Goal: Transaction & Acquisition: Purchase product/service

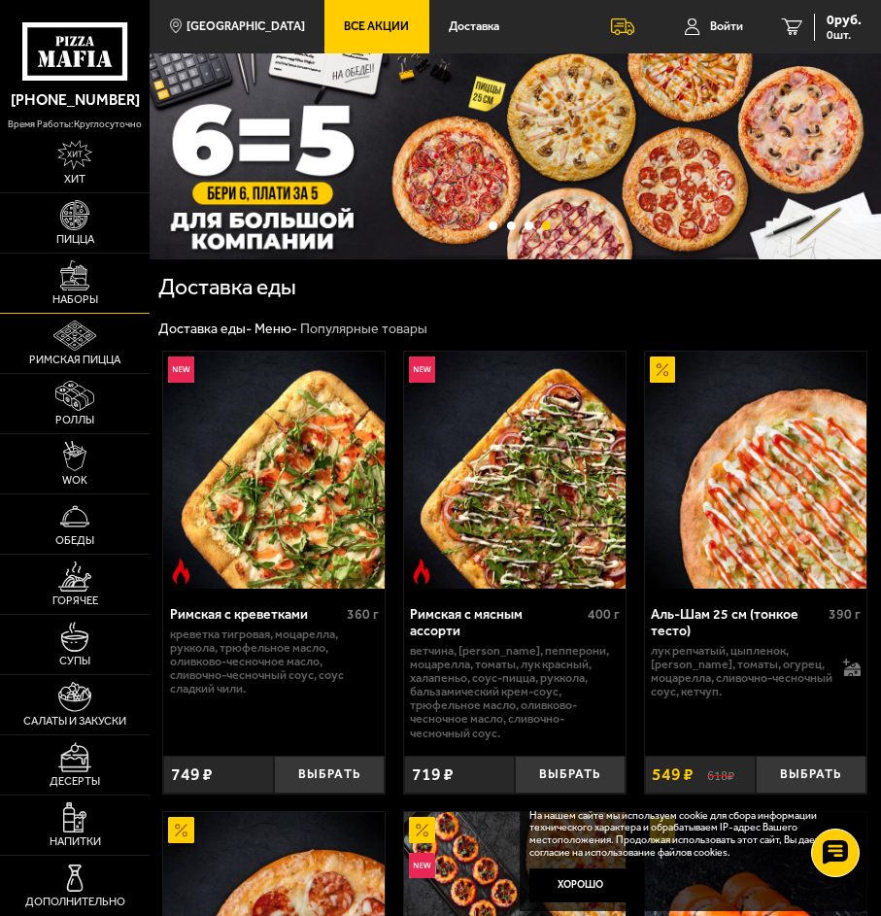
click at [82, 287] on img at bounding box center [75, 275] width 30 height 30
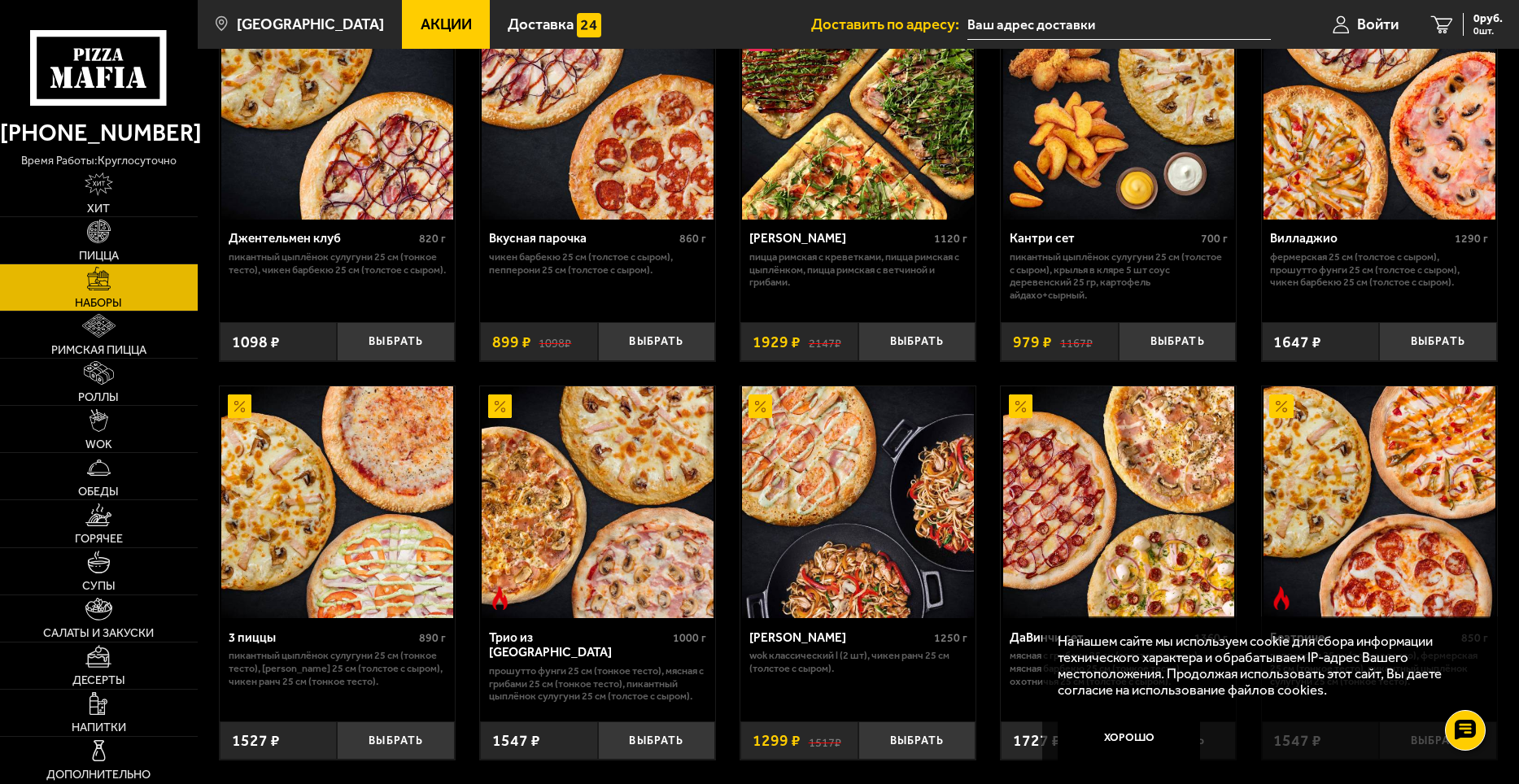
scroll to position [244, 0]
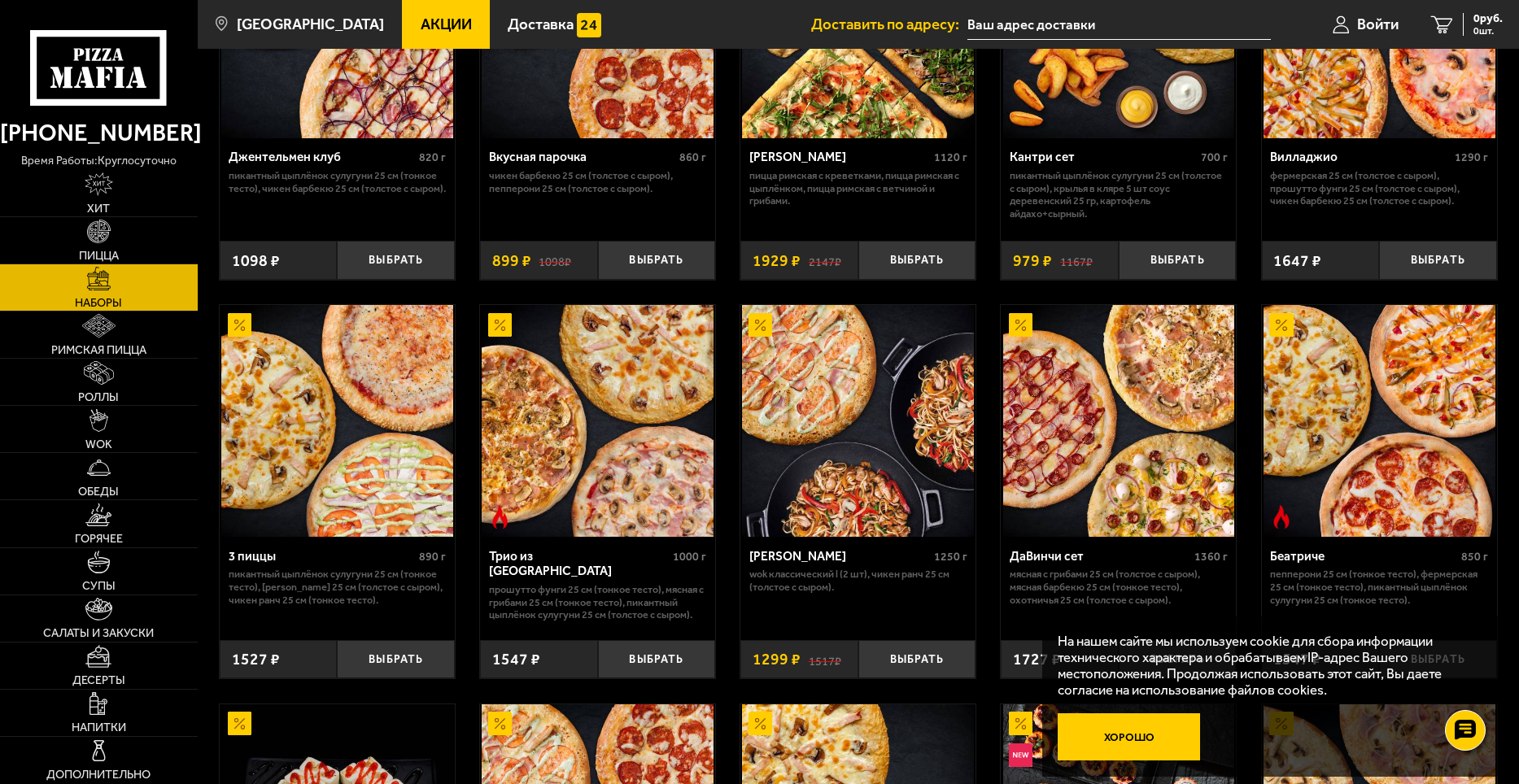
click at [737, 725] on button "Хорошо" at bounding box center [1129, 737] width 142 height 47
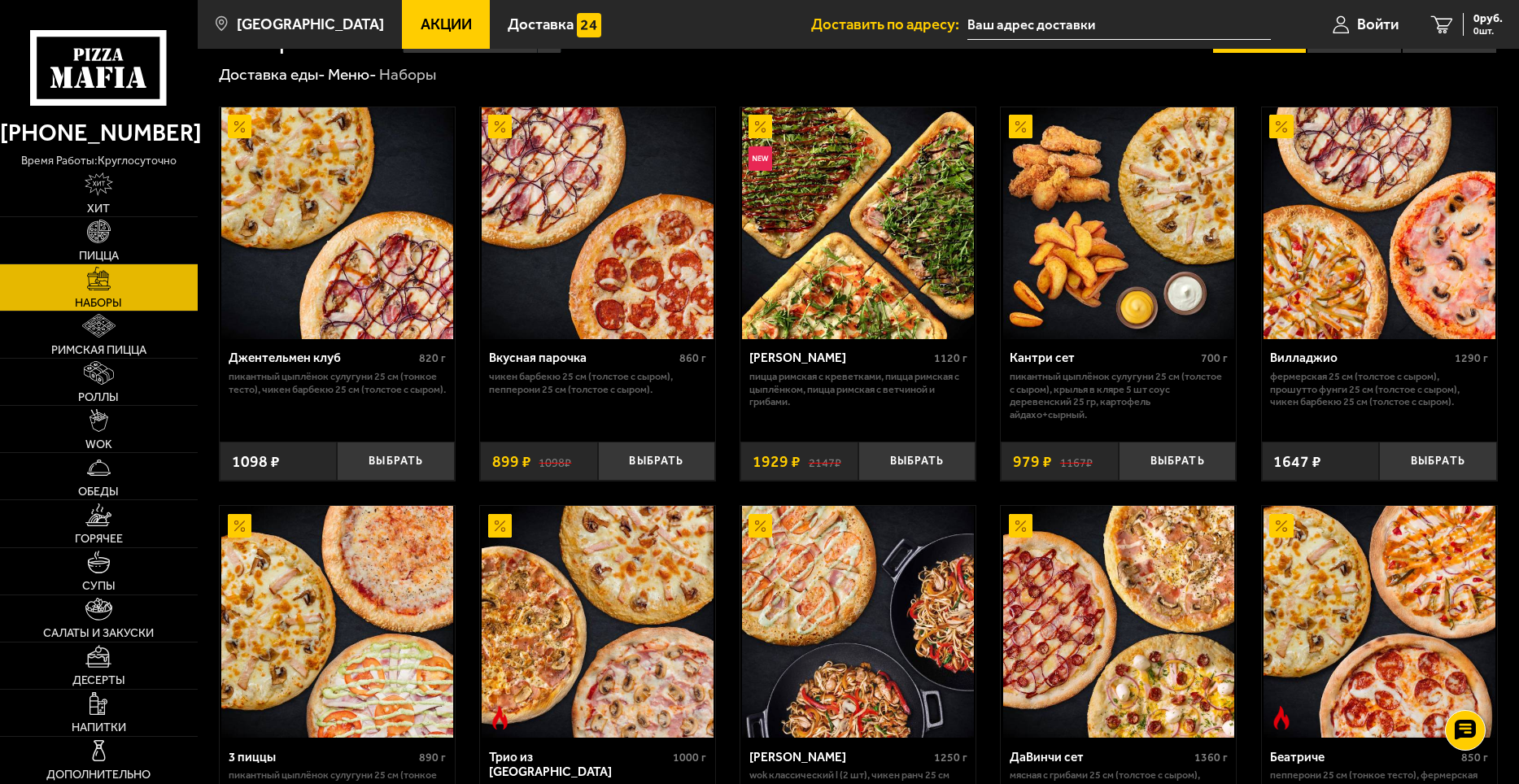
scroll to position [0, 0]
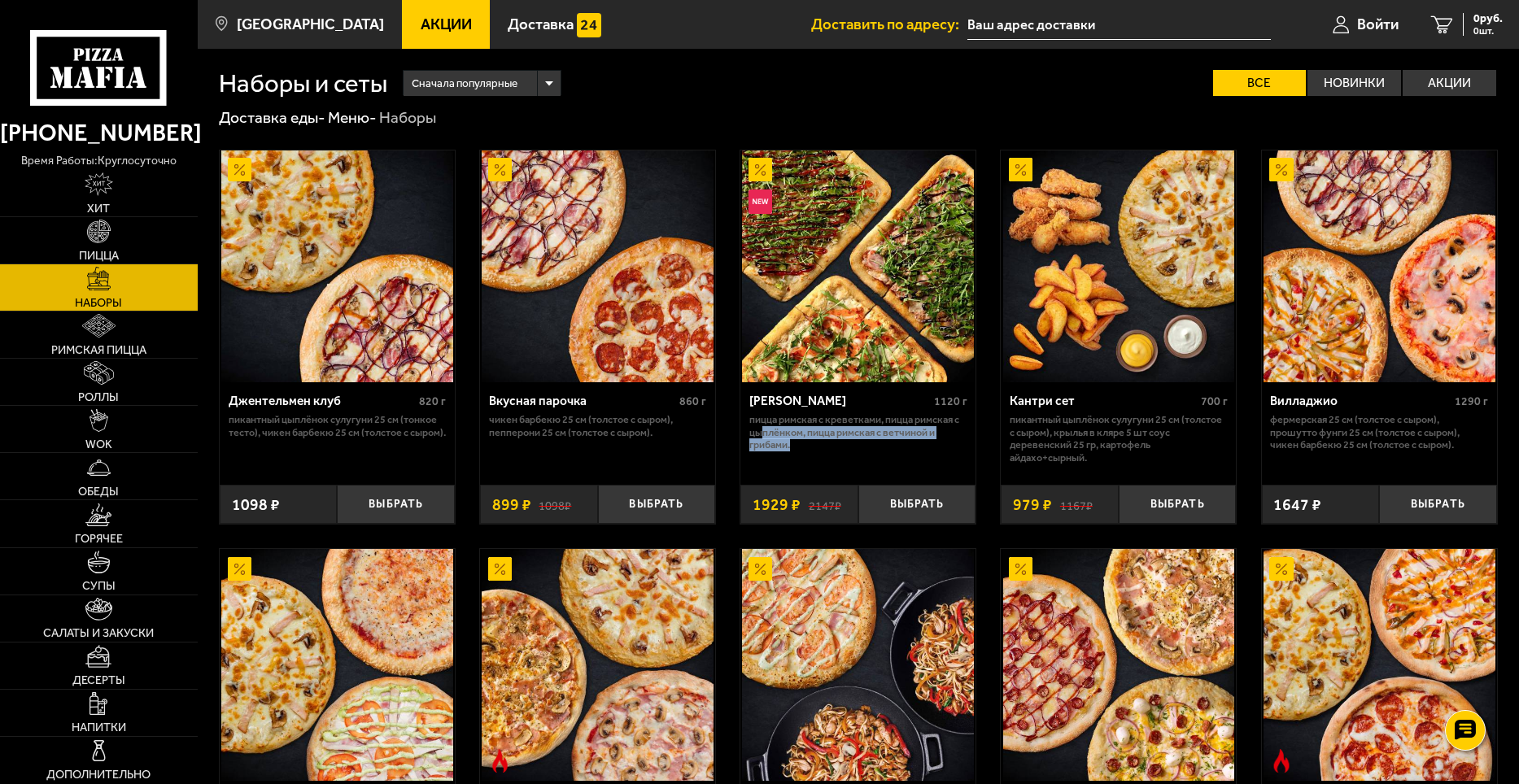
drag, startPoint x: 796, startPoint y: 446, endPoint x: 762, endPoint y: 428, distance: 38.5
click at [737, 428] on p "Пицца Римская с креветками, Пицца Римская с цыплёнком, Пицца Римская с ветчиной…" at bounding box center [858, 432] width 218 height 39
click at [737, 499] on button "Выбрать" at bounding box center [917, 504] width 118 height 39
click at [737, 23] on span "Войти" at bounding box center [1358, 24] width 42 height 15
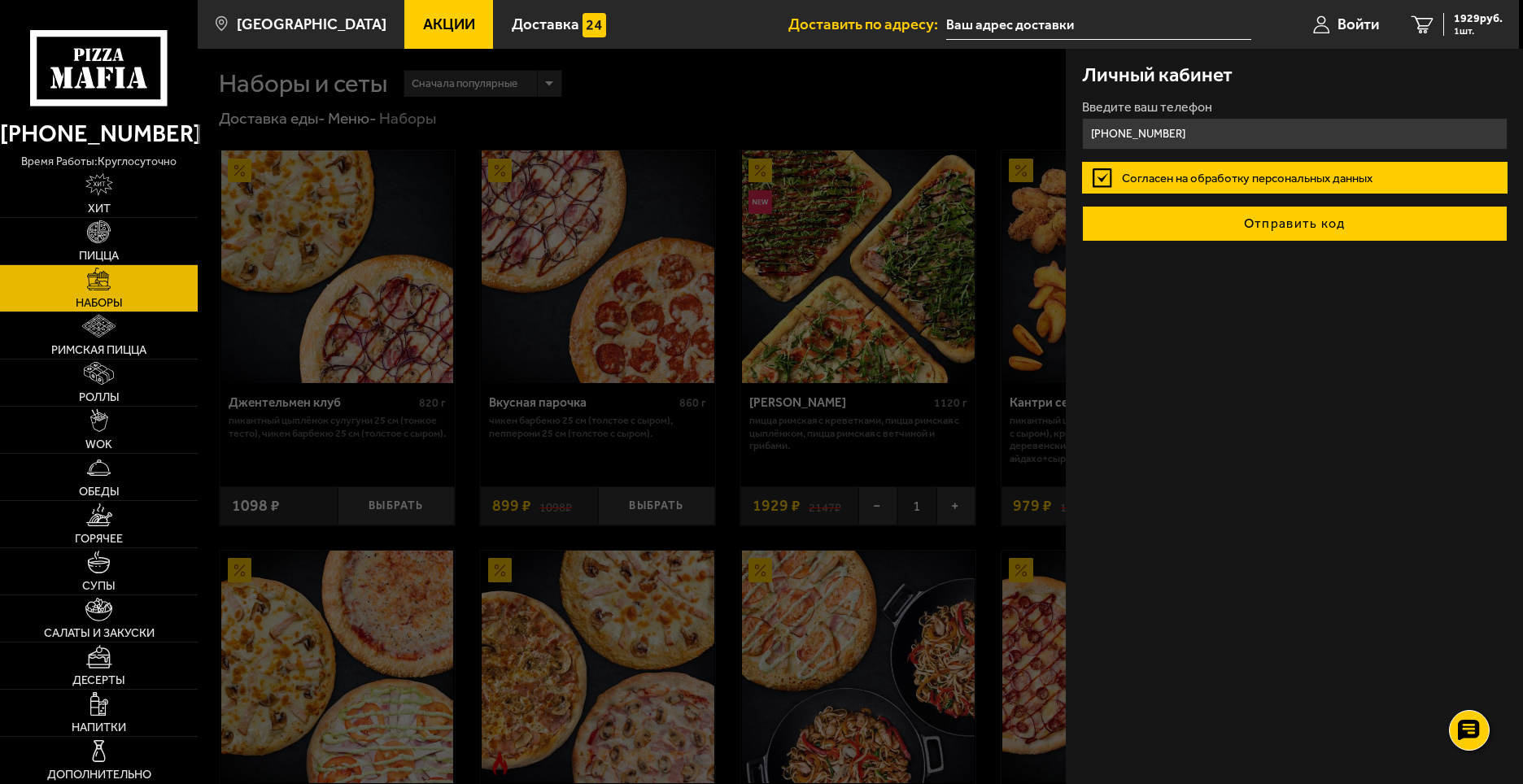
type input "+7 (921) 310-12-67"
click at [737, 221] on button "Отправить код" at bounding box center [1295, 224] width 426 height 36
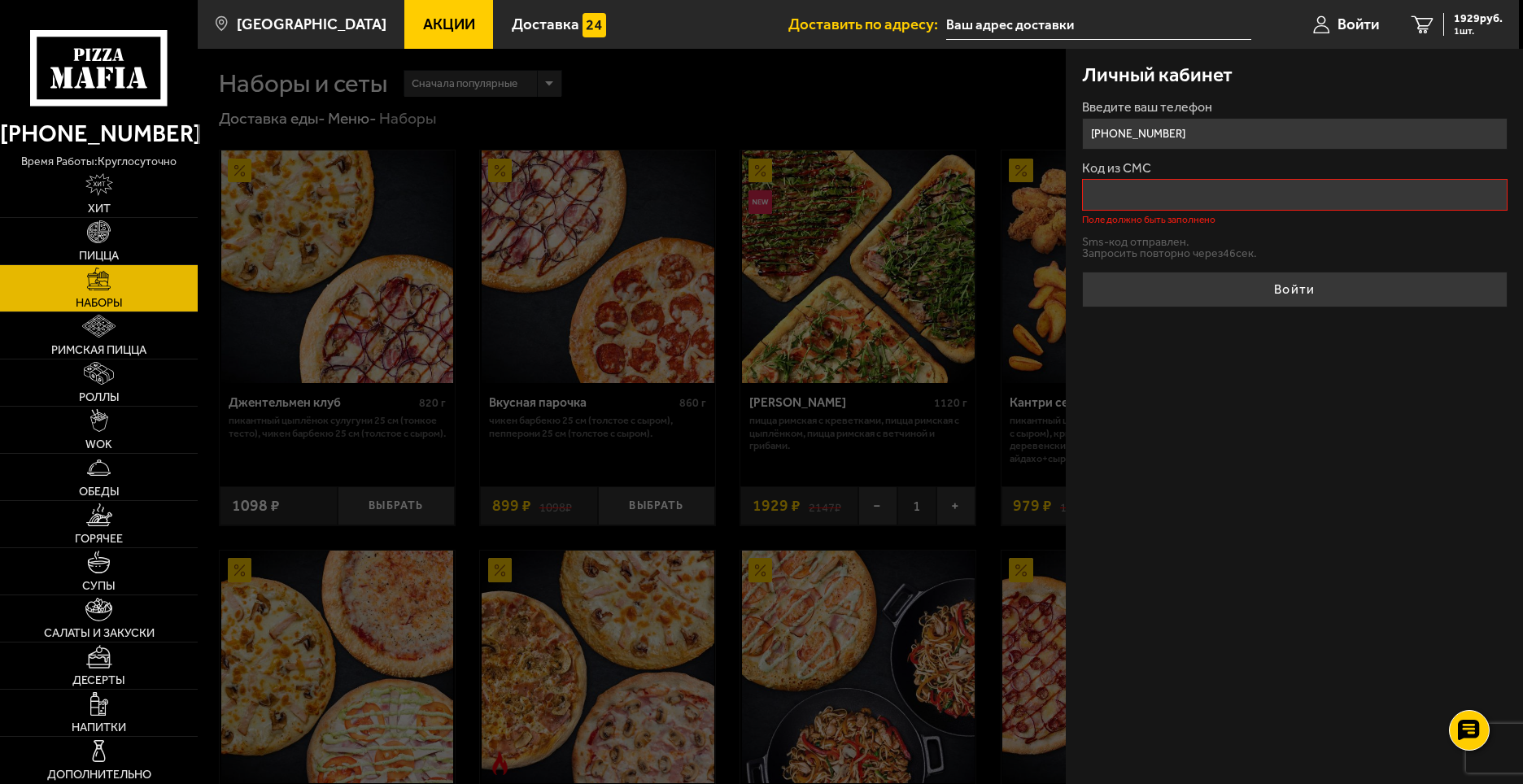
click at [737, 126] on div at bounding box center [959, 441] width 1523 height 784
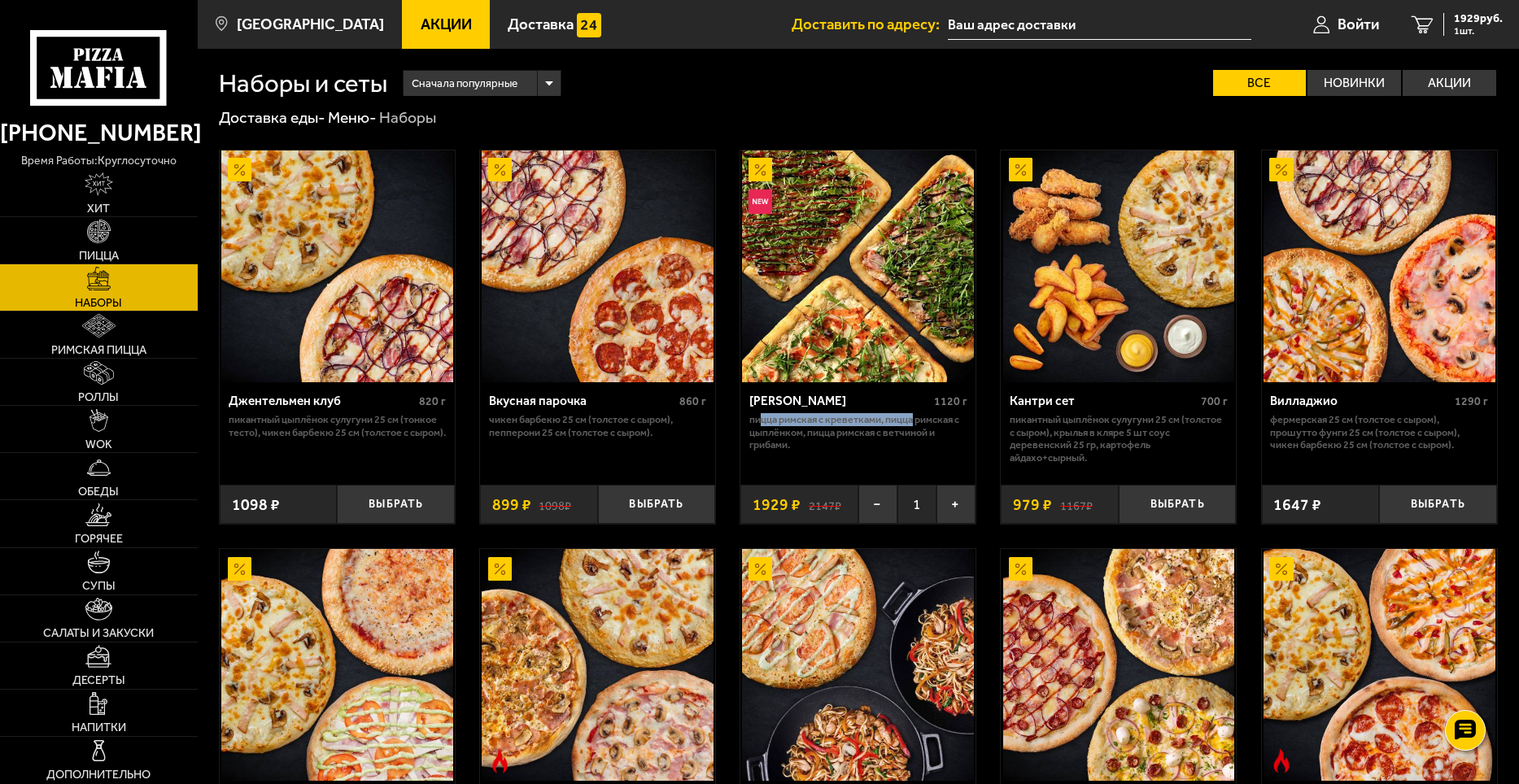
drag, startPoint x: 762, startPoint y: 424, endPoint x: 914, endPoint y: 425, distance: 152.0
click at [737, 425] on p "Пицца Римская с креветками, Пицца Римская с цыплёнком, Пицца Римская с ветчиной…" at bounding box center [858, 432] width 218 height 39
drag, startPoint x: 949, startPoint y: 439, endPoint x: 896, endPoint y: 453, distance: 54.8
click at [737, 453] on div "Мама Миа 1120 г Пицца Римская с креветками, Пицца Римская с цыплёнком, Пицца Ри…" at bounding box center [858, 427] width 235 height 91
click at [737, 25] on span "Войти" at bounding box center [1358, 24] width 42 height 15
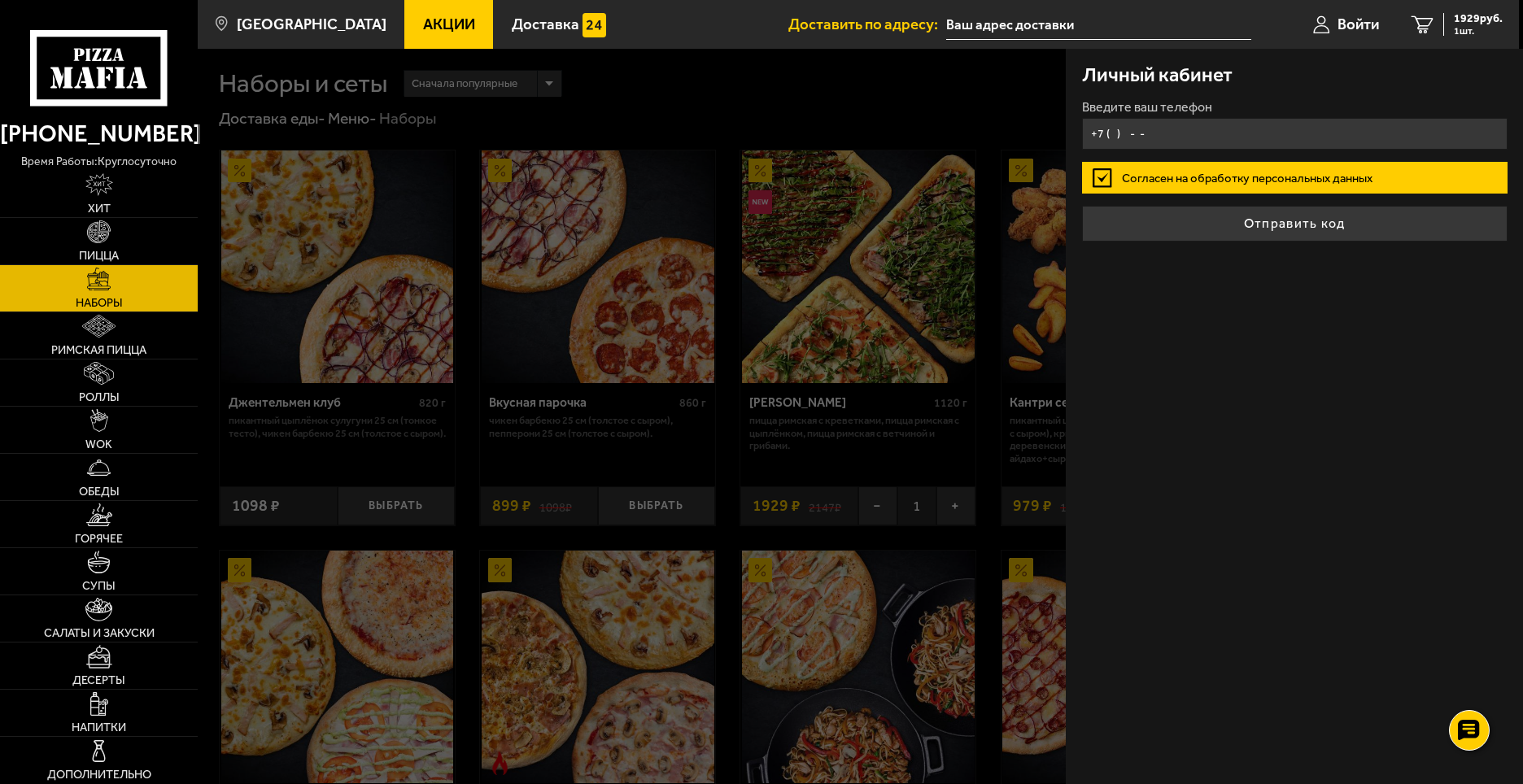
type input "+7 (921) 310-12-67"
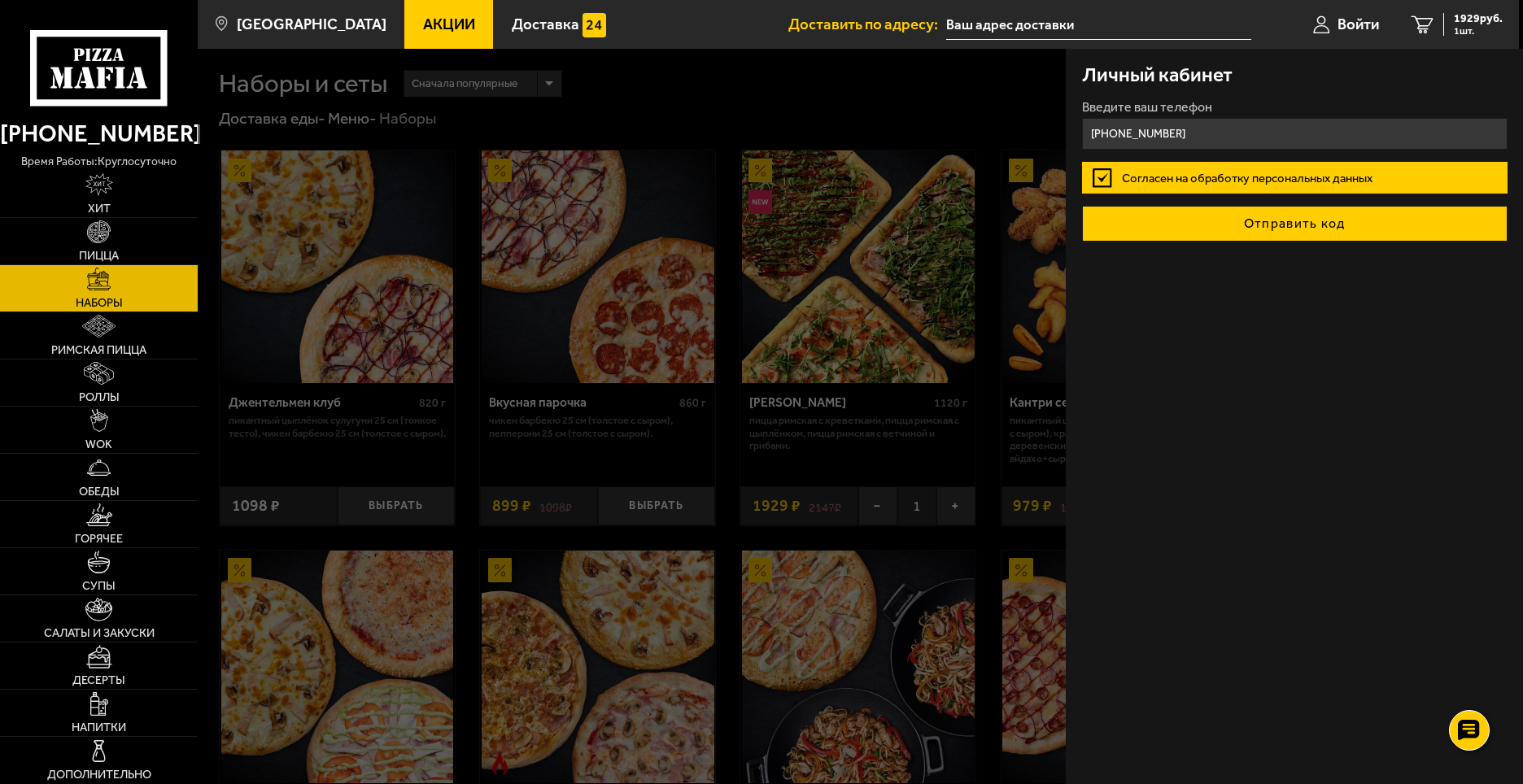
click at [737, 211] on button "Отправить код" at bounding box center [1295, 224] width 426 height 36
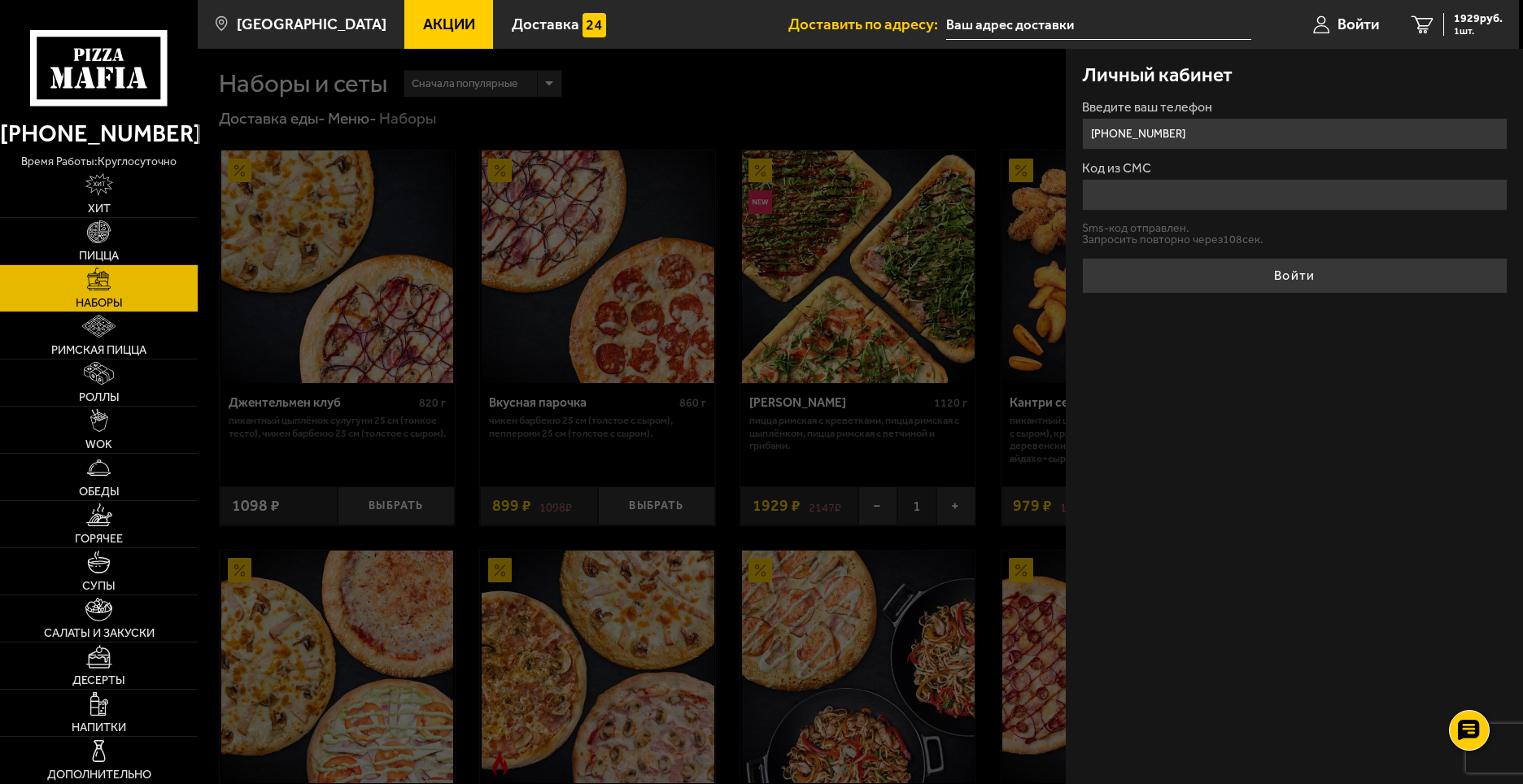
drag, startPoint x: 1170, startPoint y: 137, endPoint x: 1180, endPoint y: 134, distance: 10.4
click at [737, 137] on input "+7 (921) 310-12-67" at bounding box center [1295, 134] width 426 height 32
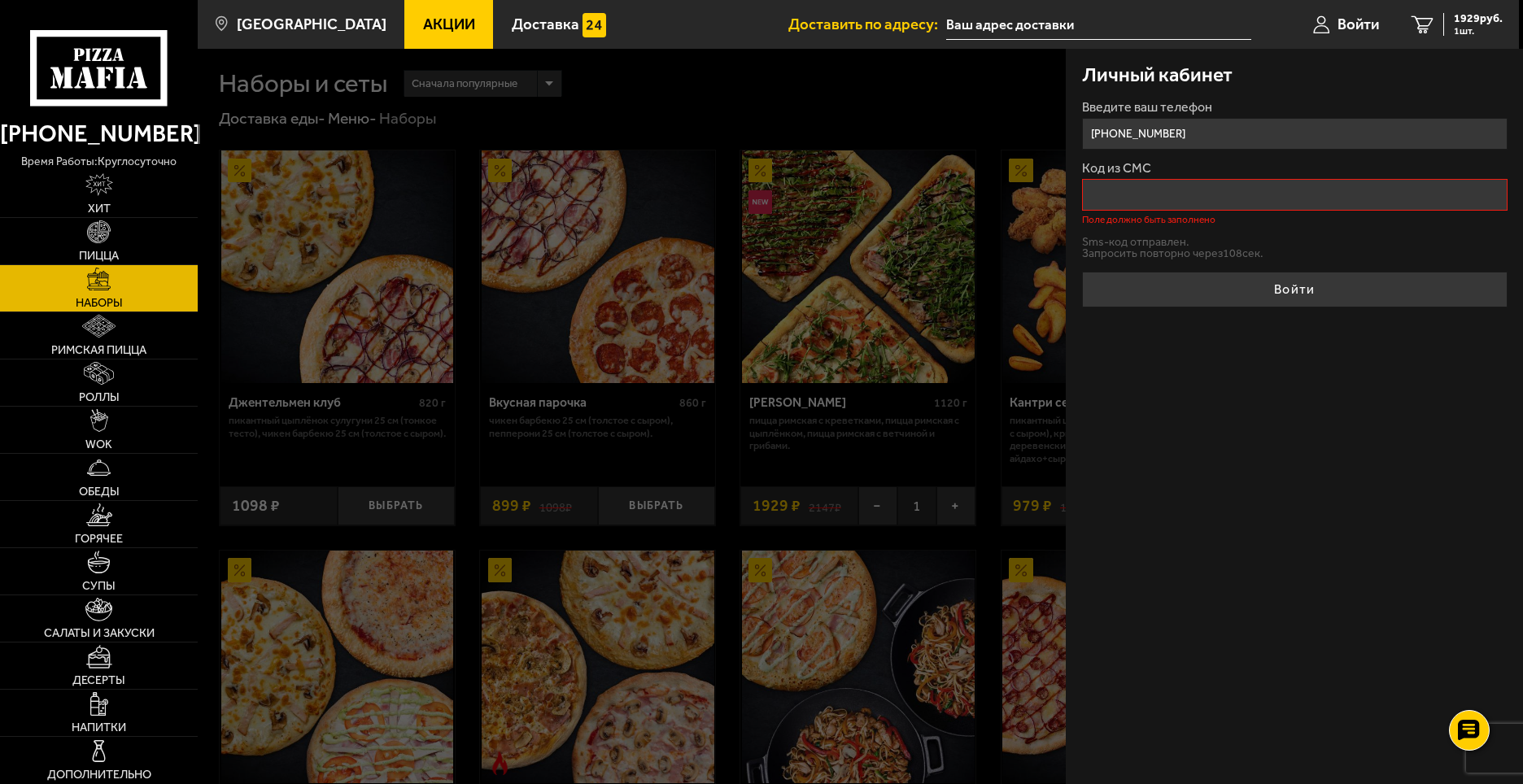
click at [737, 134] on input "+7 (921) 310-12-67" at bounding box center [1295, 134] width 426 height 32
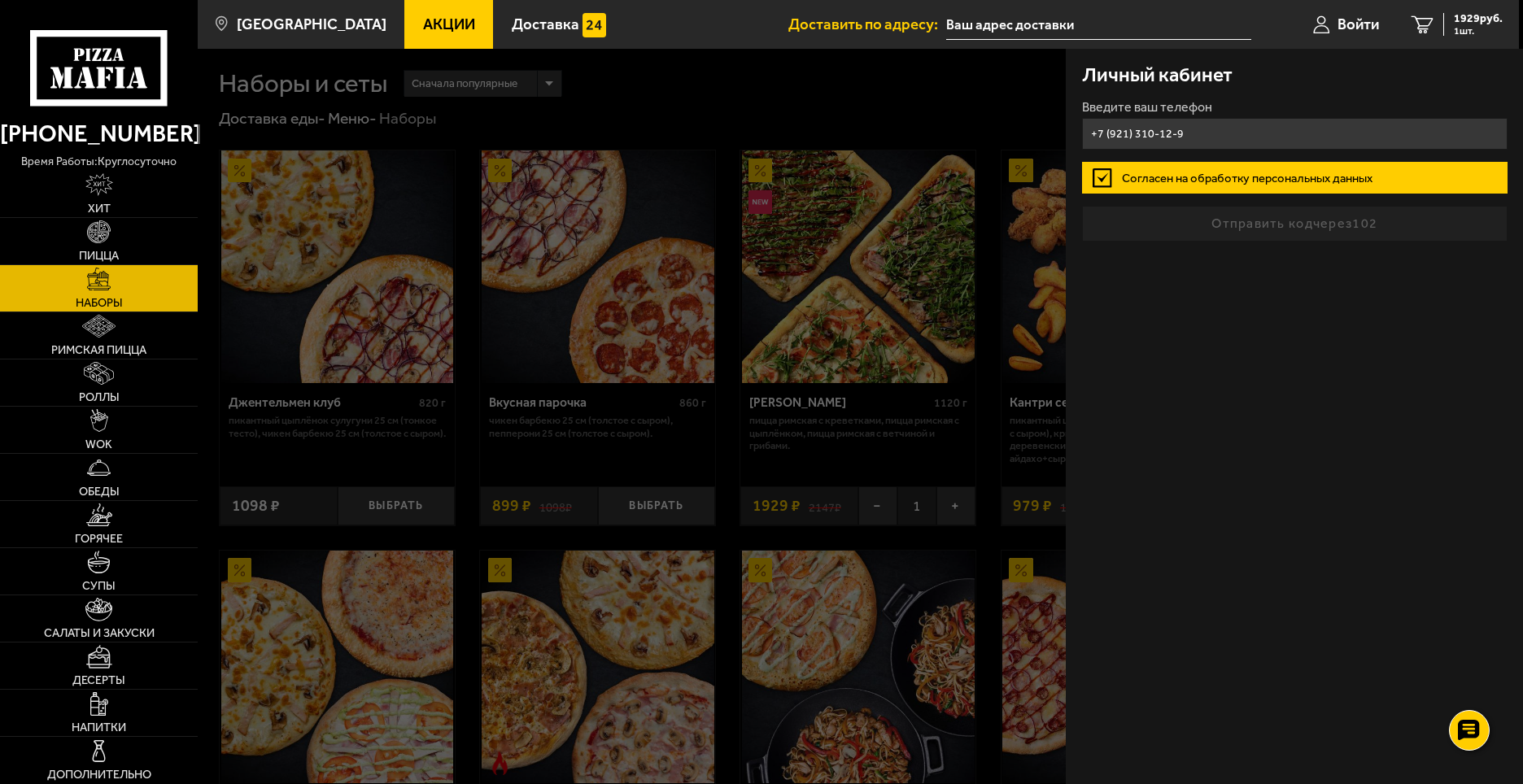
type input "[PHONE_NUMBER]"
click at [1144, 137] on input "+7 ( ) - -" at bounding box center [1295, 134] width 426 height 32
click at [1154, 130] on input "+7 ( ) - -" at bounding box center [1295, 134] width 426 height 32
type input "[PHONE_NUMBER]"
click at [1206, 222] on form "Введите ваш телефон [PHONE_NUMBER] Согласен на обработку персональных данных От…" at bounding box center [1295, 171] width 426 height 141
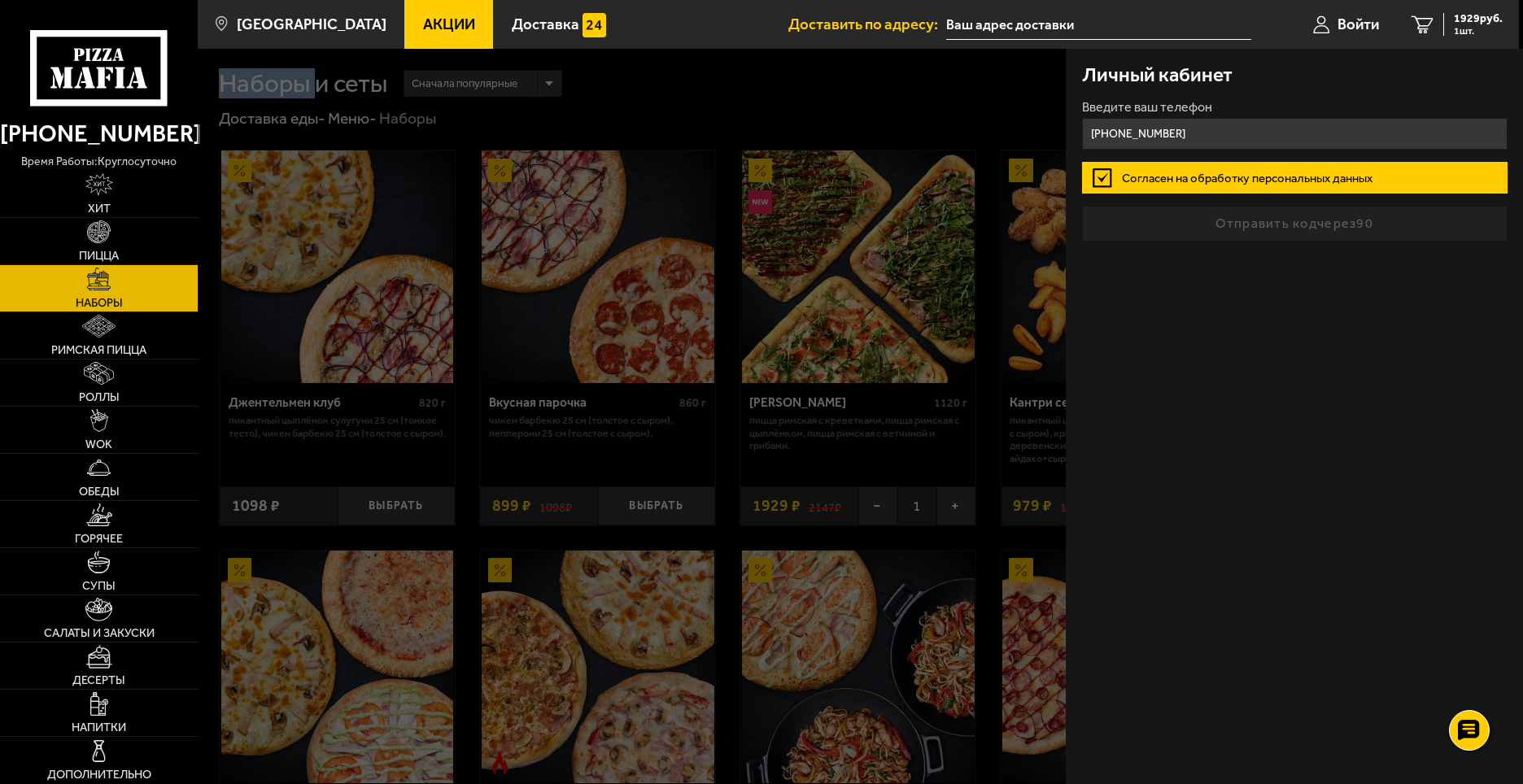
click at [1206, 221] on form "Введите ваш телефон [PHONE_NUMBER] Согласен на обработку персональных данных От…" at bounding box center [1295, 171] width 426 height 141
drag, startPoint x: 633, startPoint y: 59, endPoint x: 715, endPoint y: 129, distance: 107.8
click at [634, 59] on div at bounding box center [959, 441] width 1523 height 784
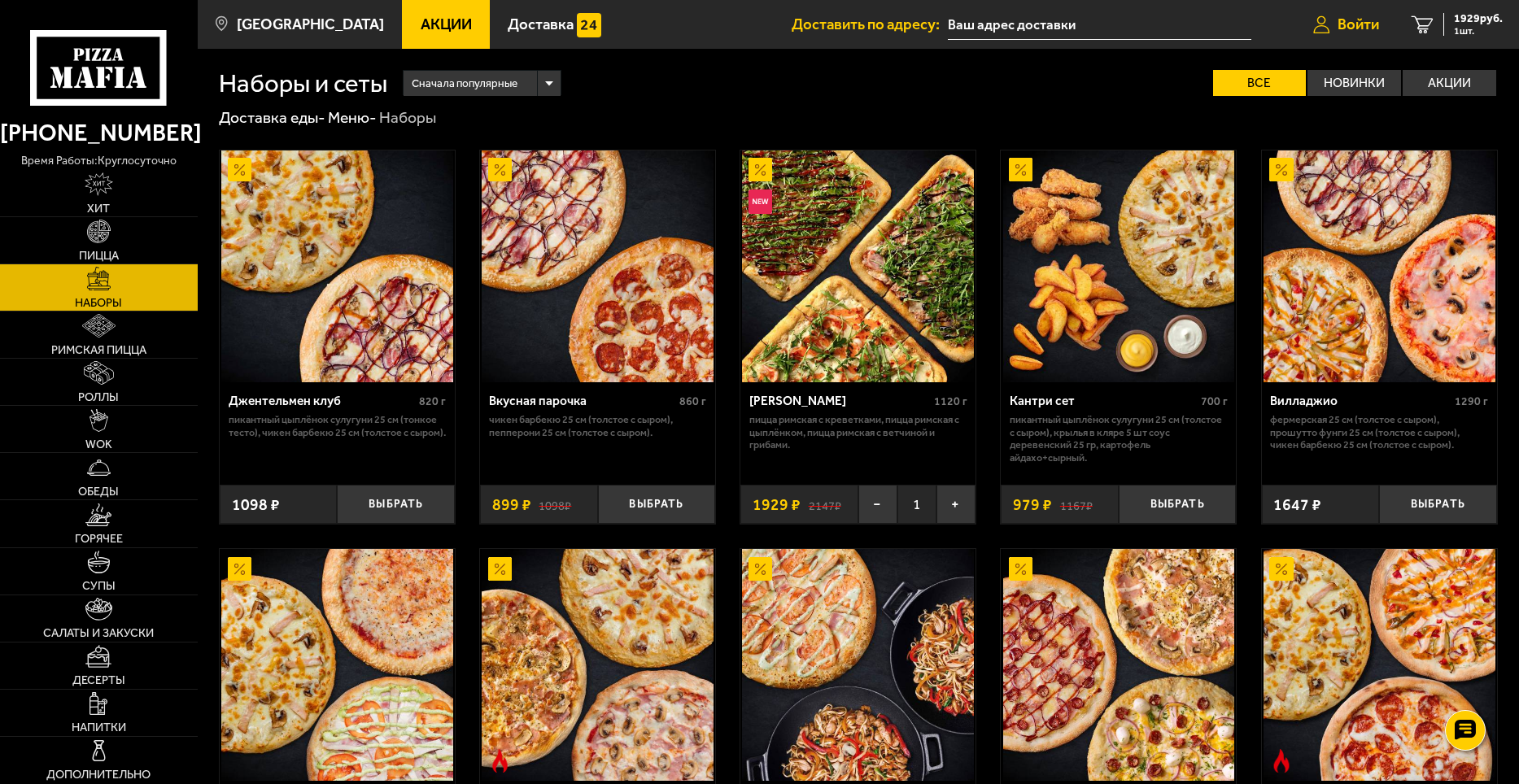
click at [1377, 25] on span "Войти" at bounding box center [1358, 24] width 42 height 15
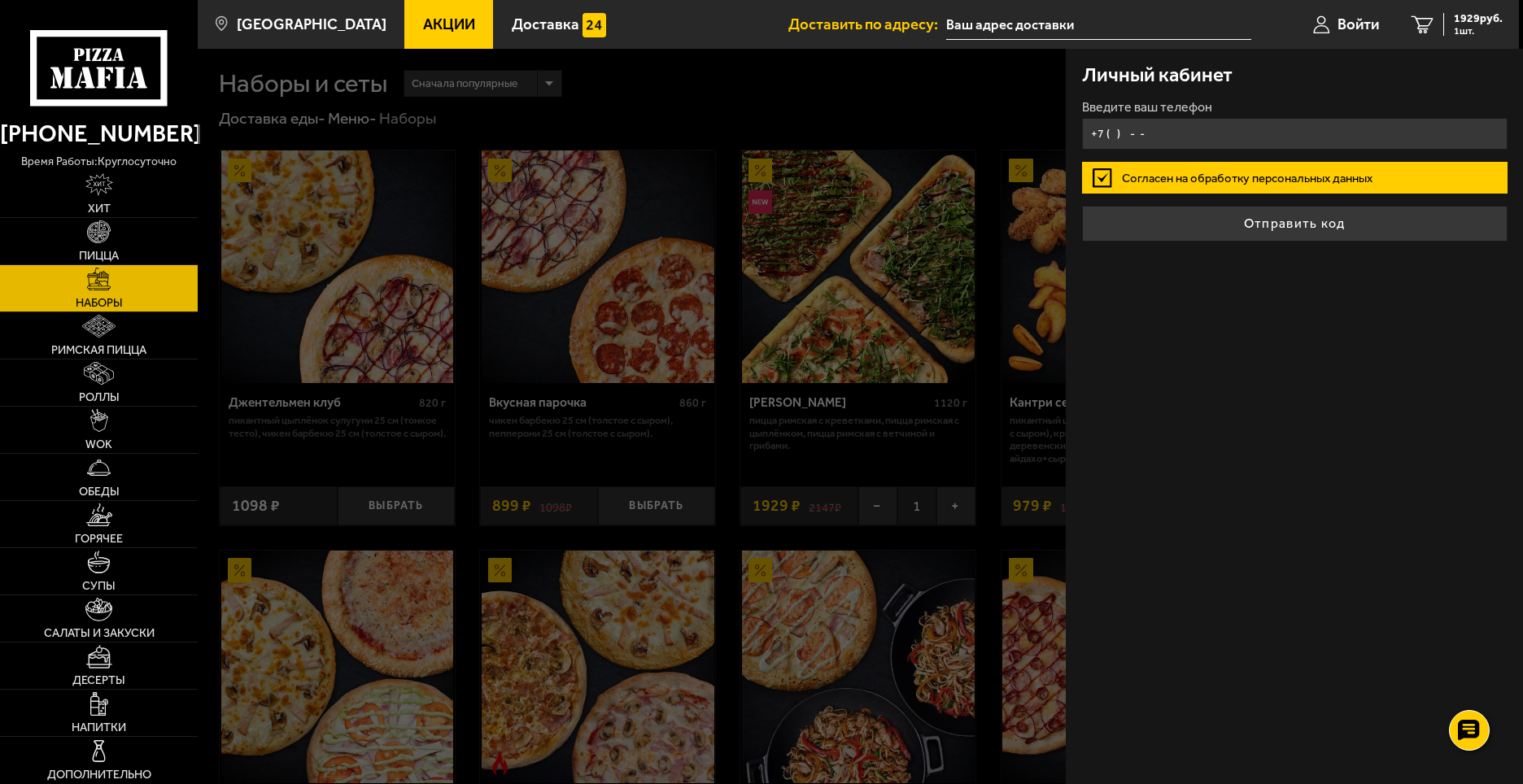
type input "[PHONE_NUMBER]"
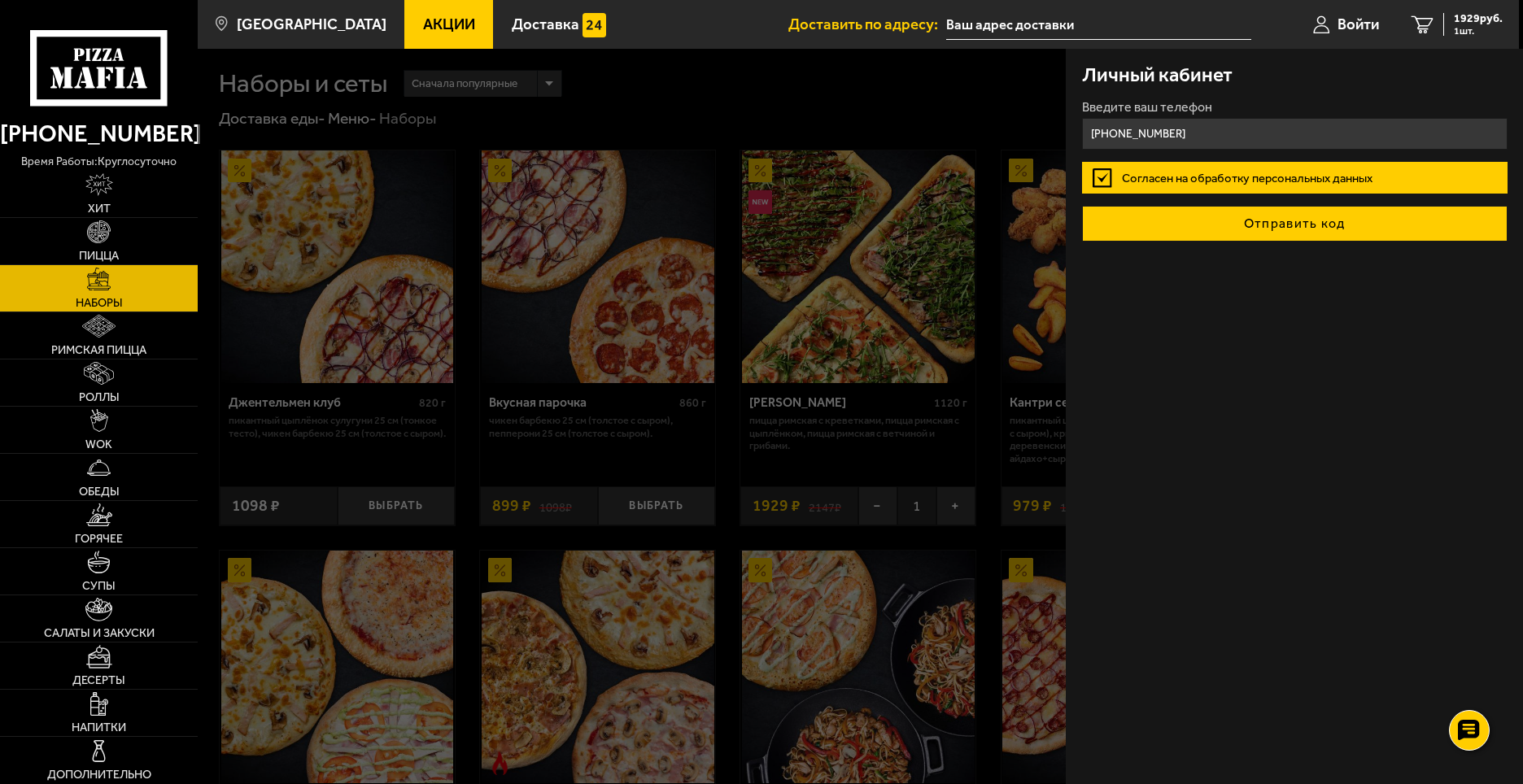
click at [1276, 220] on button "Отправить код" at bounding box center [1295, 224] width 426 height 36
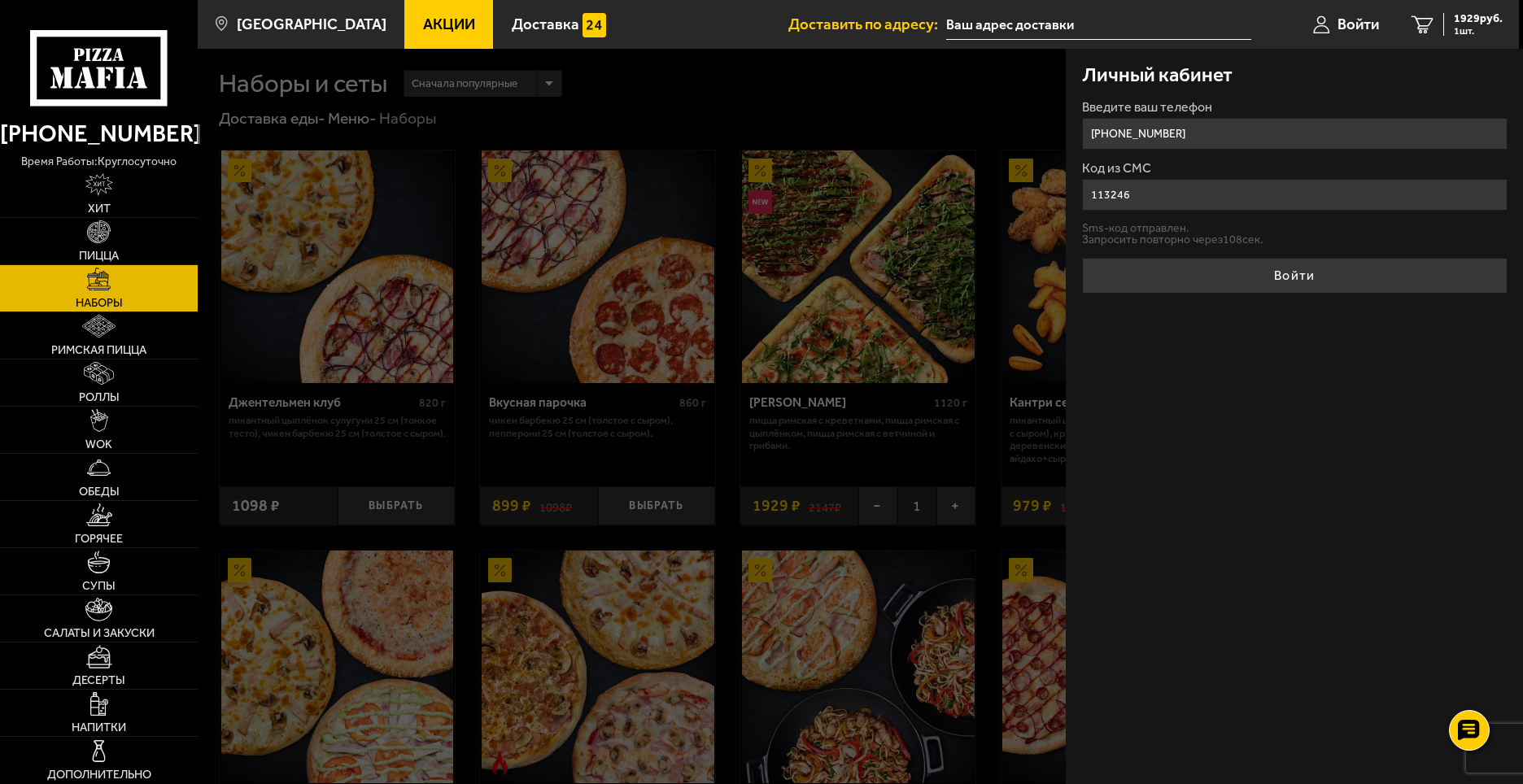
type input "113246"
click at [1292, 275] on button "Войти" at bounding box center [1295, 276] width 426 height 36
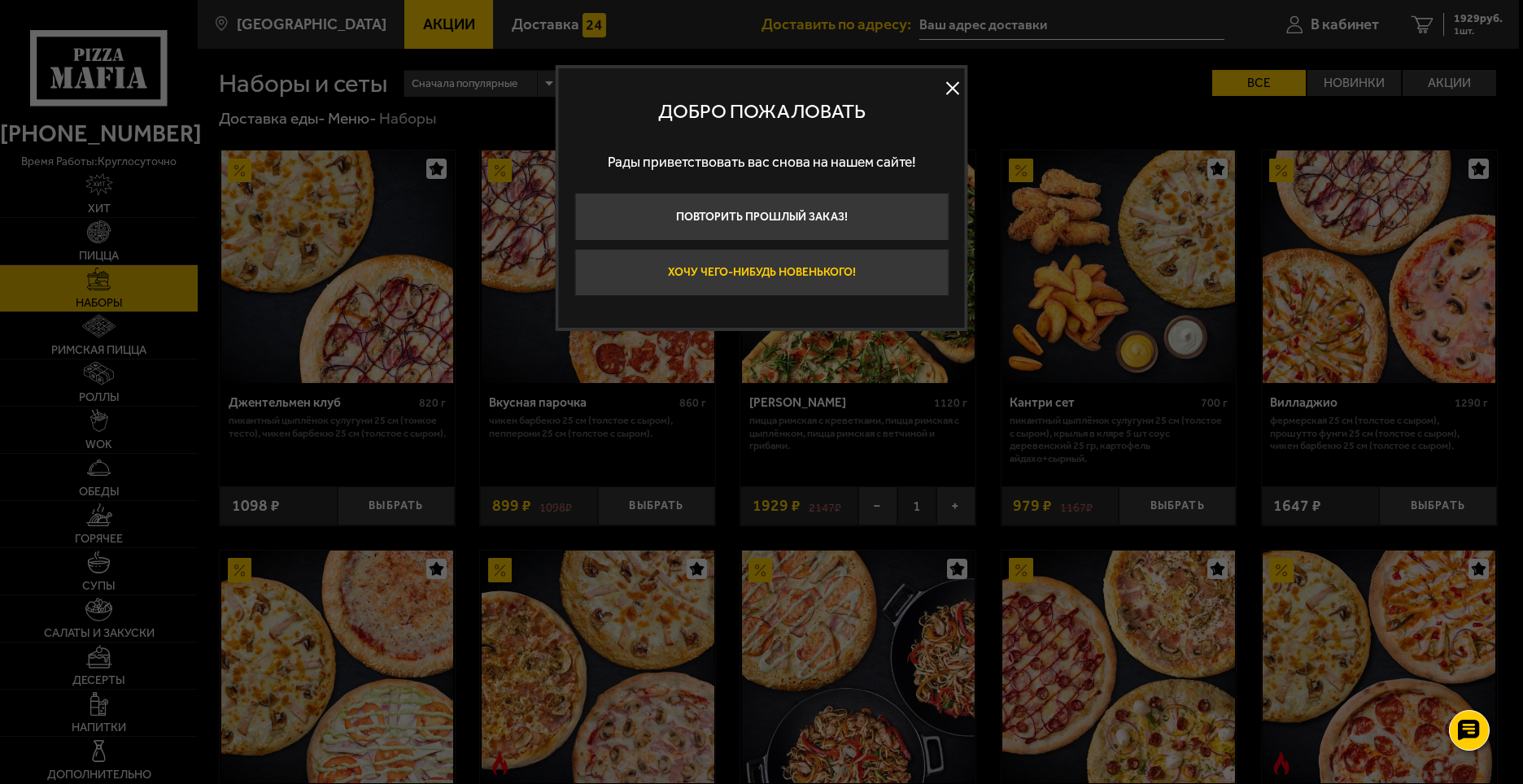
click at [749, 276] on button "Хочу чего-нибудь новенького!" at bounding box center [762, 272] width 374 height 48
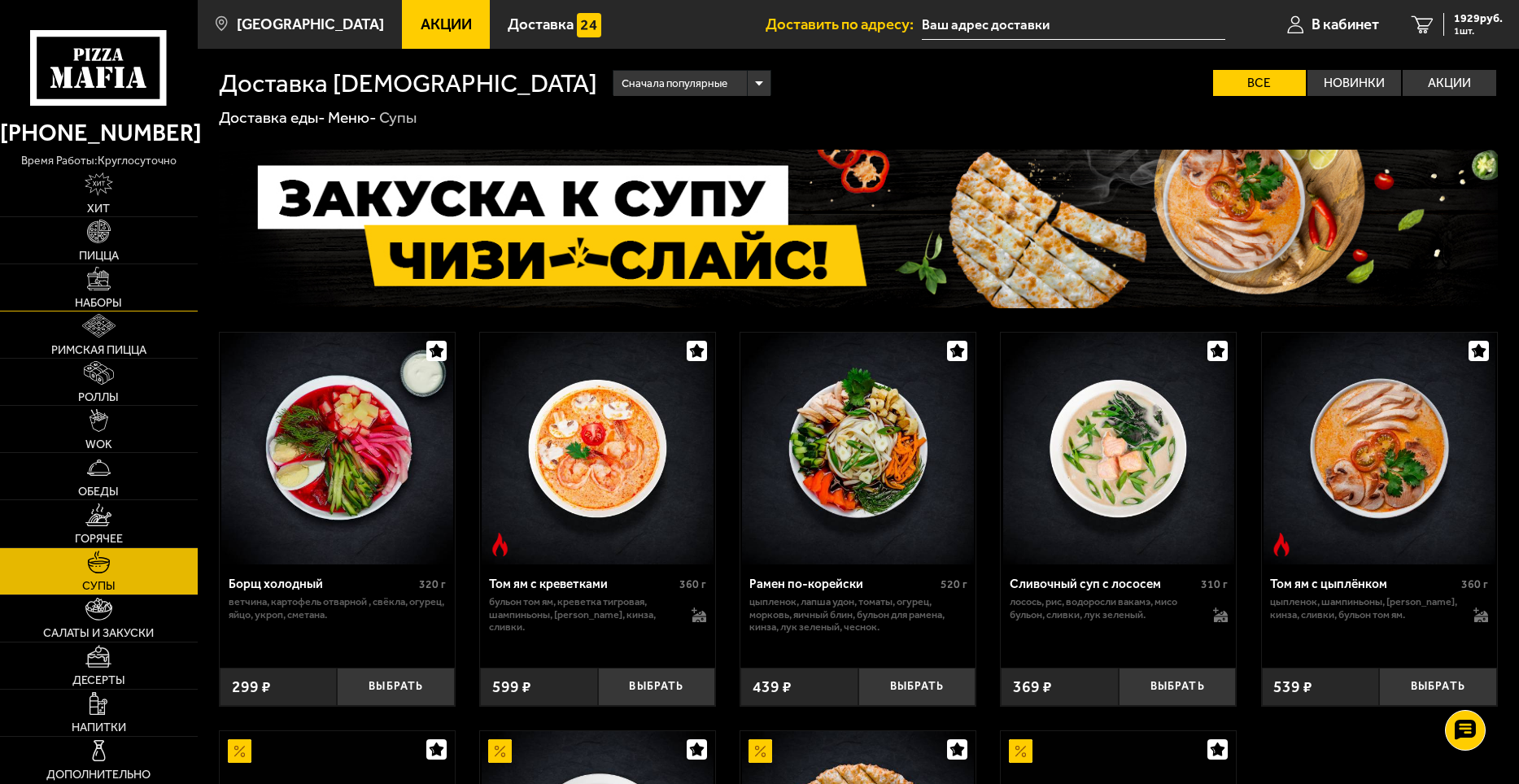
click at [105, 290] on img at bounding box center [99, 279] width 23 height 23
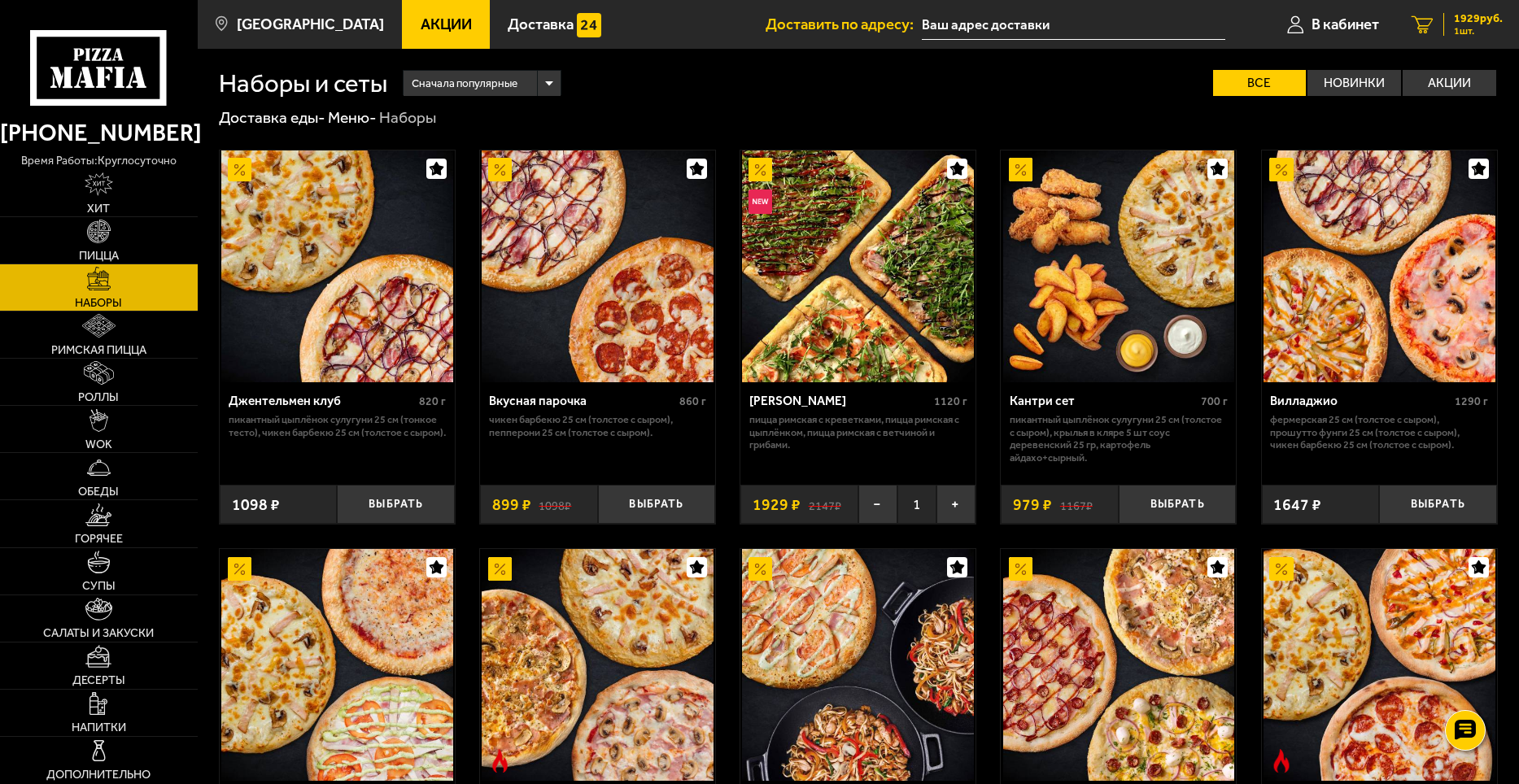
click at [1467, 28] on span "1 шт." at bounding box center [1478, 31] width 49 height 10
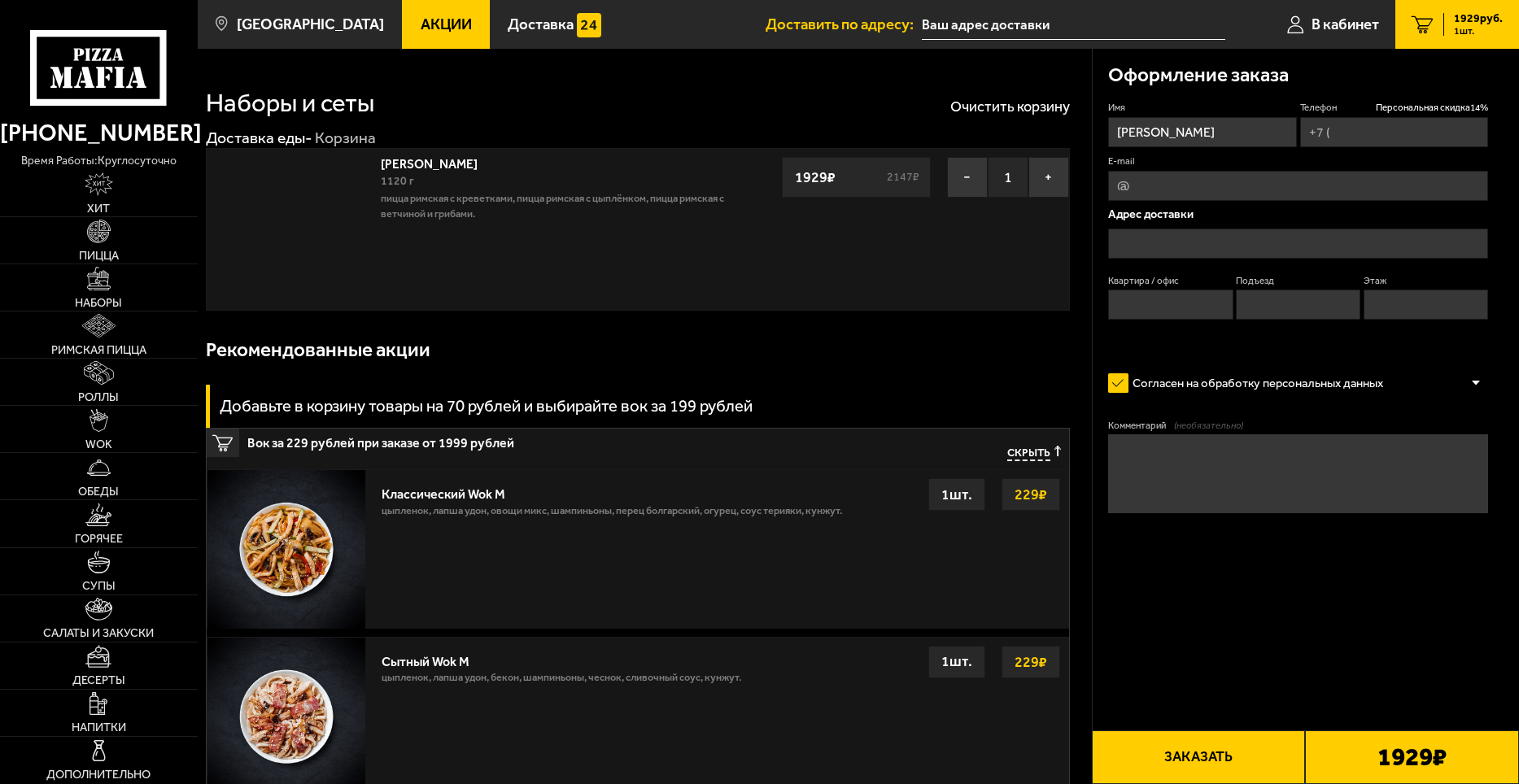
type input "[PHONE_NUMBER]"
type input "[STREET_ADDRESS]"
type input "198"
type input "3"
type input "10"
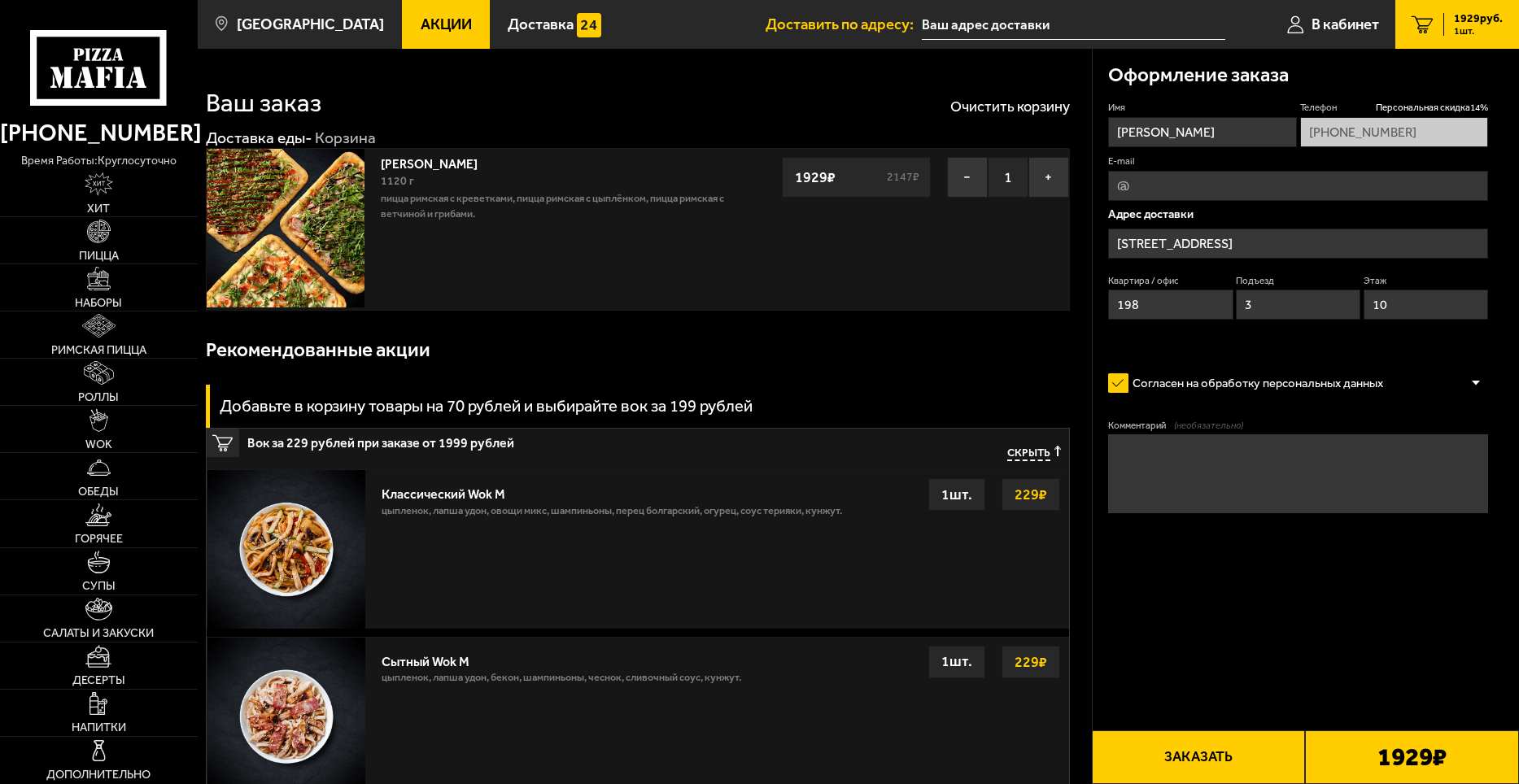
click at [1047, 22] on input "text" at bounding box center [1073, 25] width 303 height 30
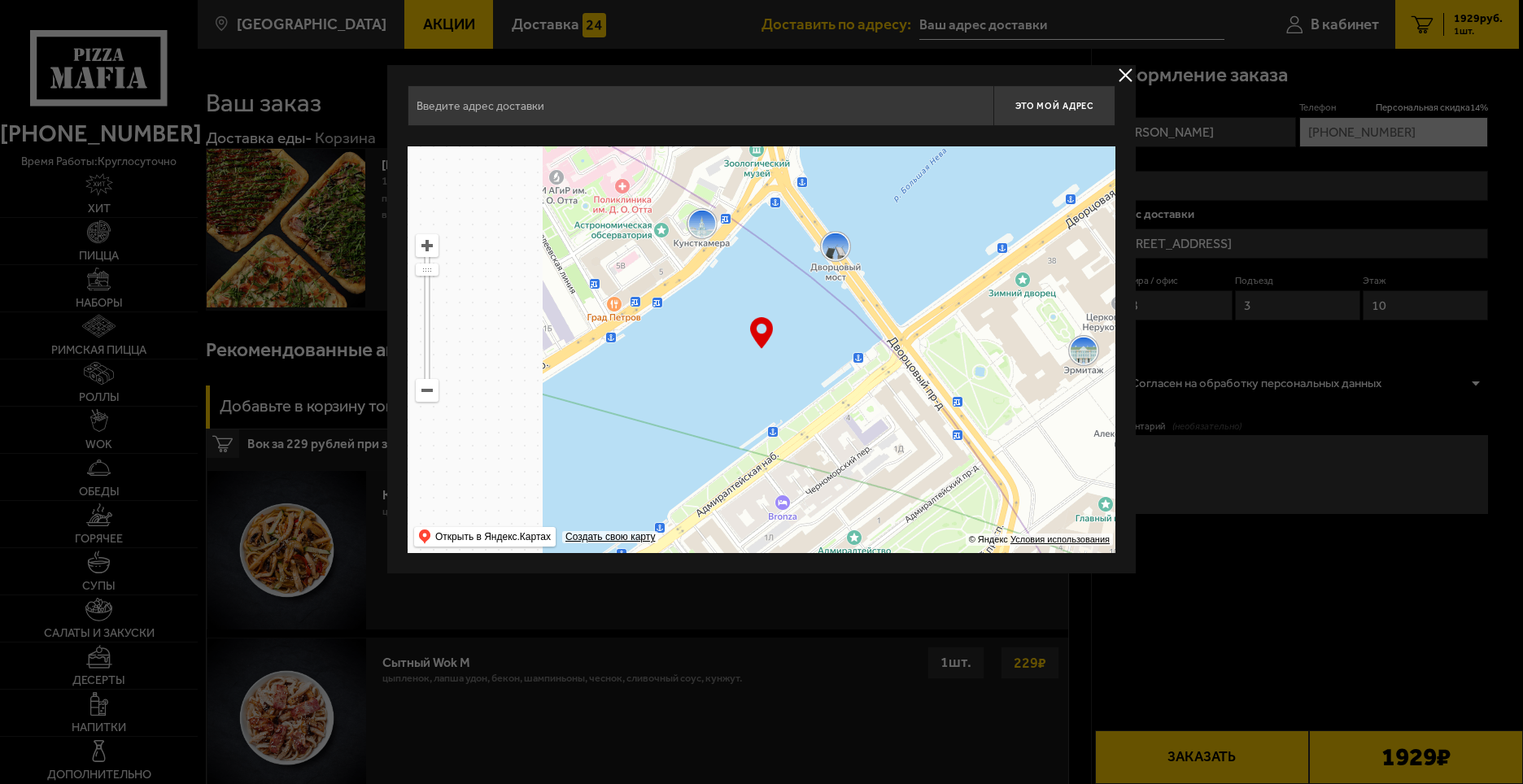
drag, startPoint x: 756, startPoint y: 355, endPoint x: 1259, endPoint y: 477, distance: 517.6
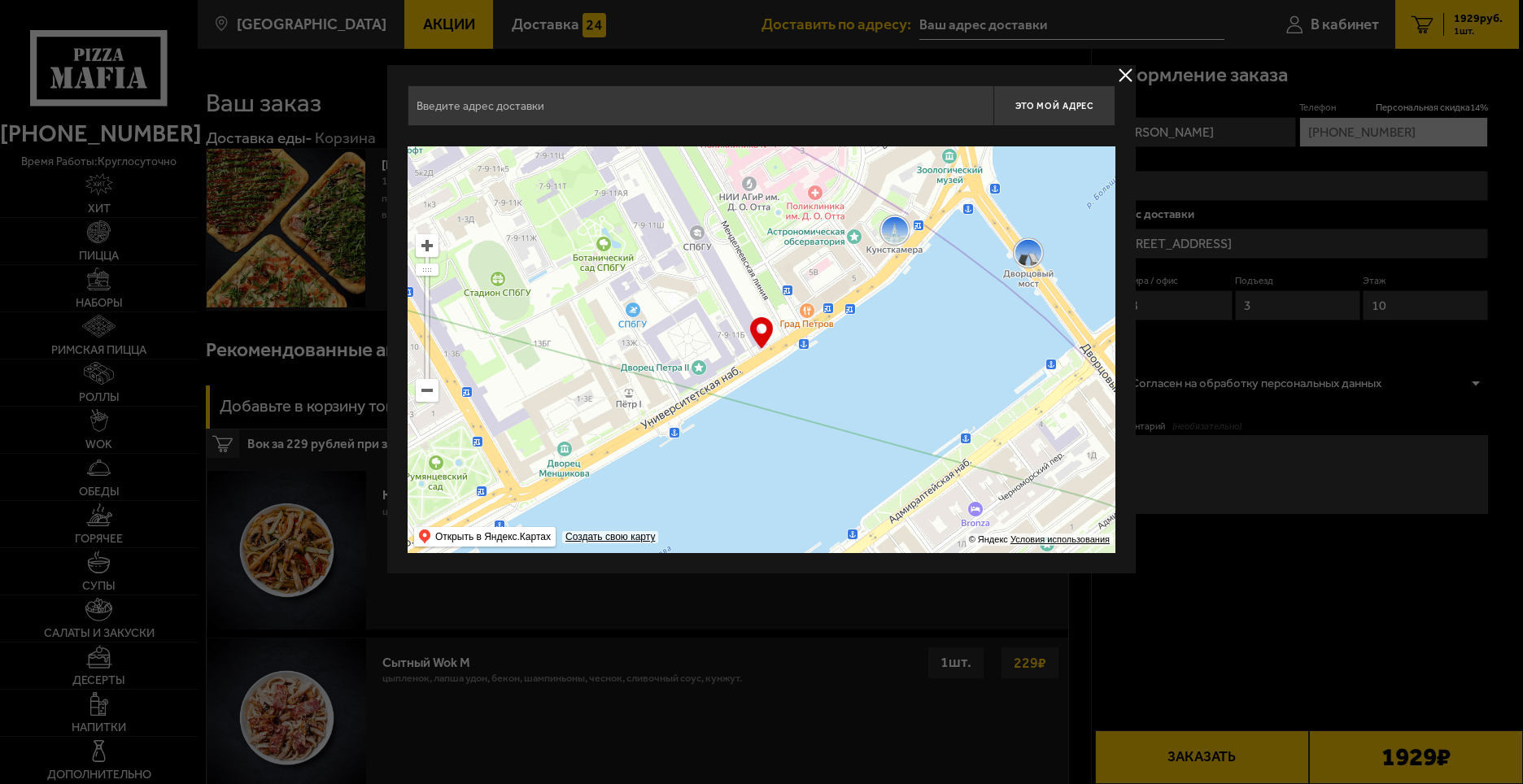
drag, startPoint x: 821, startPoint y: 425, endPoint x: 987, endPoint y: 446, distance: 167.3
click at [989, 501] on ymaps at bounding box center [762, 350] width 708 height 407
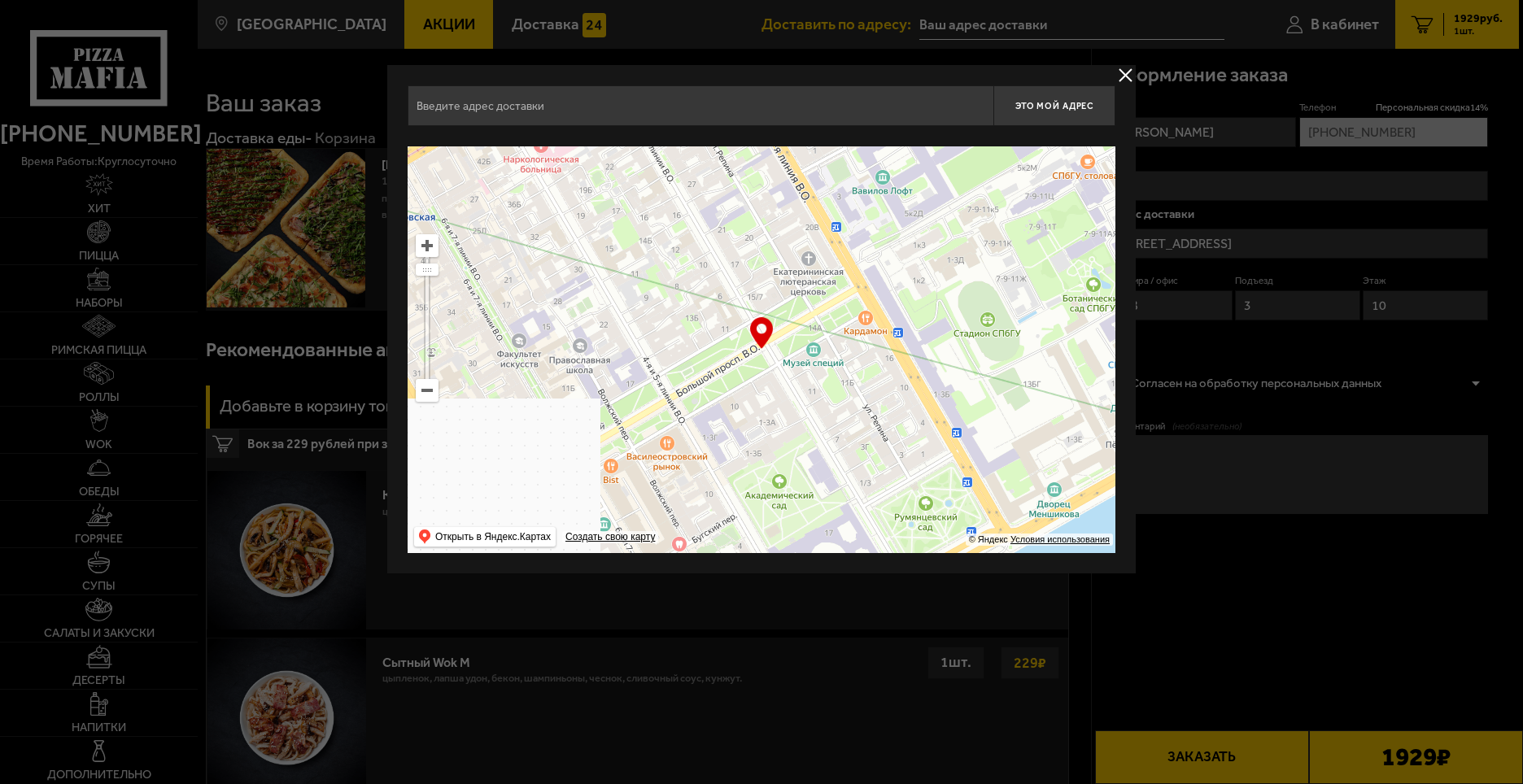
drag, startPoint x: 737, startPoint y: 362, endPoint x: 976, endPoint y: 472, distance: 263.1
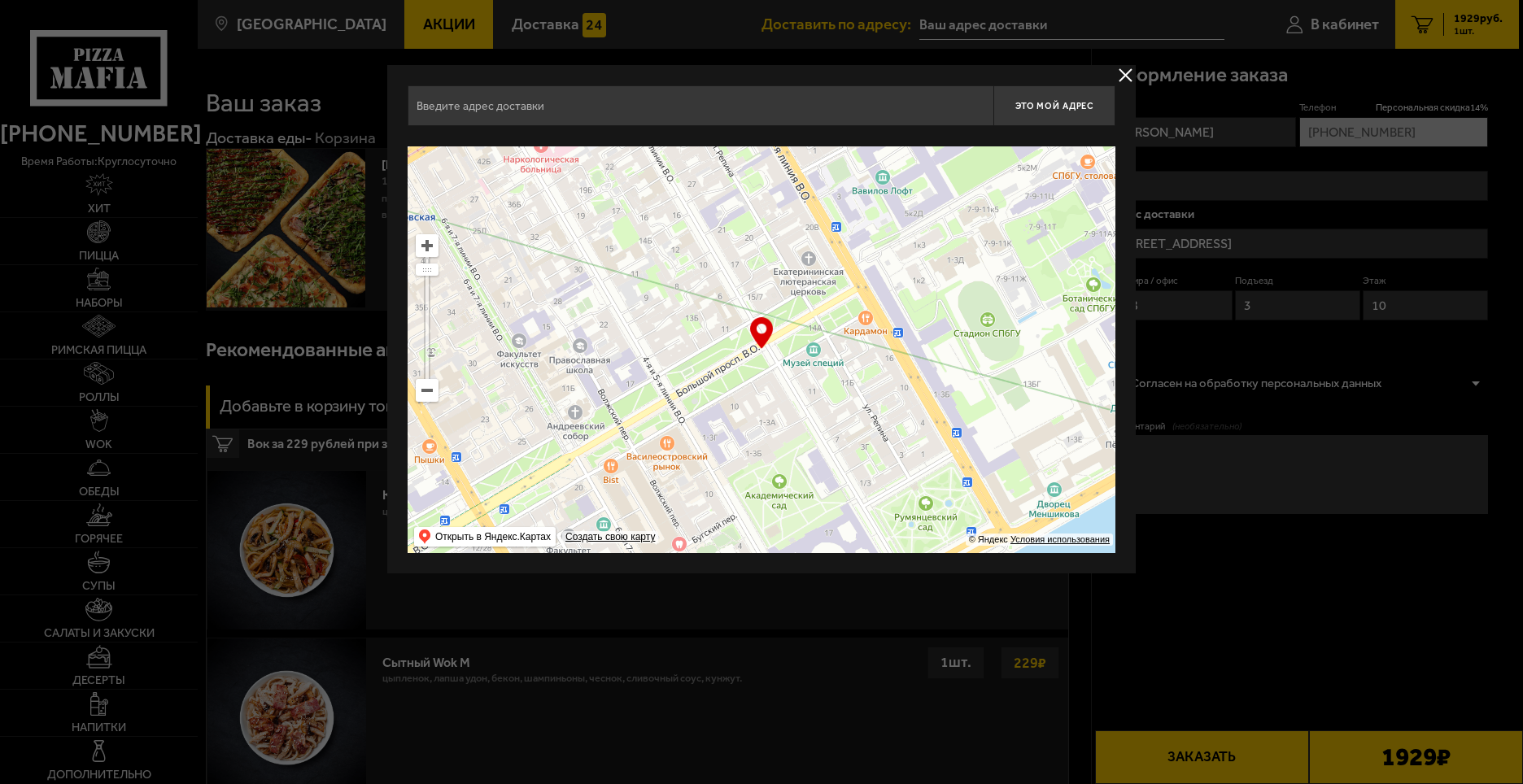
click at [976, 472] on ymaps at bounding box center [762, 350] width 708 height 407
type input "Кадетская линия, 1-3"
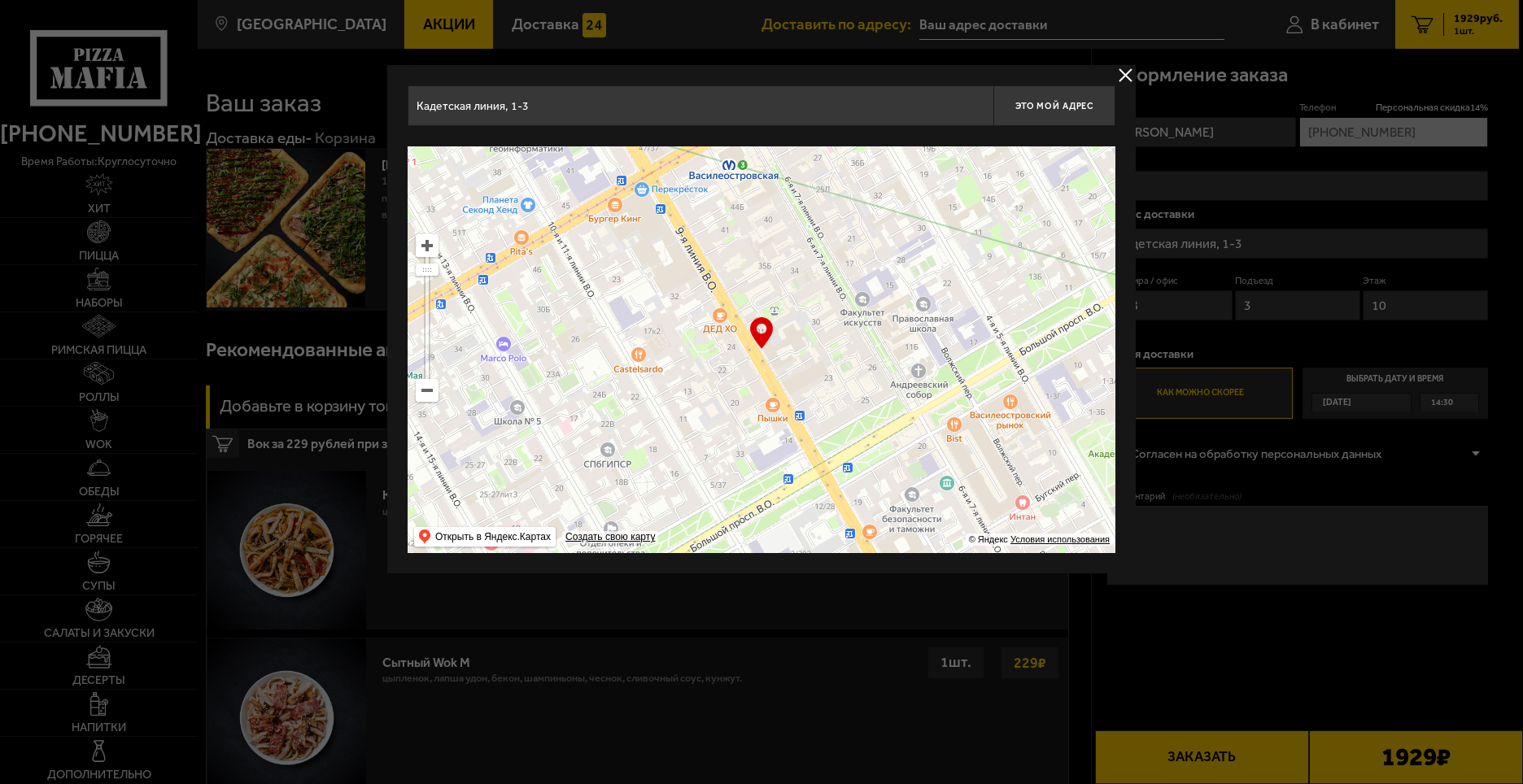
drag, startPoint x: 656, startPoint y: 341, endPoint x: 1190, endPoint y: 455, distance: 546.0
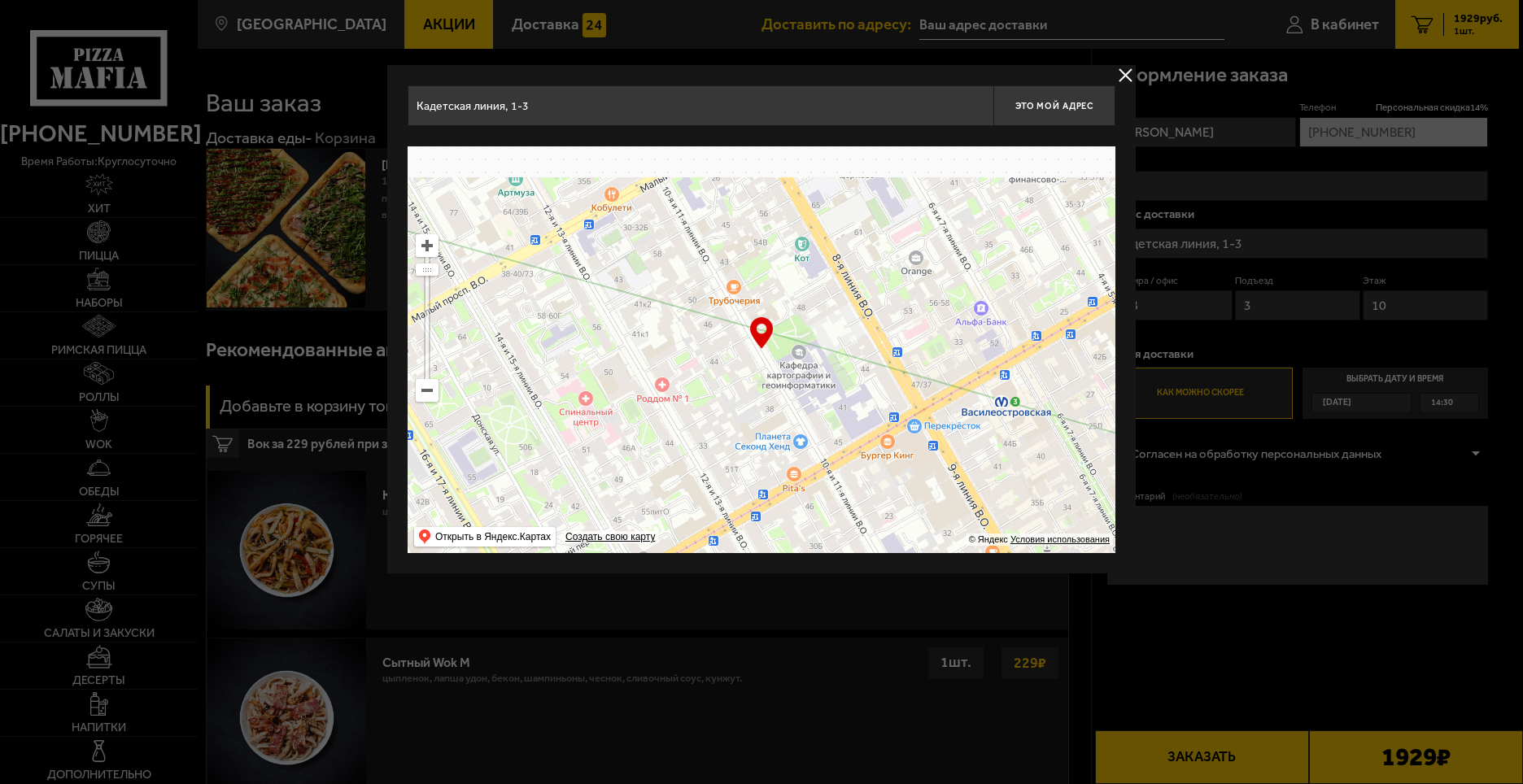
drag, startPoint x: 690, startPoint y: 352, endPoint x: 999, endPoint y: 405, distance: 313.5
click at [1026, 415] on ymaps at bounding box center [762, 350] width 708 height 407
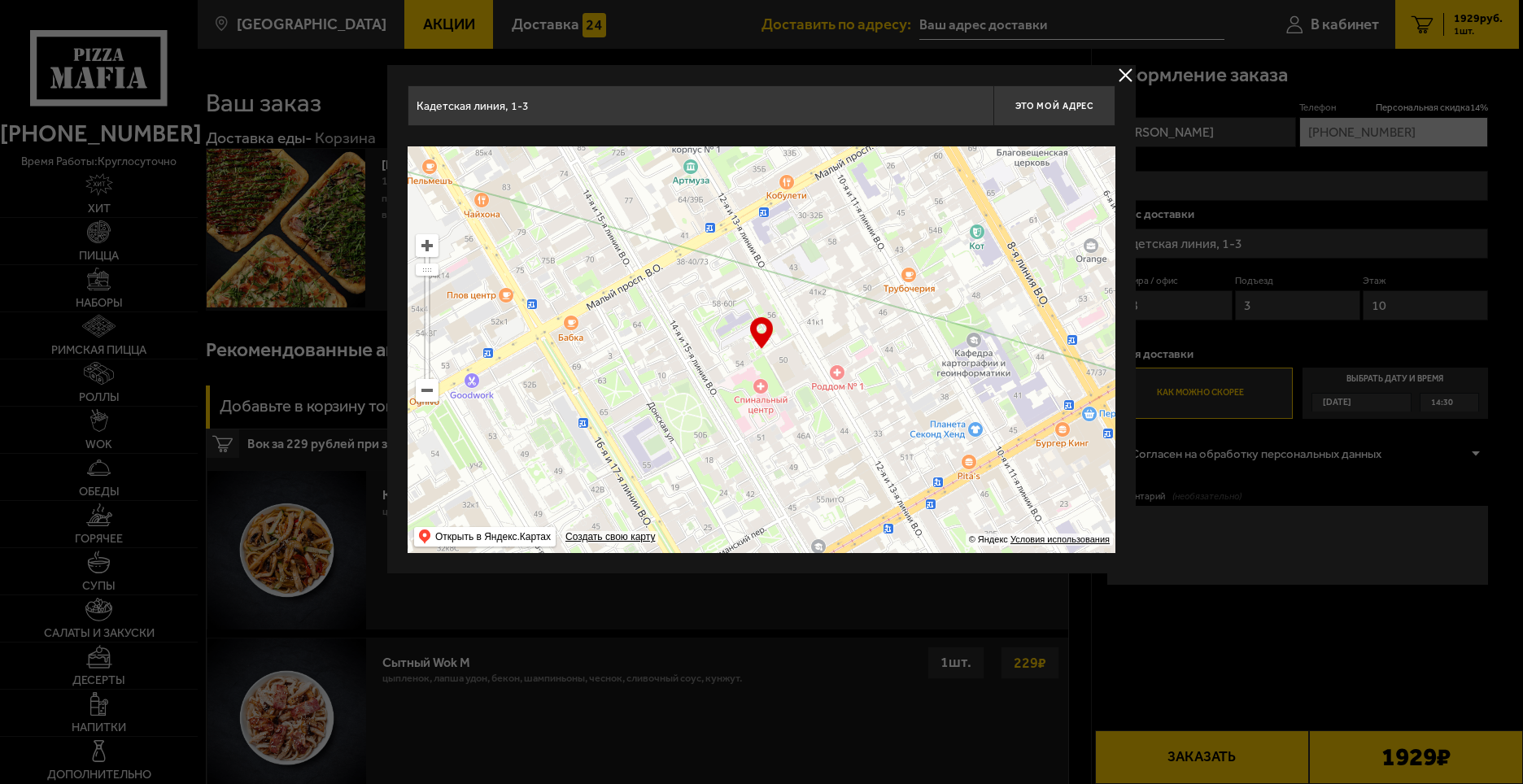
type input "6-я линия [GEOGRAPHIC_DATA], 25Л"
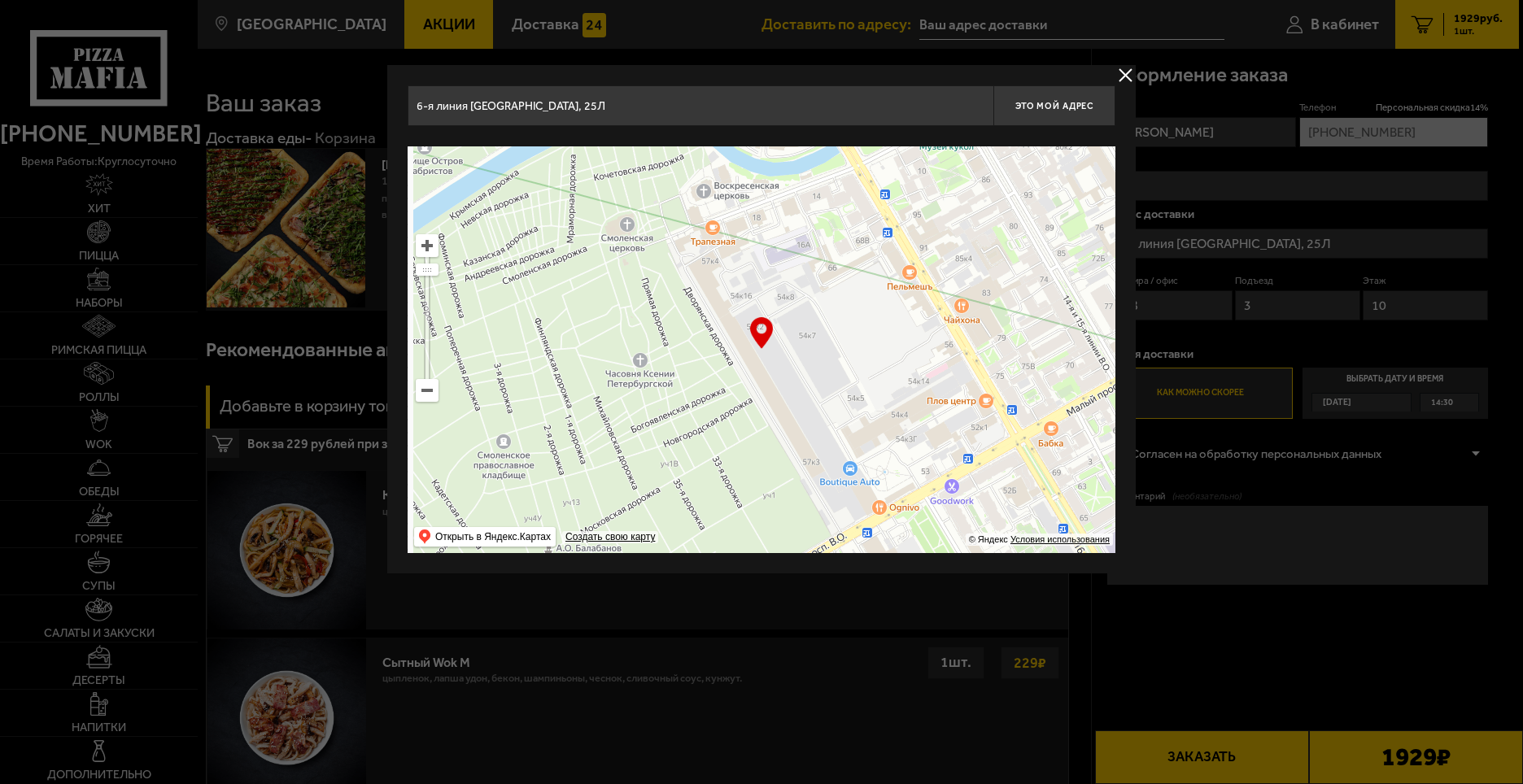
drag, startPoint x: 750, startPoint y: 397, endPoint x: 1128, endPoint y: 506, distance: 393.4
click at [1128, 506] on div "6-[STREET_ADDRESS] Это мой адрес Найдите адрес перетащив карту … © Яндекс Услов…" at bounding box center [761, 319] width 748 height 508
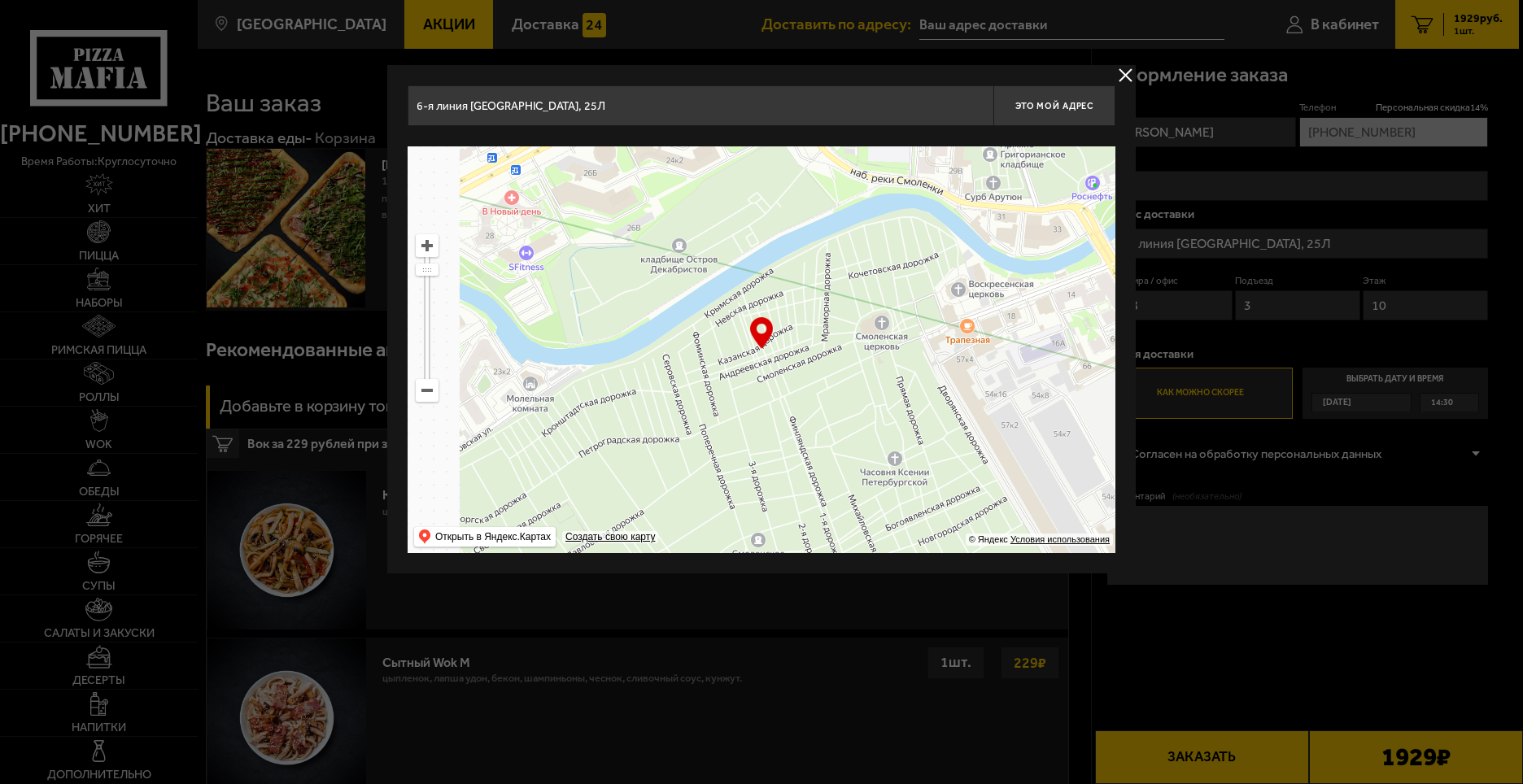
type input "[STREET_ADDRESS]"
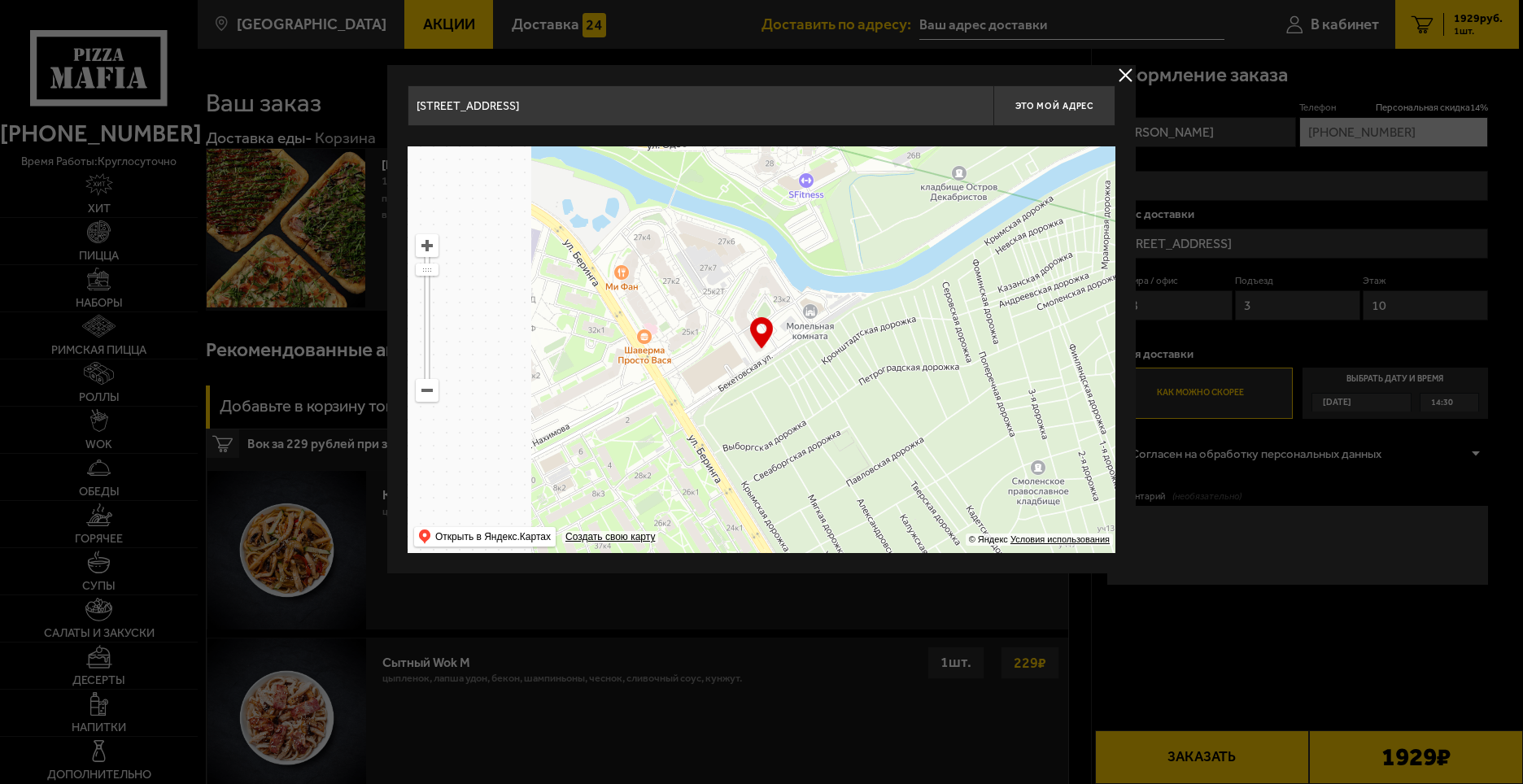
drag, startPoint x: 754, startPoint y: 365, endPoint x: 1147, endPoint y: 282, distance: 401.7
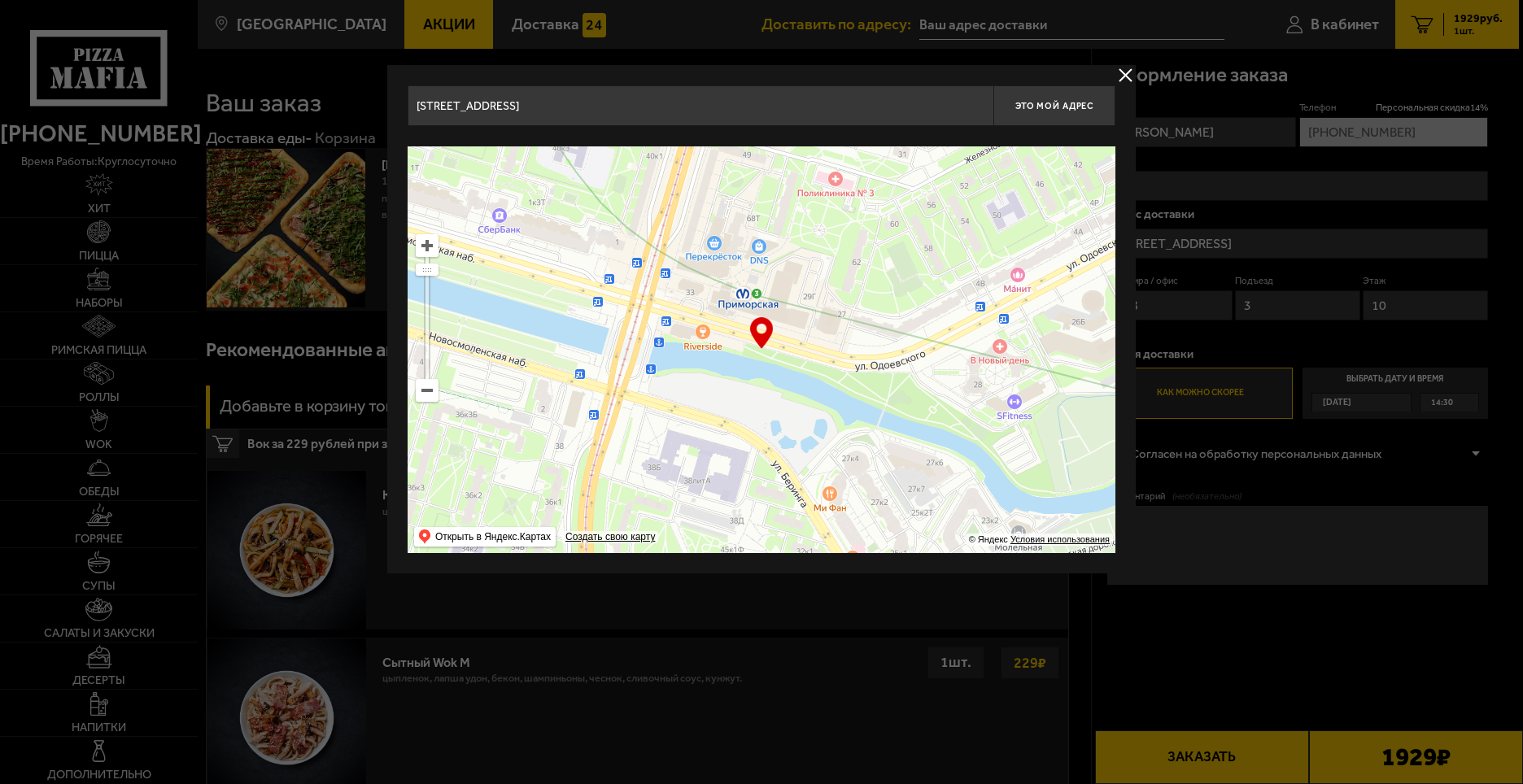
type input "[STREET_ADDRESS]"
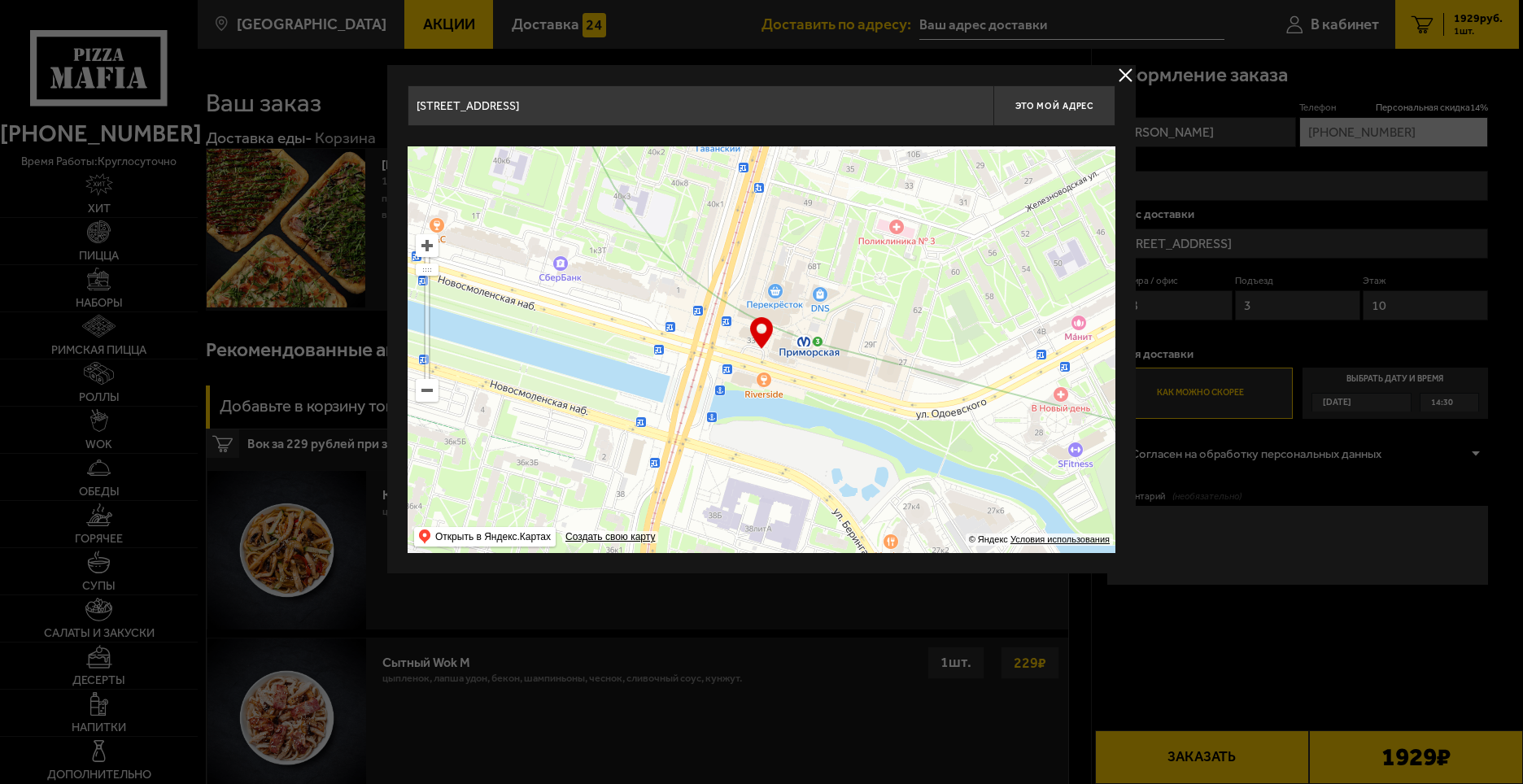
drag, startPoint x: 699, startPoint y: 277, endPoint x: 867, endPoint y: 509, distance: 286.4
click at [876, 533] on ymaps at bounding box center [762, 350] width 708 height 407
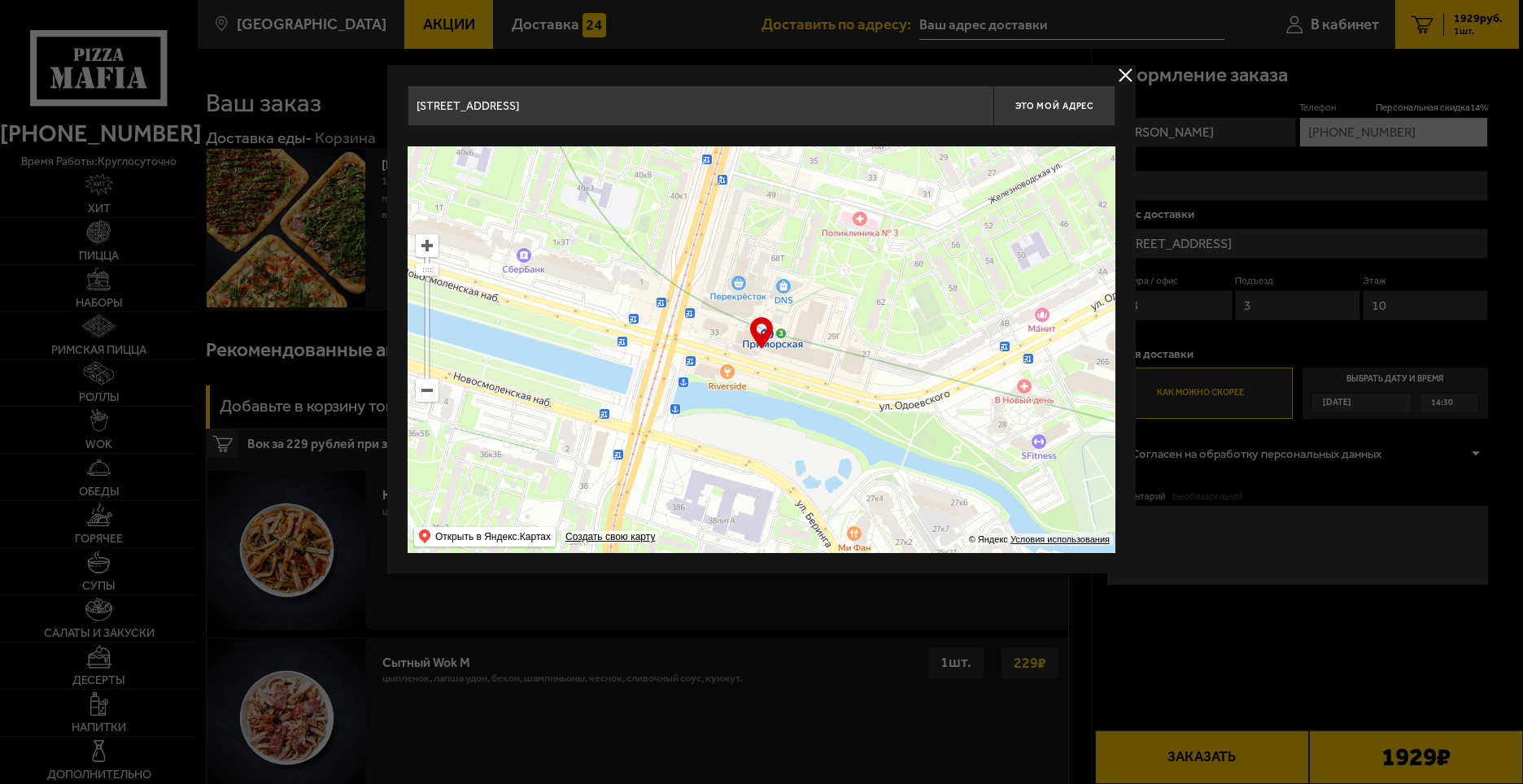
type input "[STREET_ADDRESS]"
drag, startPoint x: 829, startPoint y: 397, endPoint x: 762, endPoint y: 384, distance: 68.2
click at [762, 384] on ymaps at bounding box center [762, 350] width 708 height 407
click at [1035, 101] on span "Это мой адрес" at bounding box center [1054, 106] width 78 height 11
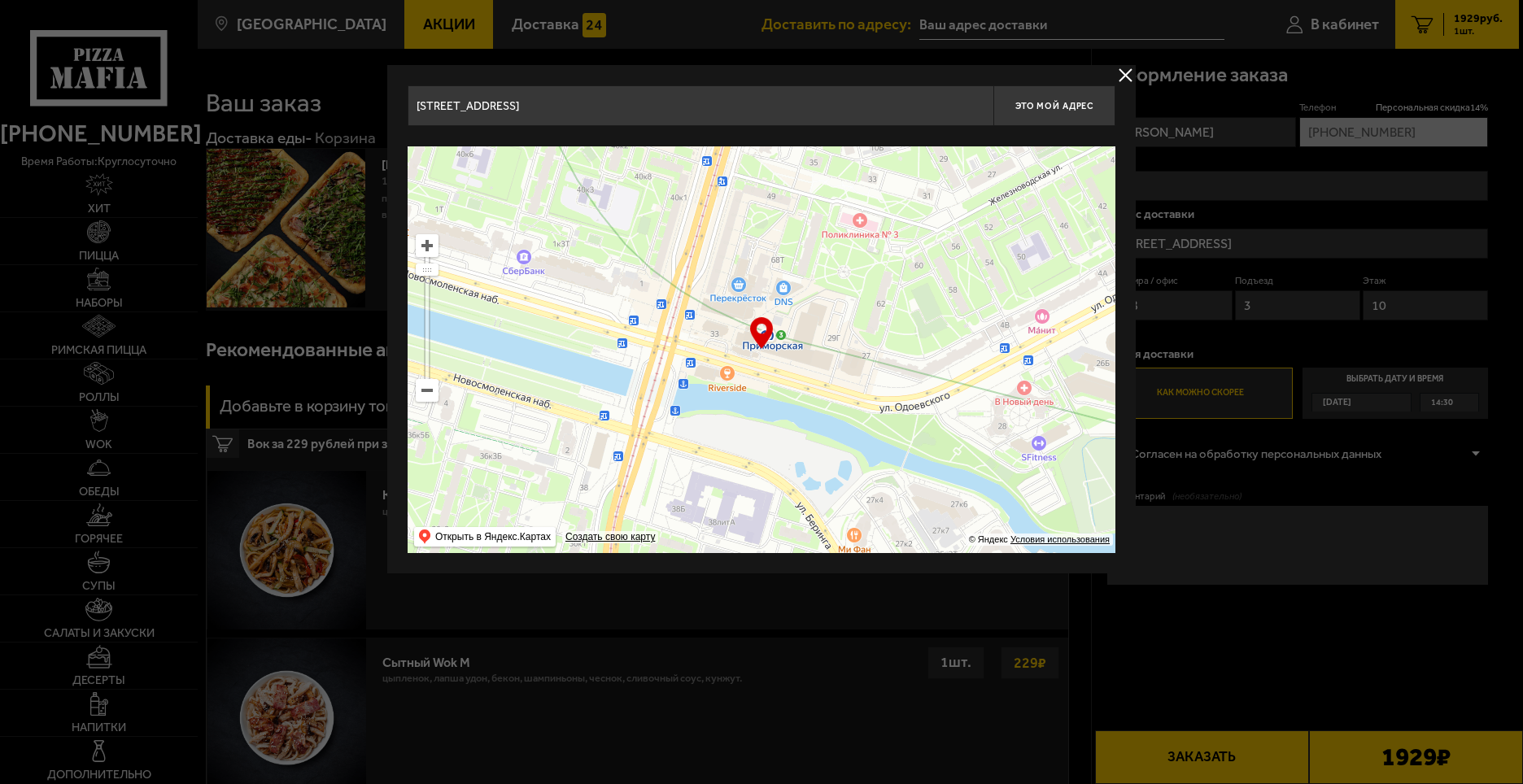
type input "[STREET_ADDRESS]"
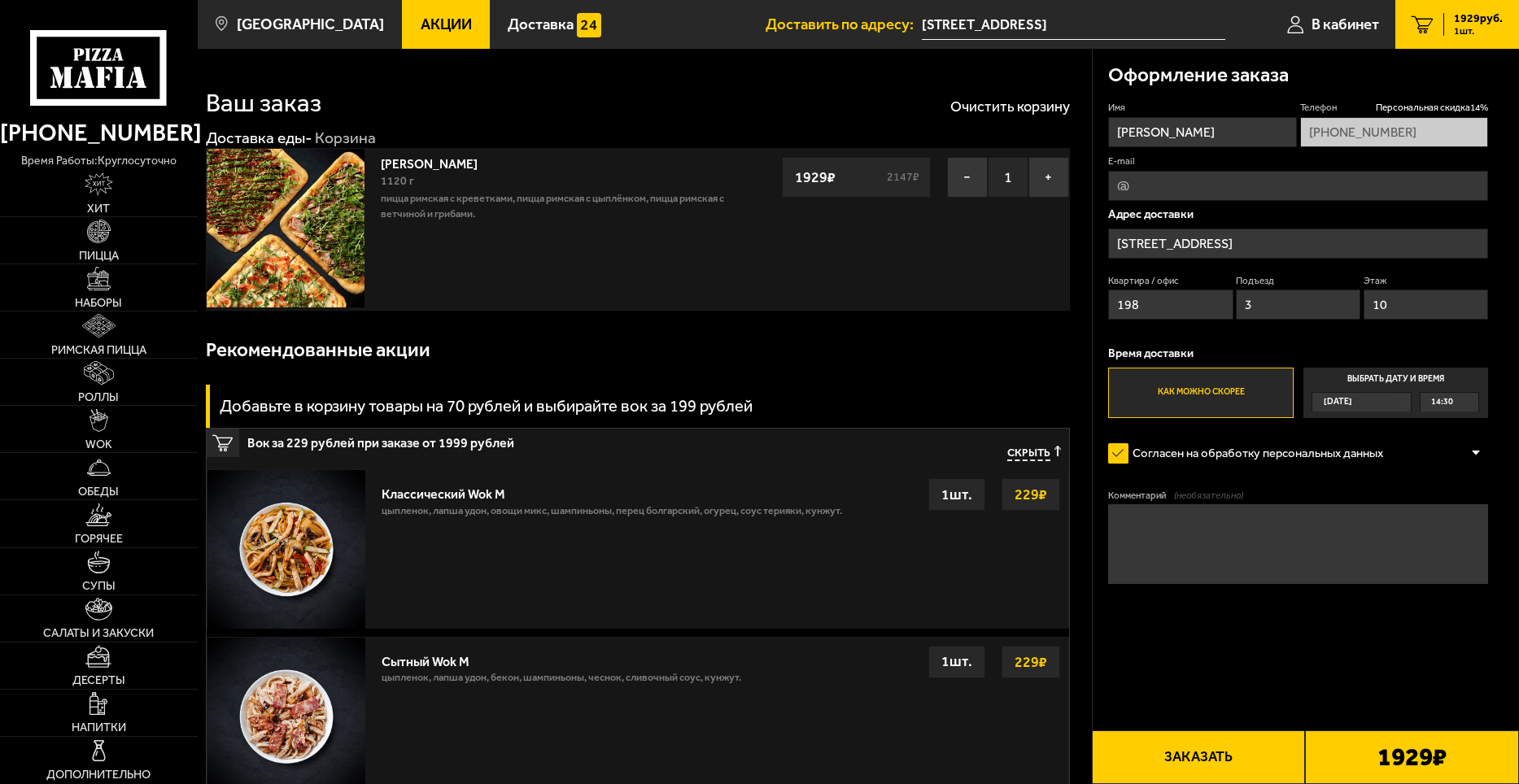
drag, startPoint x: 1162, startPoint y: 307, endPoint x: 1111, endPoint y: 312, distance: 51.2
click at [1113, 313] on input "198" at bounding box center [1170, 305] width 125 height 30
drag, startPoint x: 1289, startPoint y: 307, endPoint x: 1244, endPoint y: 307, distance: 45.0
click at [1244, 307] on input "3" at bounding box center [1298, 305] width 125 height 30
drag, startPoint x: 1420, startPoint y: 307, endPoint x: 1370, endPoint y: 304, distance: 50.1
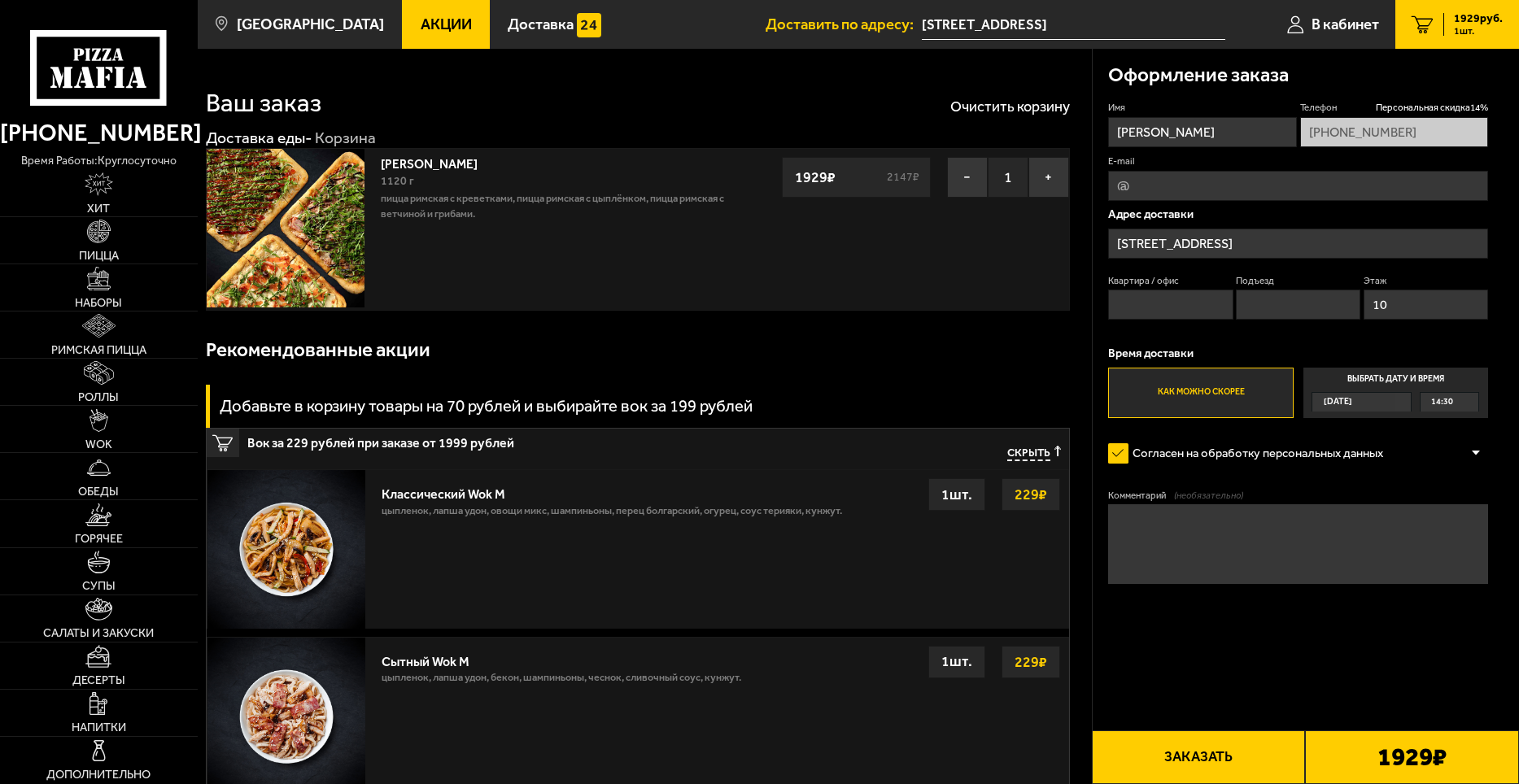
click at [1370, 304] on input "10" at bounding box center [1426, 305] width 125 height 30
click at [1179, 317] on input "Квартира / офис" at bounding box center [1170, 305] width 125 height 30
click at [1439, 406] on span "14:30" at bounding box center [1442, 401] width 22 height 18
click at [0, 0] on input "Выбрать дату и время [DATE] 14:30" at bounding box center [0, 0] width 0 height 0
click at [1465, 403] on div "14:30" at bounding box center [1449, 401] width 58 height 18
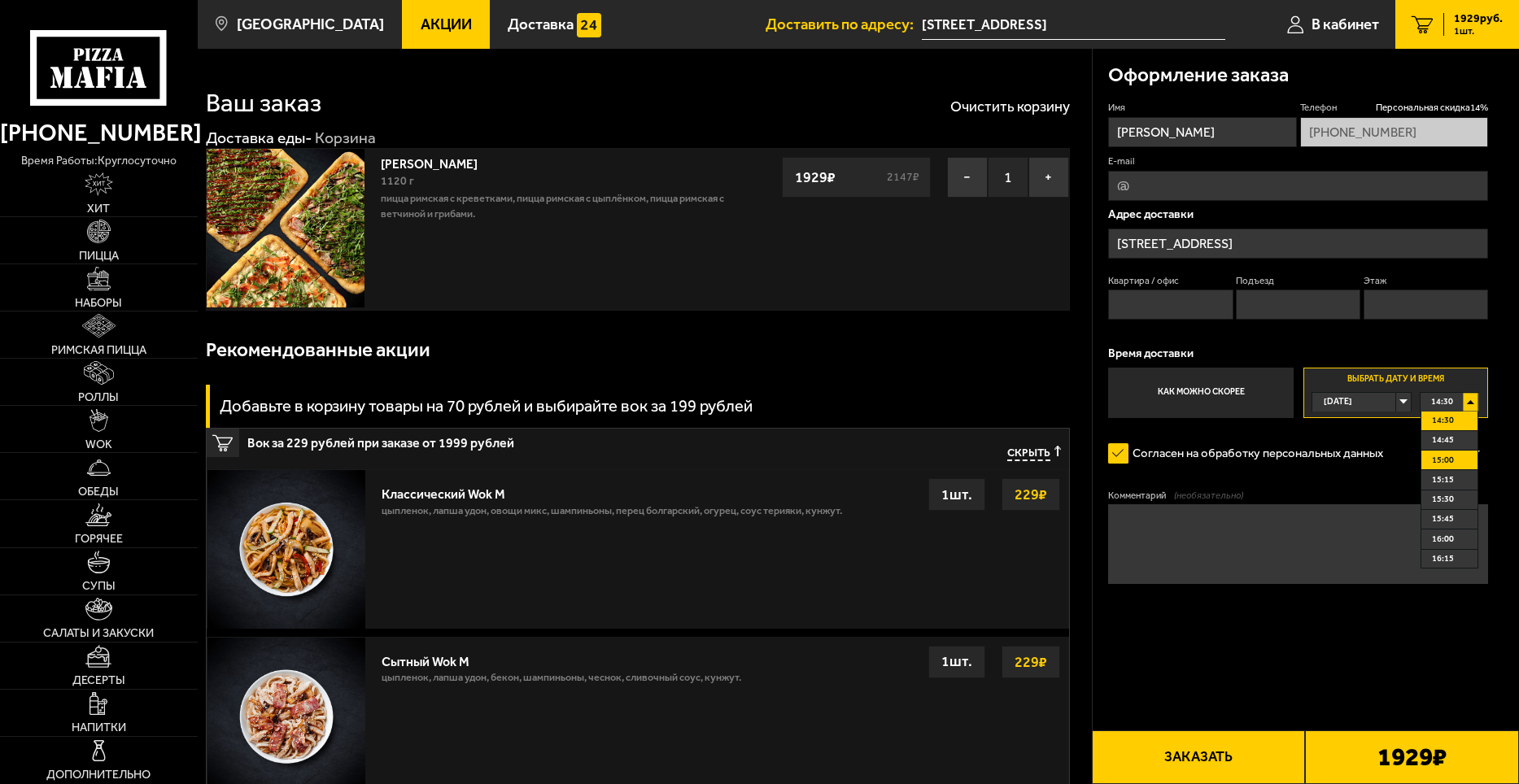
click at [1452, 455] on span "15:00" at bounding box center [1443, 460] width 22 height 18
click at [1196, 756] on button "Заказать" at bounding box center [1198, 757] width 214 height 54
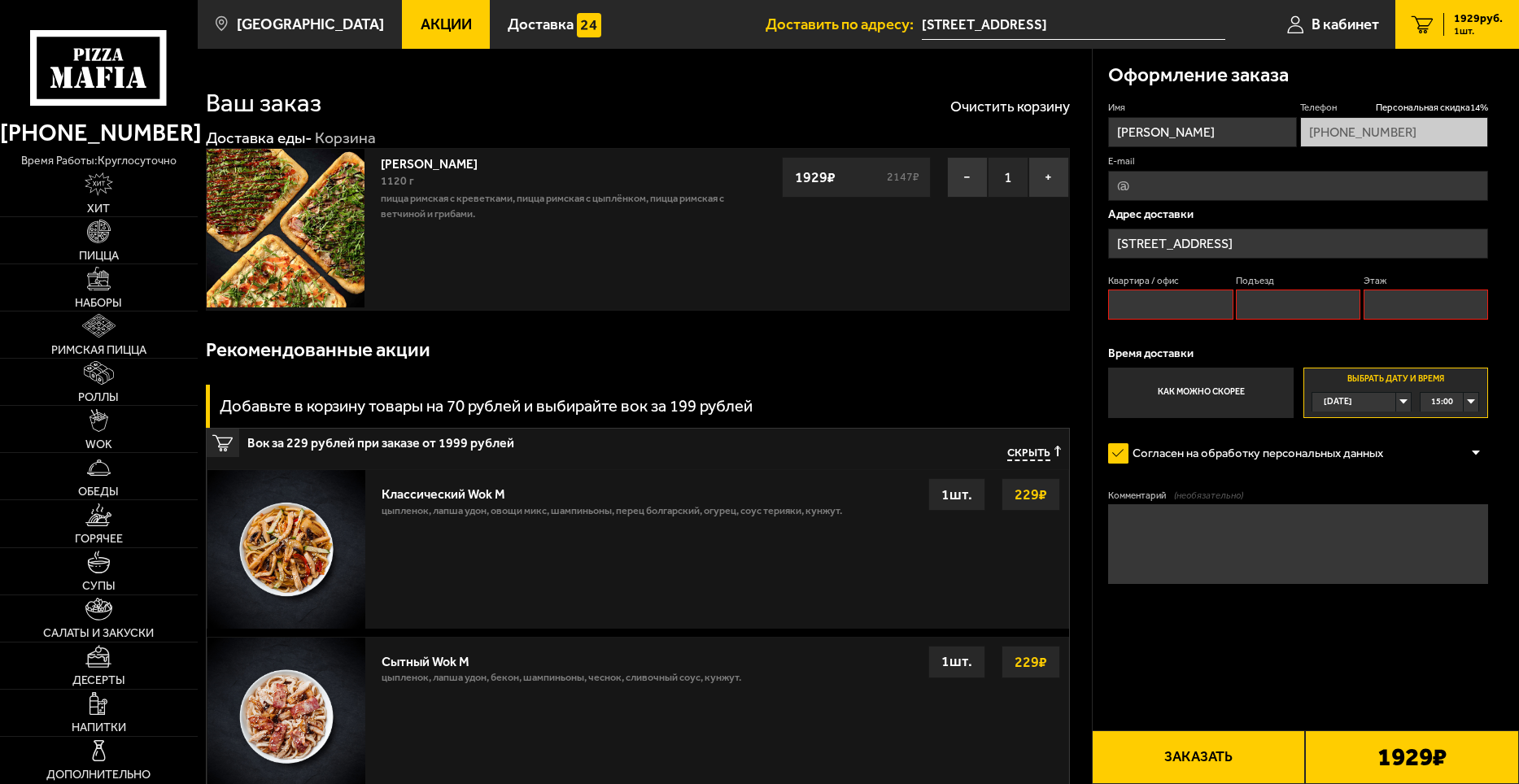
click at [1155, 304] on input "Квартира / офис" at bounding box center [1170, 305] width 125 height 30
type input "1989"
click at [1274, 306] on input "Подъезд" at bounding box center [1298, 305] width 125 height 30
type input "6"
click at [1390, 306] on input "Этаж" at bounding box center [1426, 305] width 125 height 30
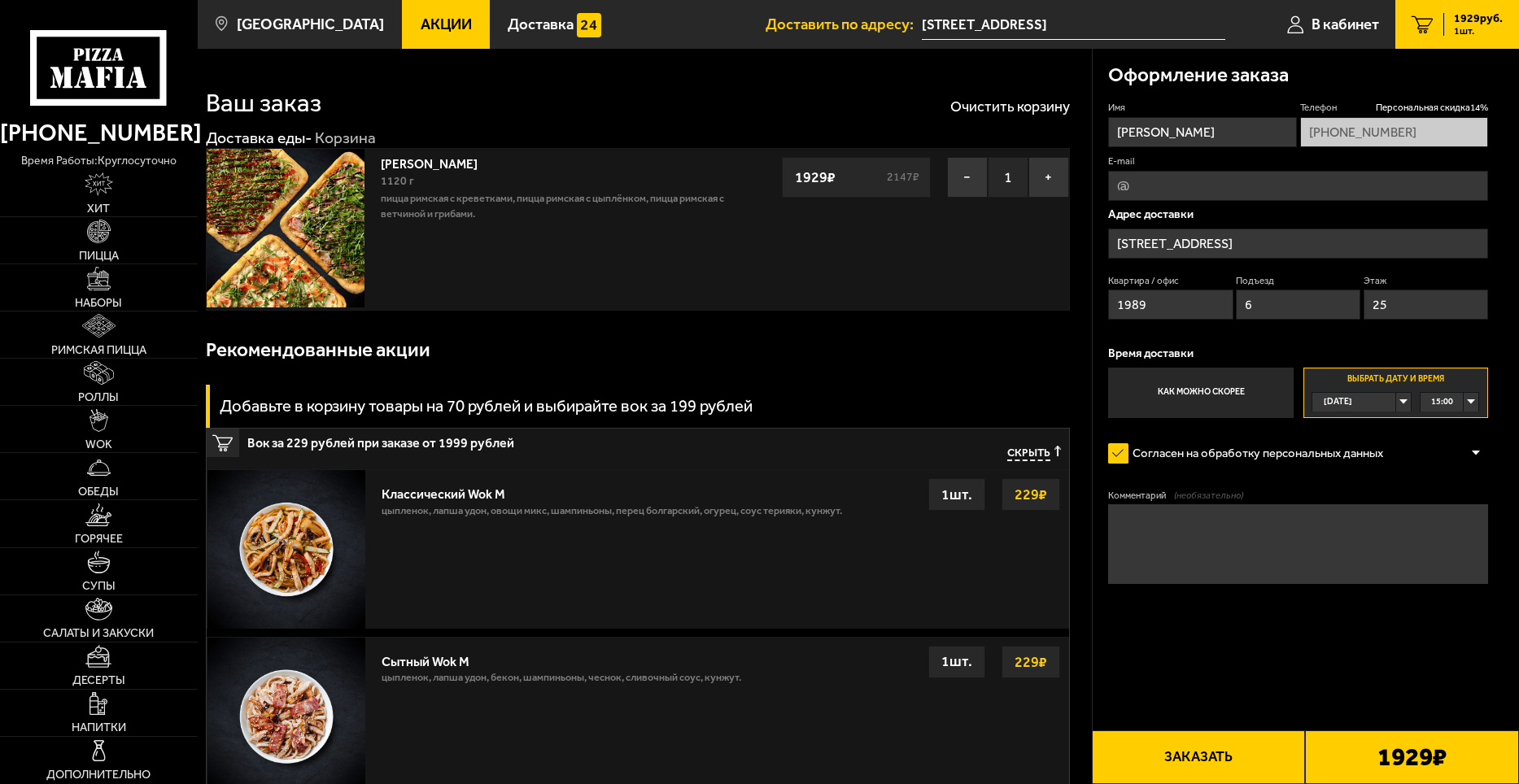
type input "25"
drag, startPoint x: 1107, startPoint y: 307, endPoint x: 1071, endPoint y: 307, distance: 36.0
type input "1"
drag, startPoint x: 1404, startPoint y: 301, endPoint x: 1367, endPoint y: 301, distance: 37.0
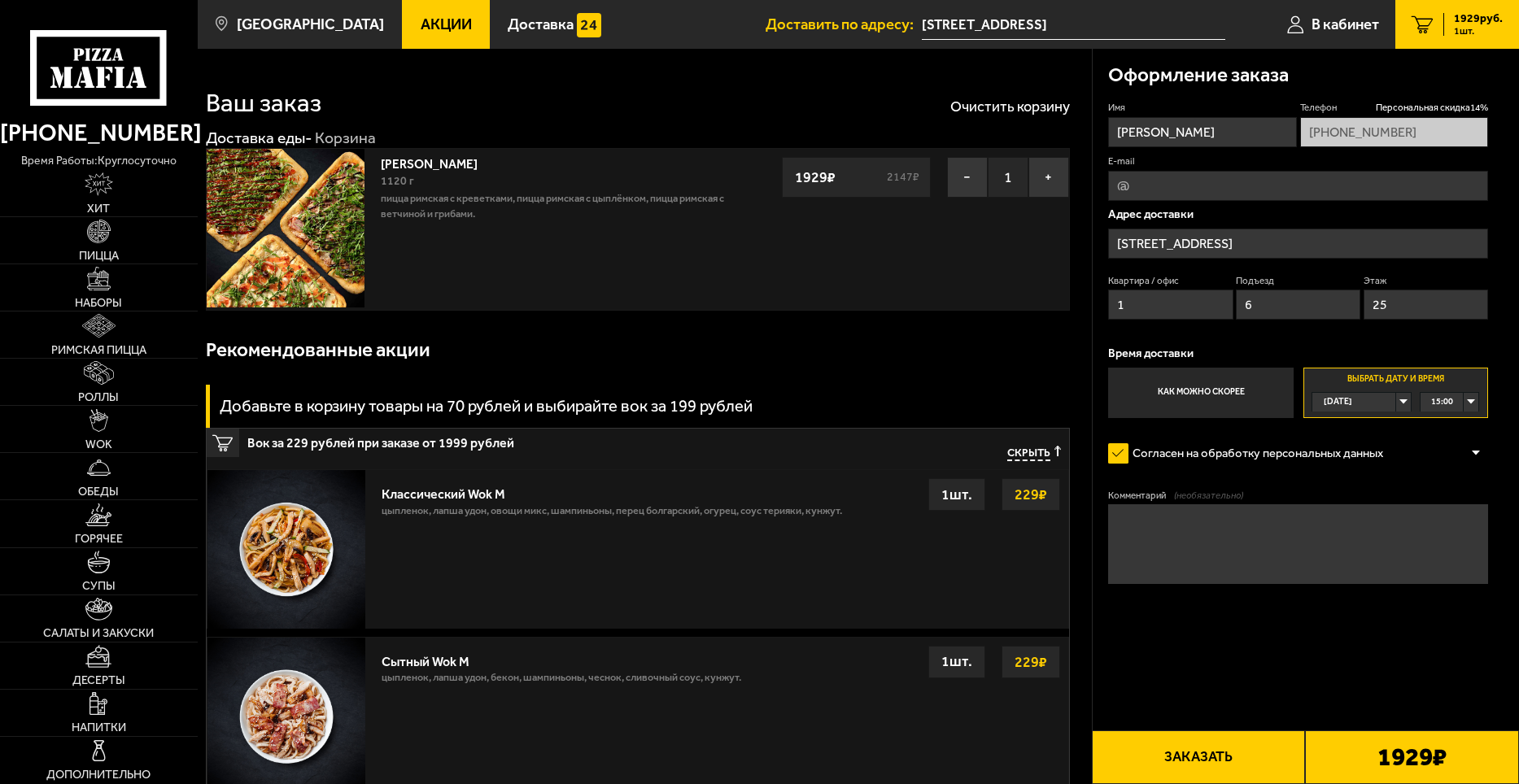
click at [1367, 301] on input "25" at bounding box center [1426, 305] width 125 height 30
type input "1"
type input "2"
drag, startPoint x: 1258, startPoint y: 299, endPoint x: 1204, endPoint y: 299, distance: 54.0
click at [1204, 299] on div "Квартира / офис 1 Подъезд 6 Этаж 2" at bounding box center [1298, 301] width 380 height 54
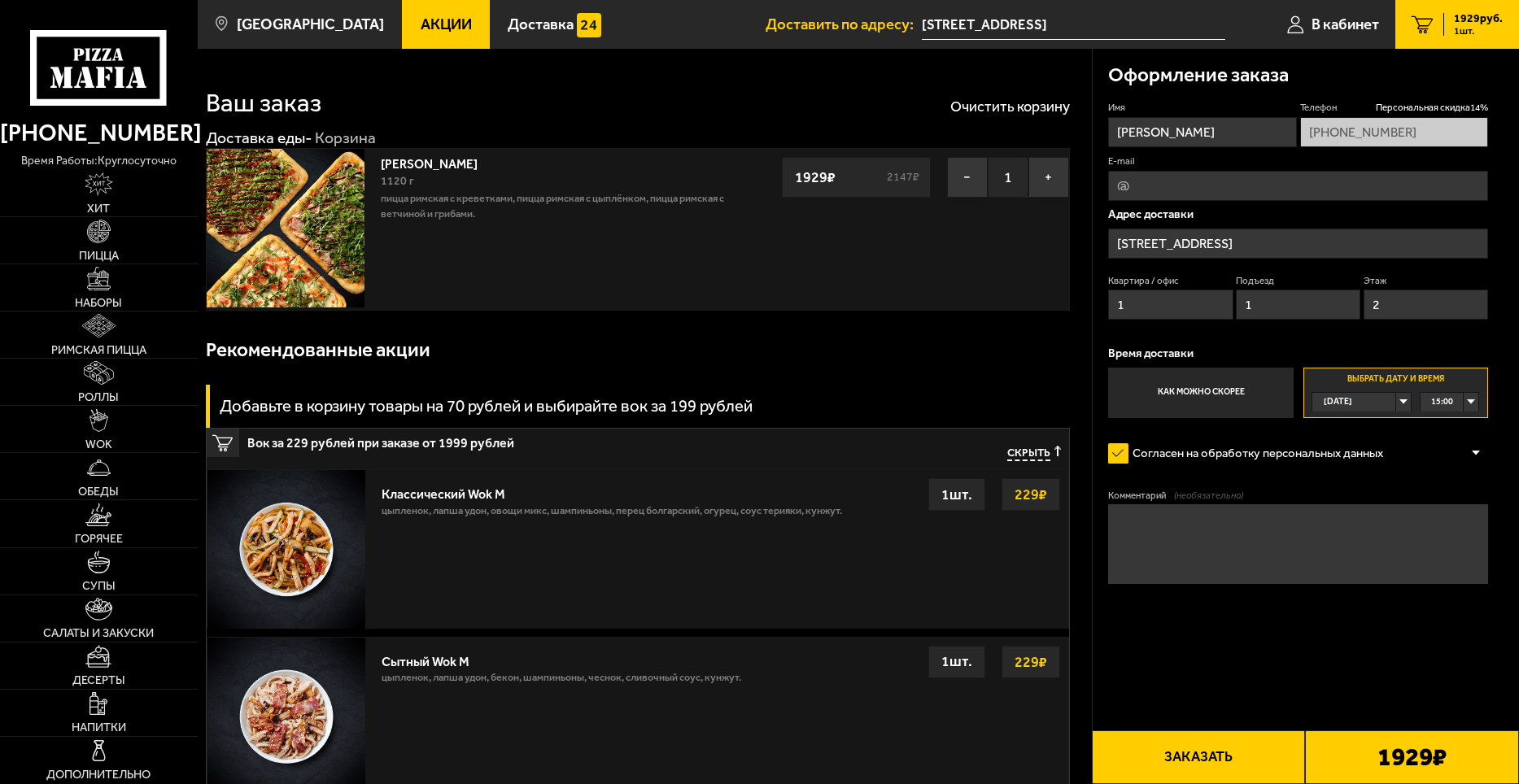
type input "1"
drag, startPoint x: 1143, startPoint y: 310, endPoint x: 1110, endPoint y: 307, distance: 33.1
click at [1110, 307] on input "1" at bounding box center [1170, 305] width 125 height 30
type input "288"
click at [1223, 757] on button "Заказать" at bounding box center [1198, 757] width 214 height 54
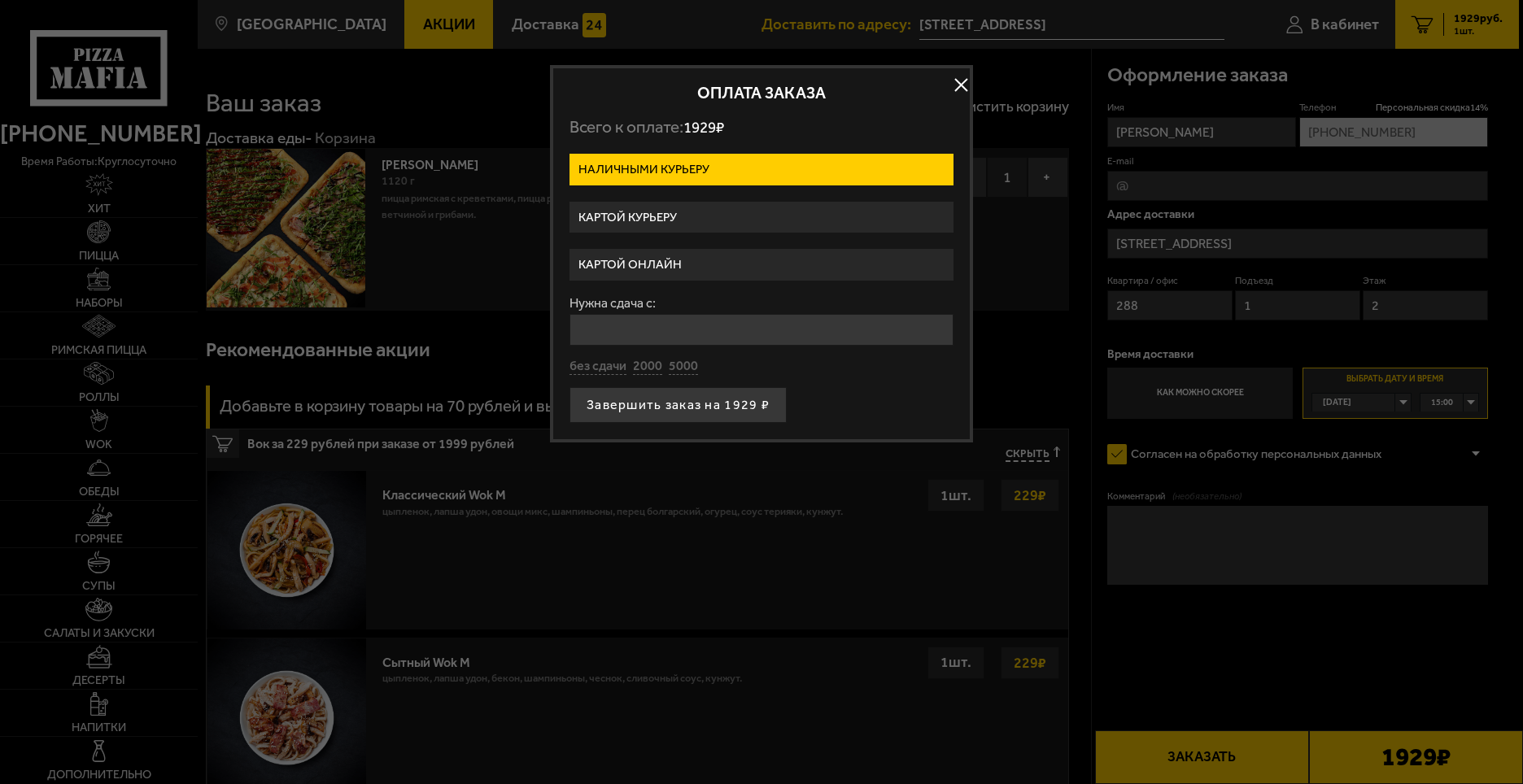
click at [658, 217] on label "Картой курьеру" at bounding box center [762, 218] width 384 height 32
click at [0, 0] on input "Картой курьеру" at bounding box center [0, 0] width 0 height 0
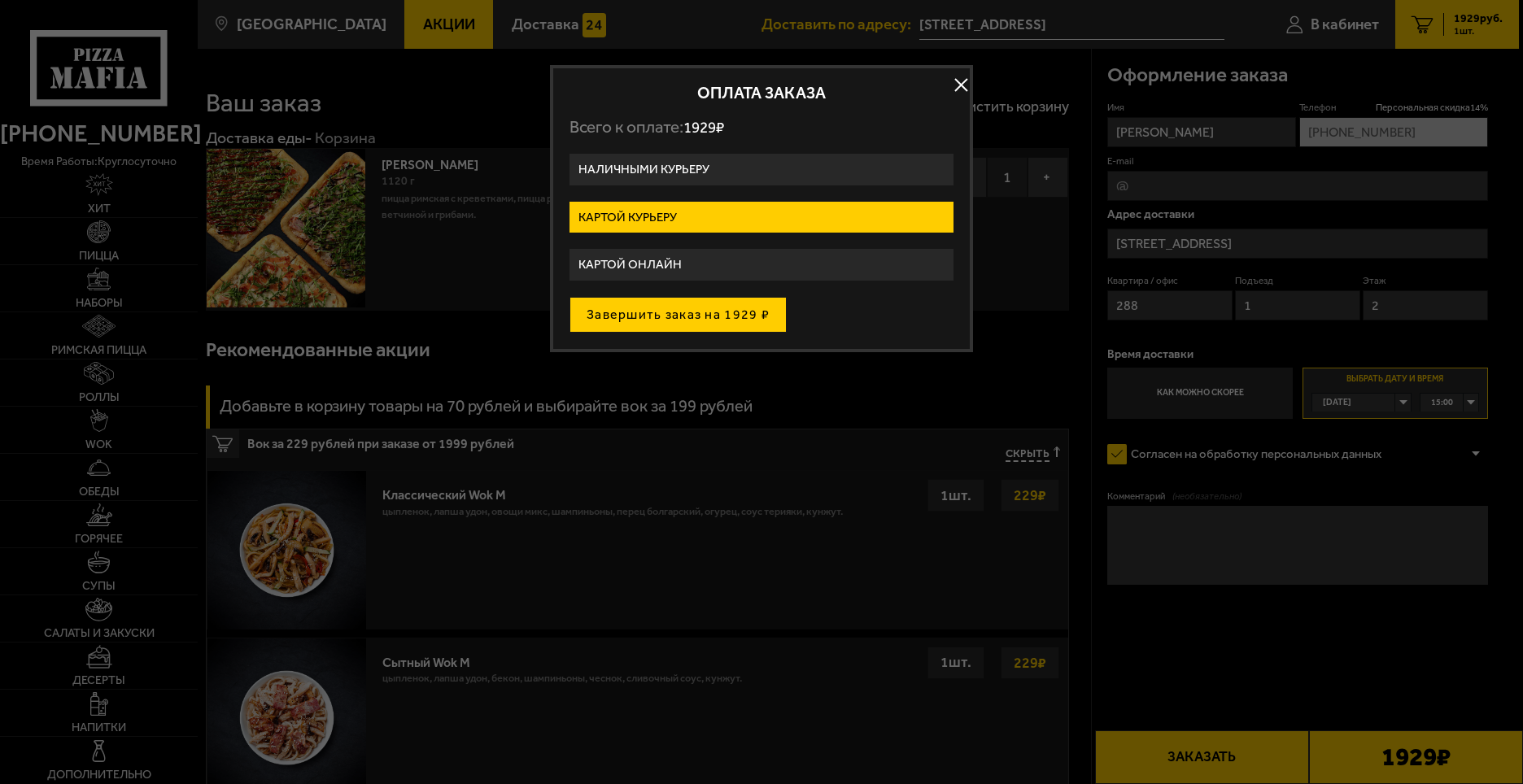
click at [670, 314] on button "Завершить заказ на 1929 ₽" at bounding box center [678, 314] width 217 height 36
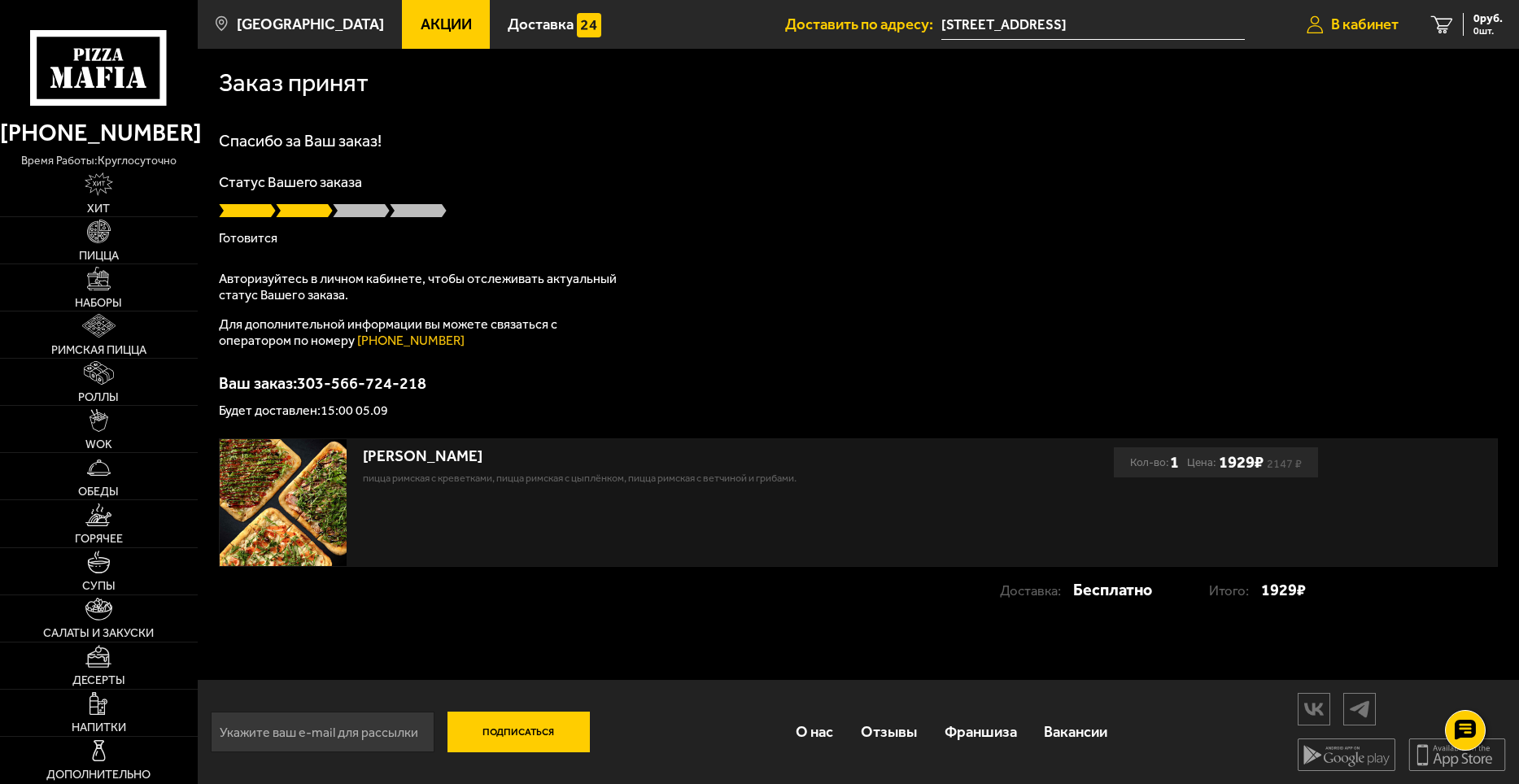
click at [1361, 23] on span "В кабинет" at bounding box center [1365, 24] width 68 height 15
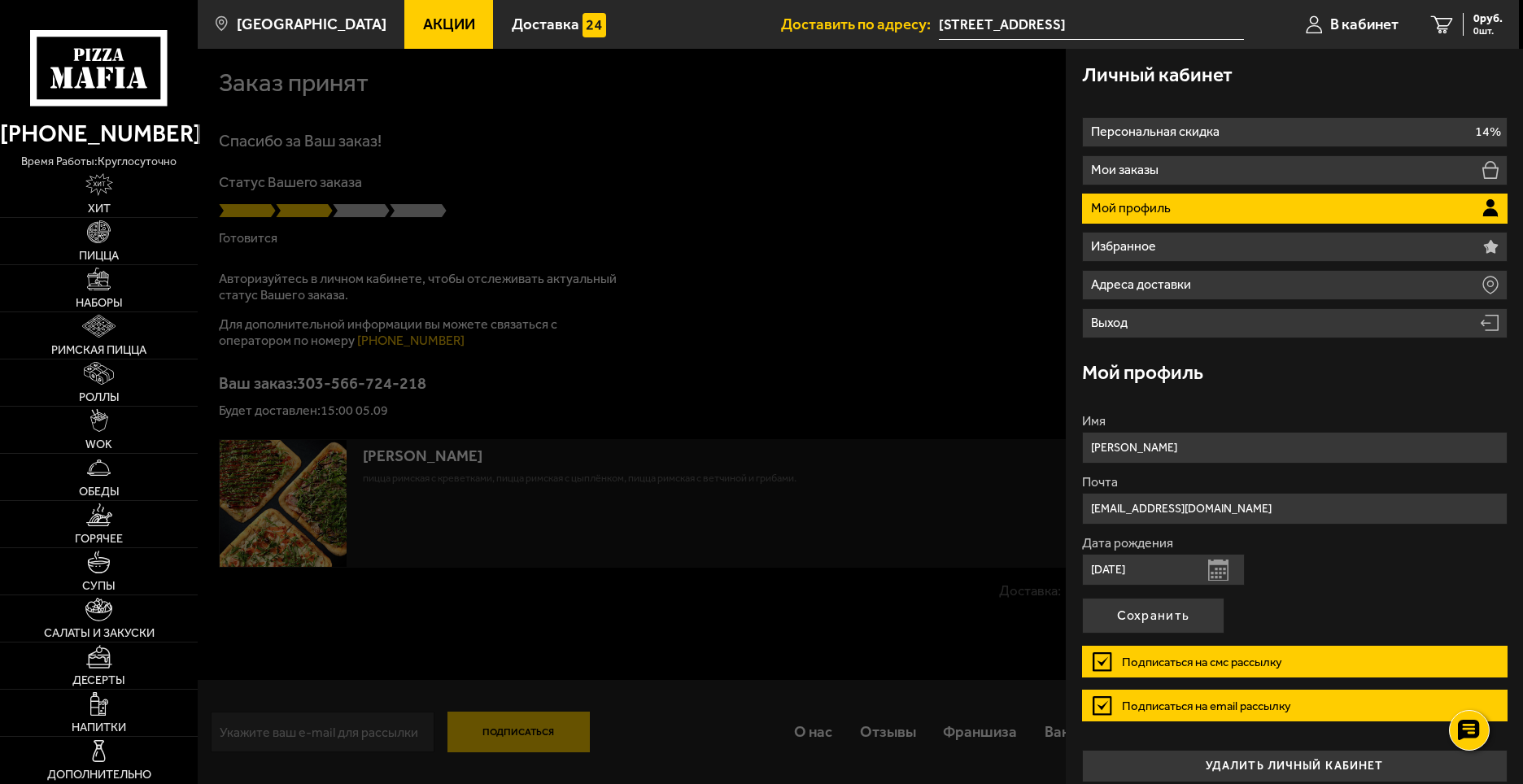
click at [683, 260] on div at bounding box center [959, 441] width 1523 height 784
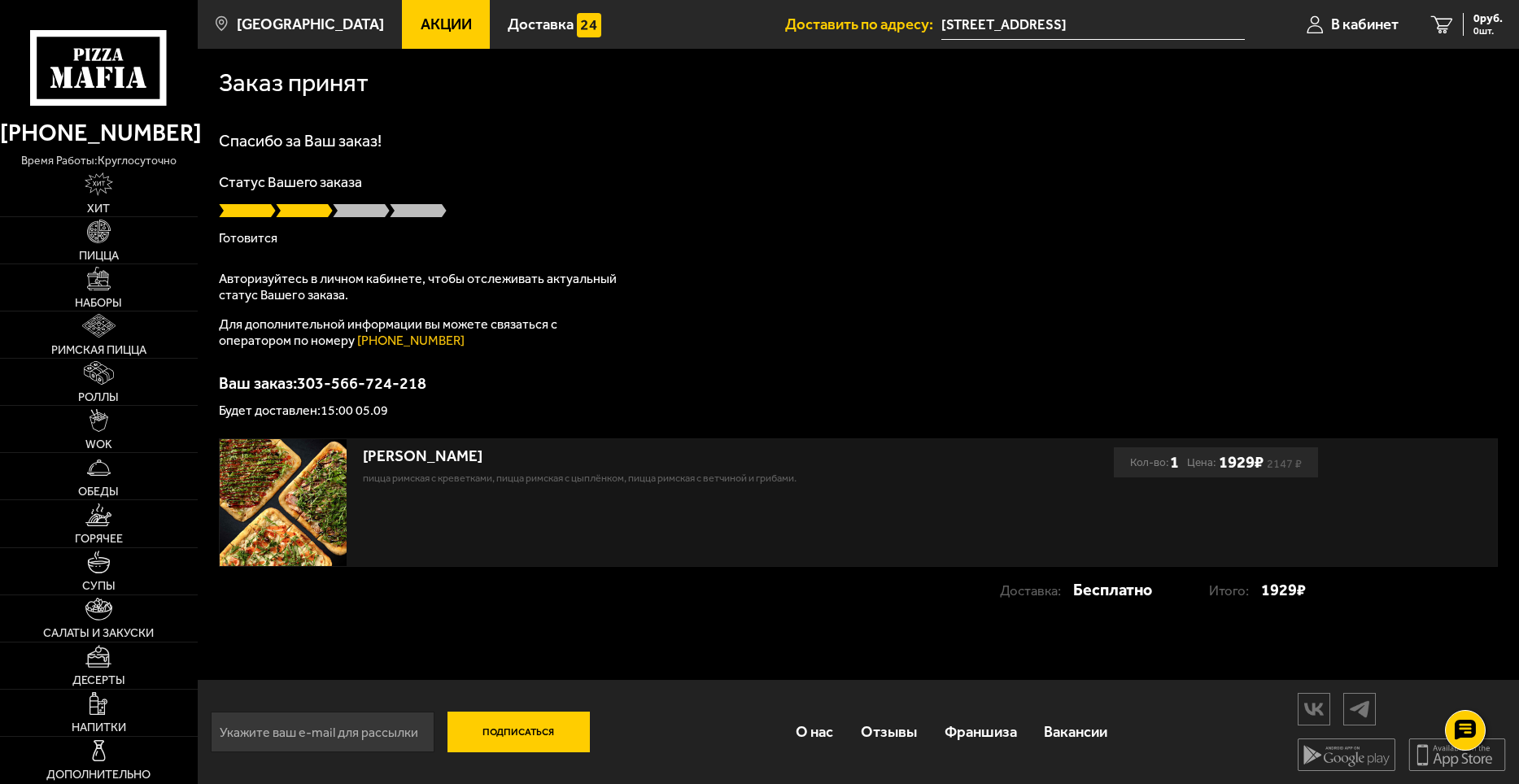
click at [1102, 17] on input "[STREET_ADDRESS]" at bounding box center [1093, 25] width 303 height 30
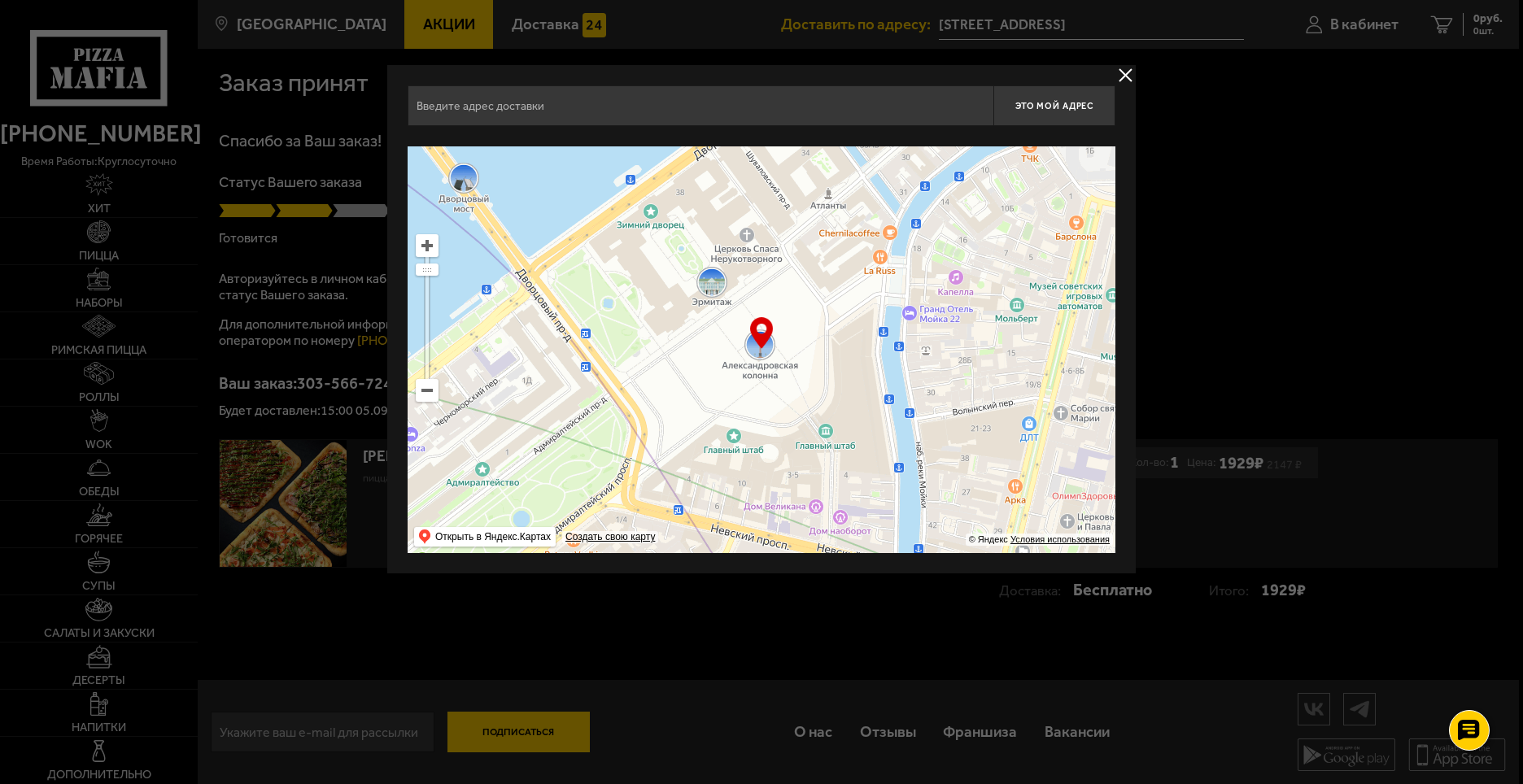
type input "[STREET_ADDRESS]"
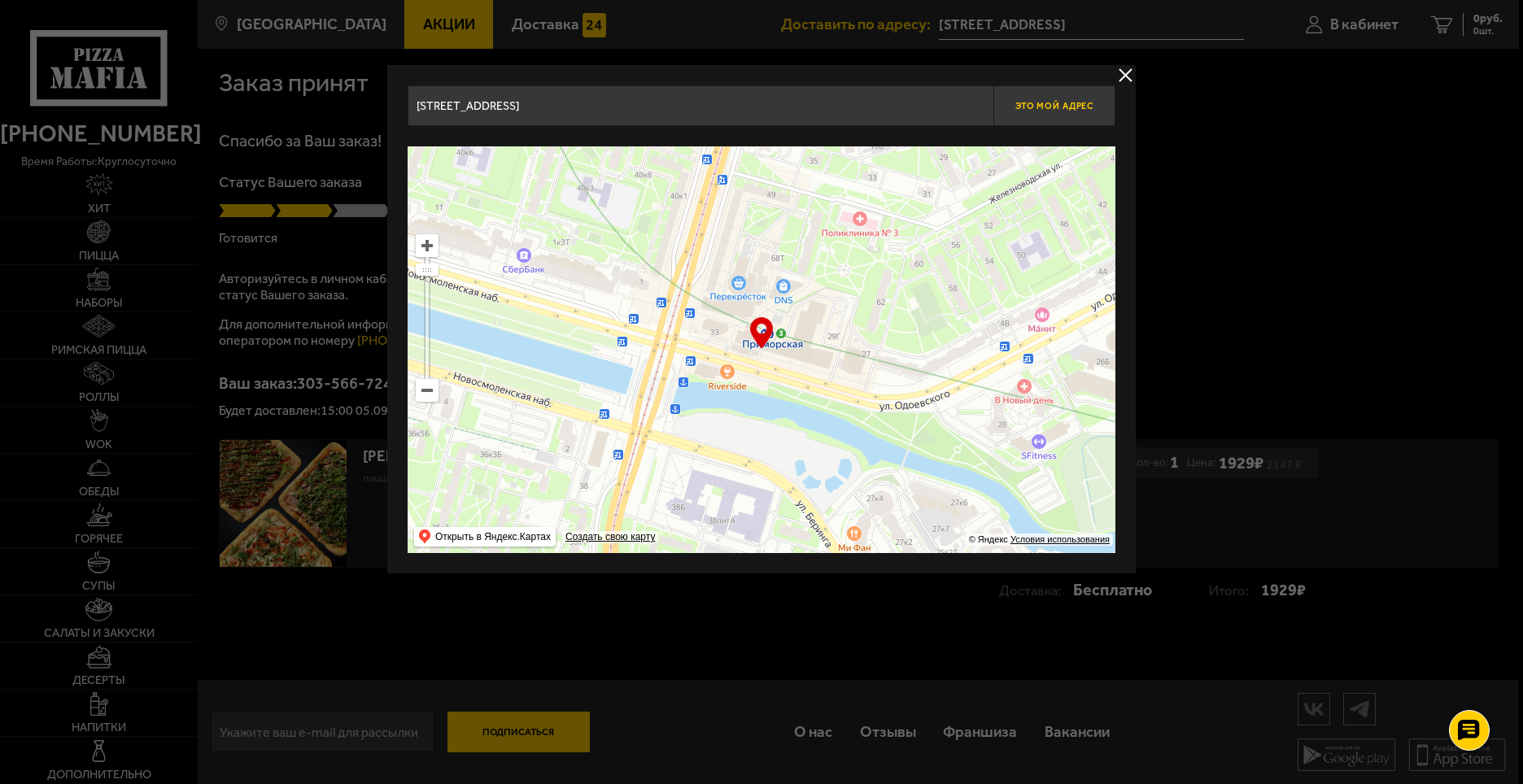
click at [1061, 104] on span "Это мой адрес" at bounding box center [1054, 106] width 78 height 11
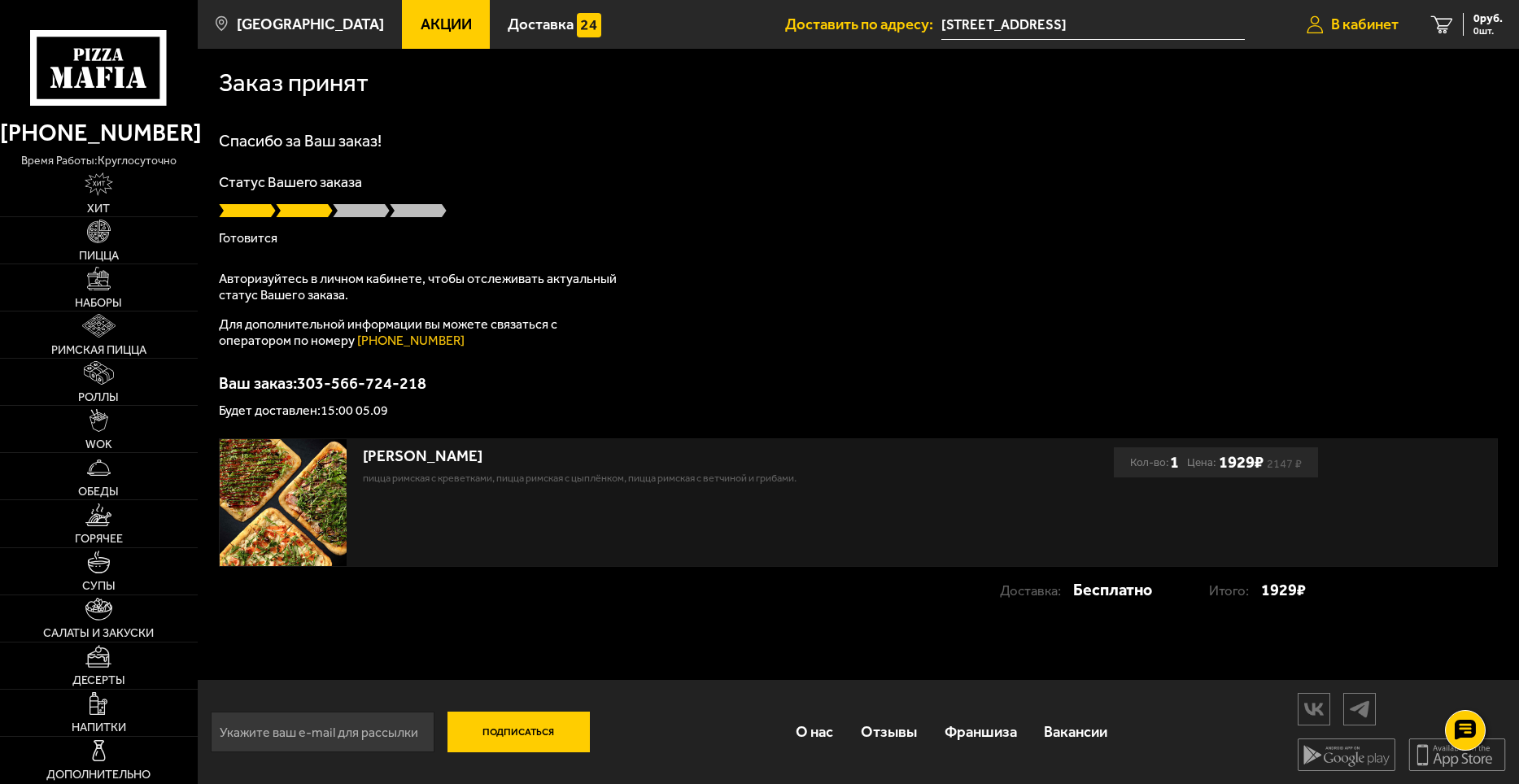
click at [1331, 27] on span "В кабинет" at bounding box center [1365, 24] width 68 height 15
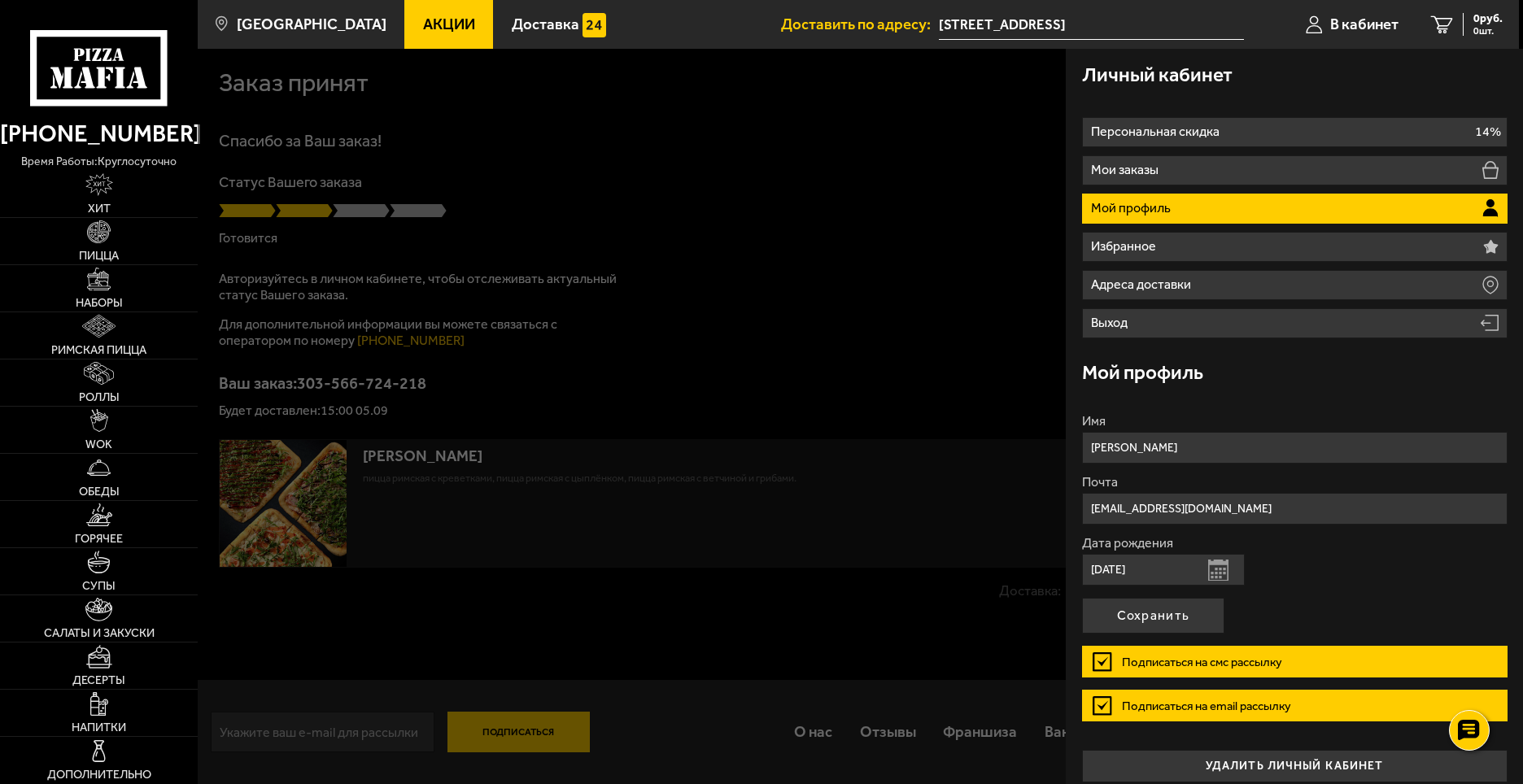
click at [1254, 212] on li "Мой профиль" at bounding box center [1295, 209] width 426 height 30
click at [1295, 206] on li "Мой профиль" at bounding box center [1295, 209] width 426 height 30
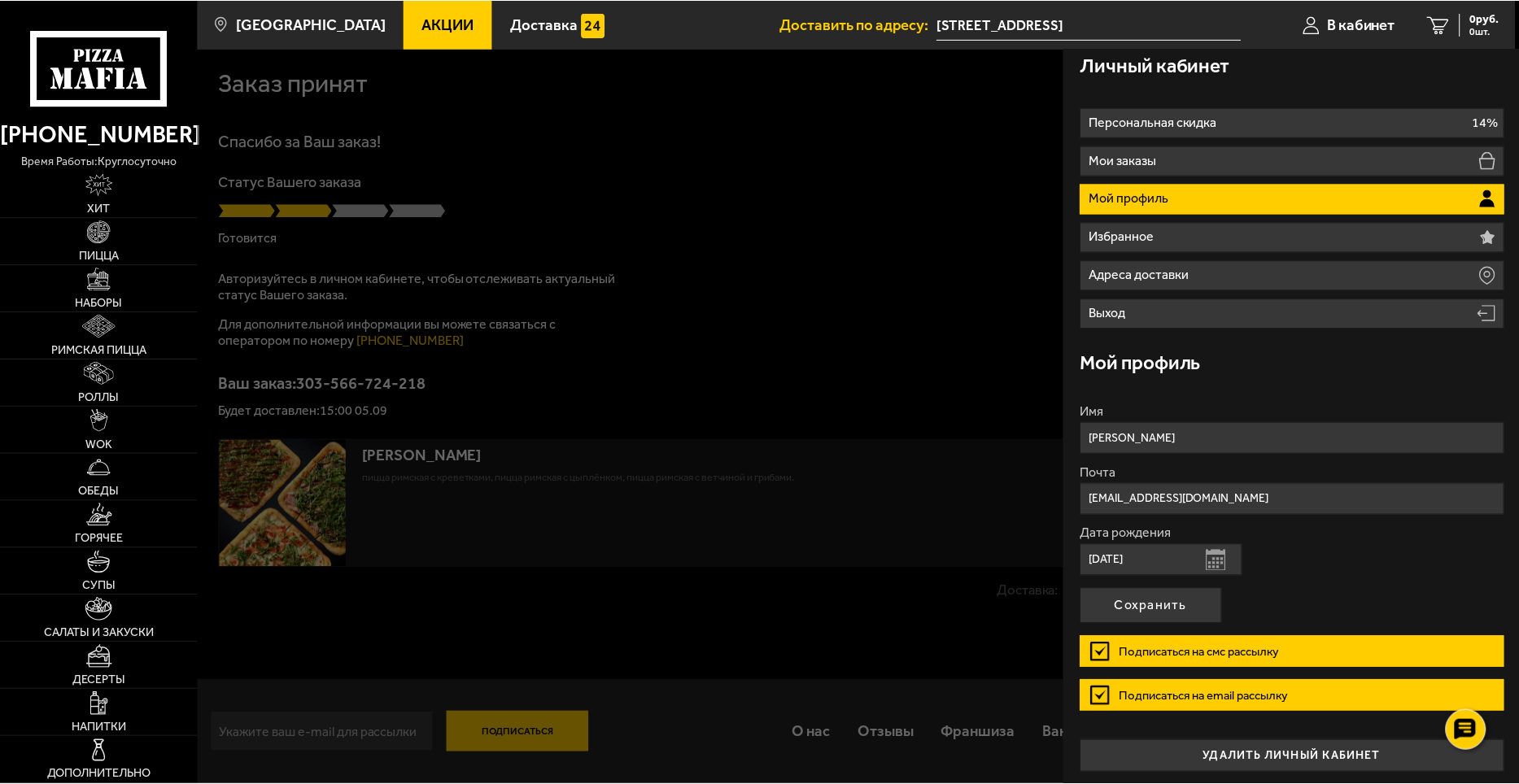
scroll to position [14, 0]
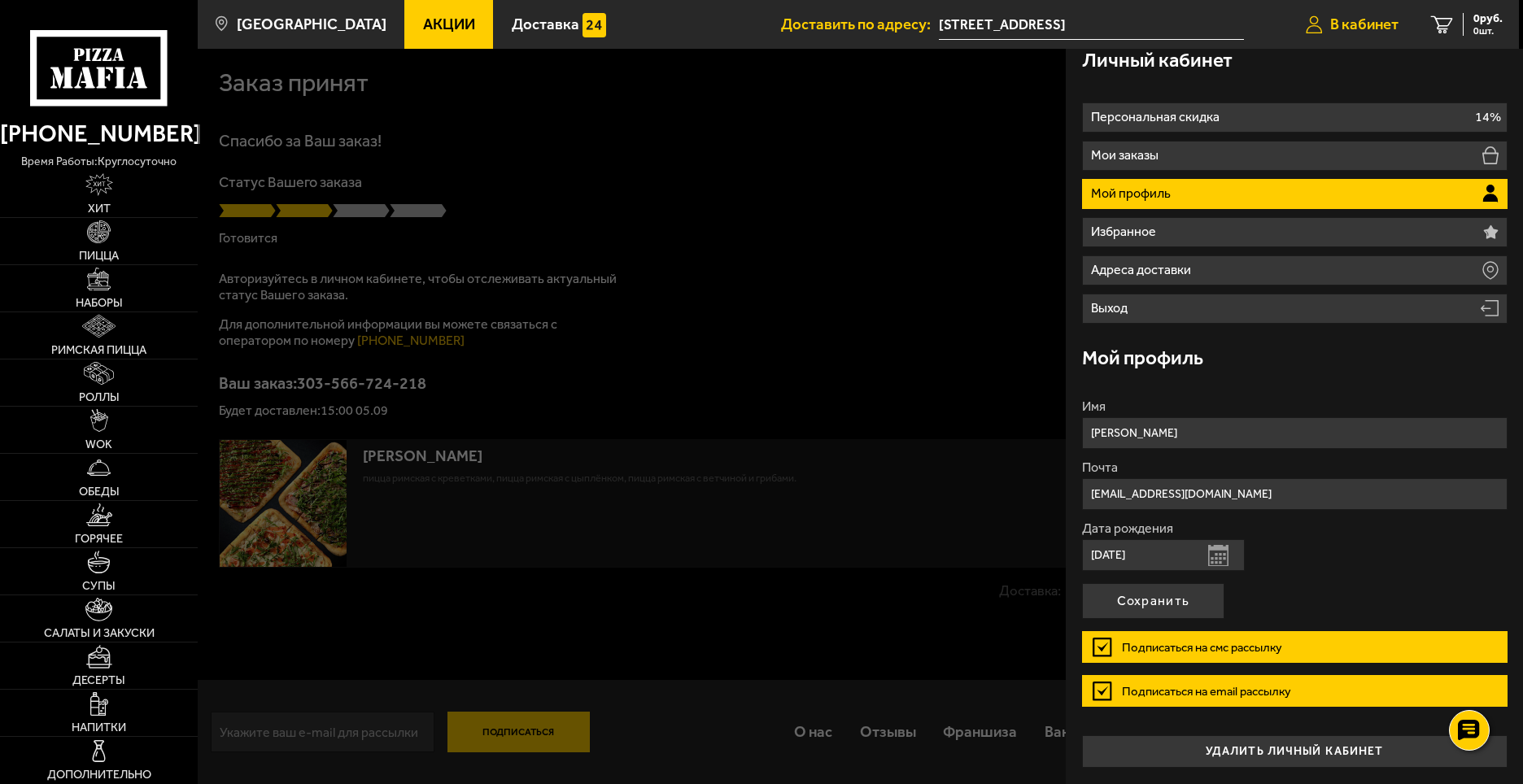
click at [1345, 28] on span "В кабинет" at bounding box center [1365, 24] width 69 height 15
click at [829, 232] on div at bounding box center [959, 441] width 1523 height 784
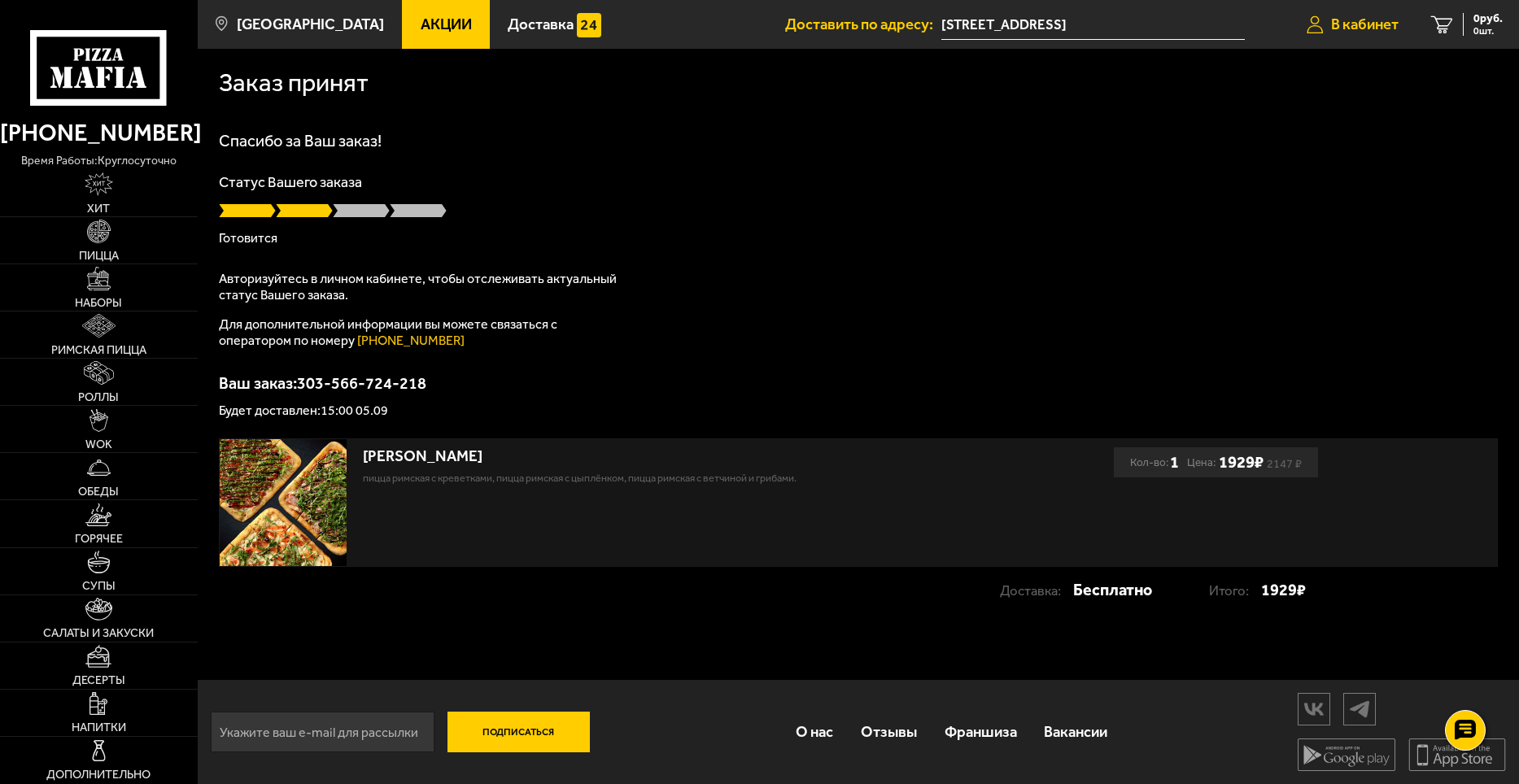
click at [1352, 19] on span "В кабинет" at bounding box center [1365, 24] width 68 height 15
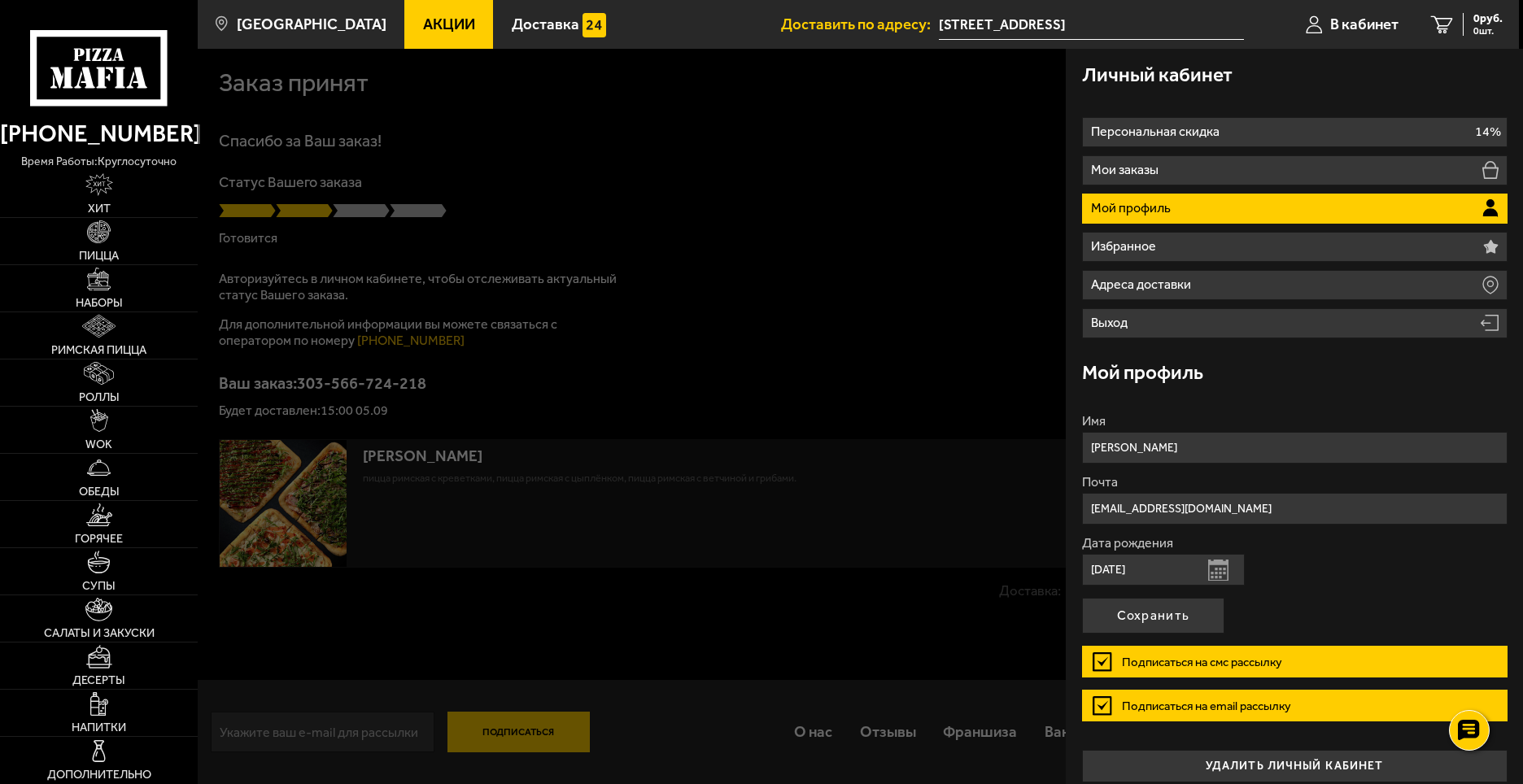
drag, startPoint x: 947, startPoint y: 136, endPoint x: 963, endPoint y: 102, distance: 37.6
click at [947, 131] on div at bounding box center [959, 441] width 1523 height 784
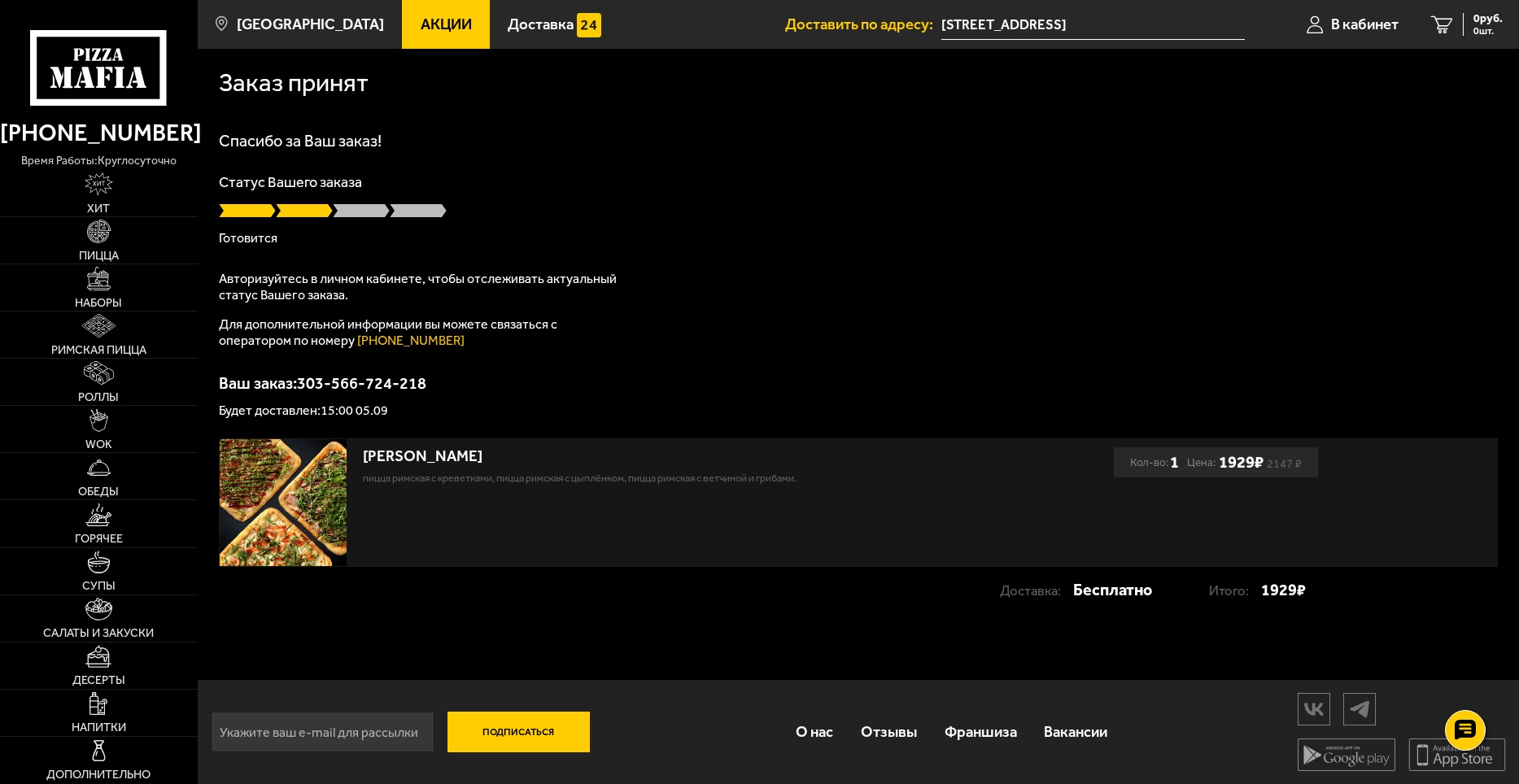
click at [1067, 25] on input "[STREET_ADDRESS]" at bounding box center [1093, 25] width 303 height 30
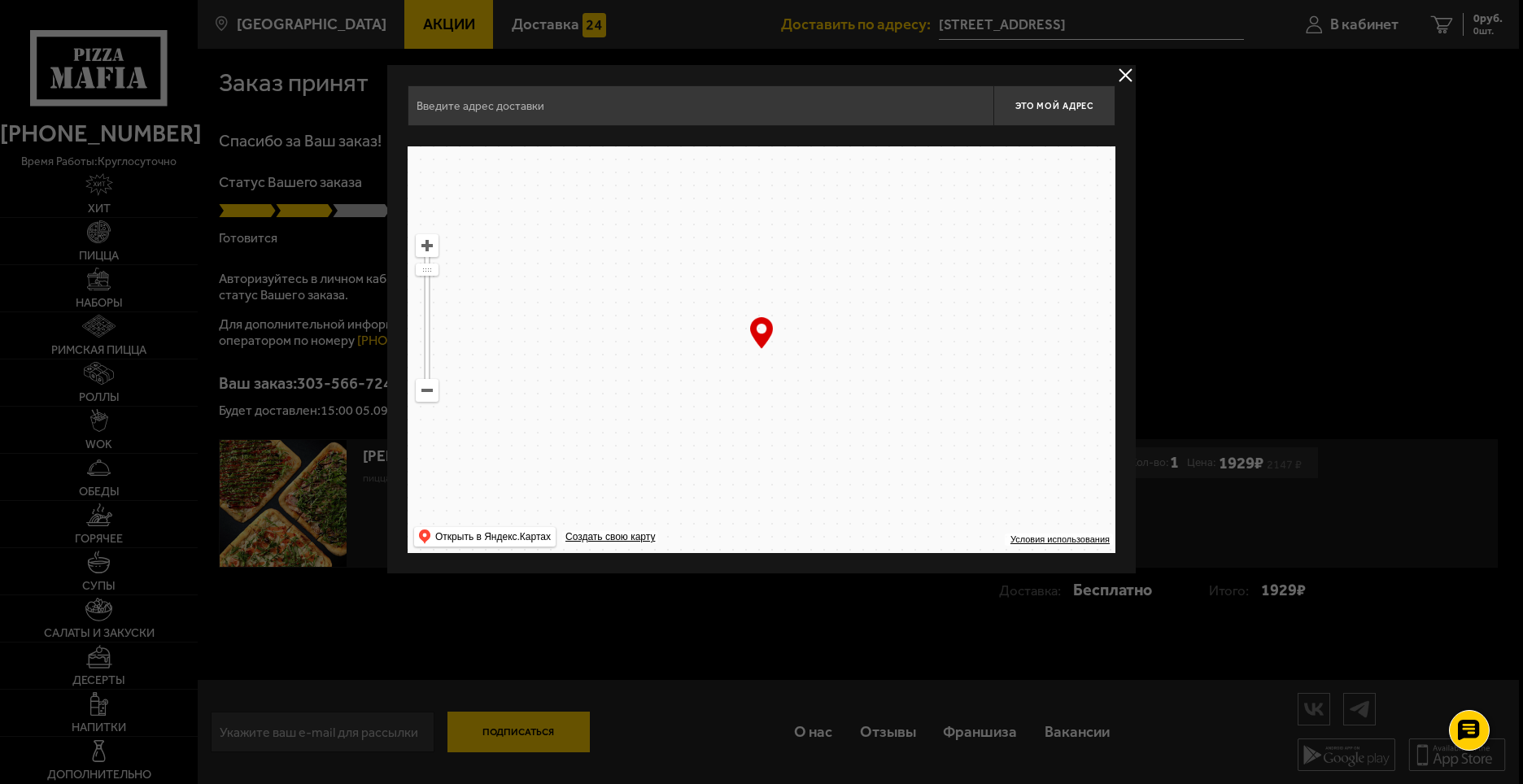
type input "[STREET_ADDRESS]"
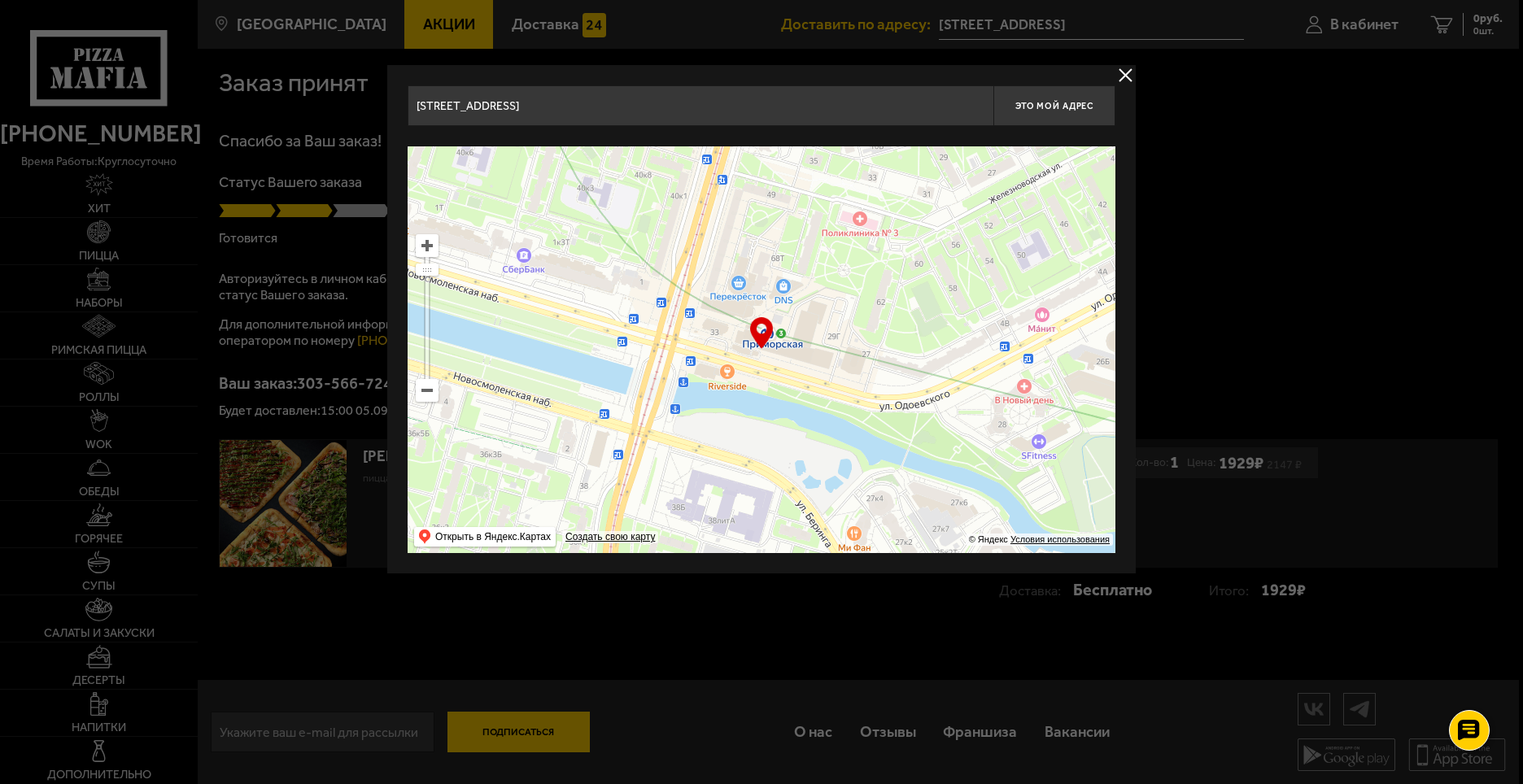
click at [1129, 75] on button "delivery type" at bounding box center [1125, 75] width 20 height 20
